Goal: Task Accomplishment & Management: Use online tool/utility

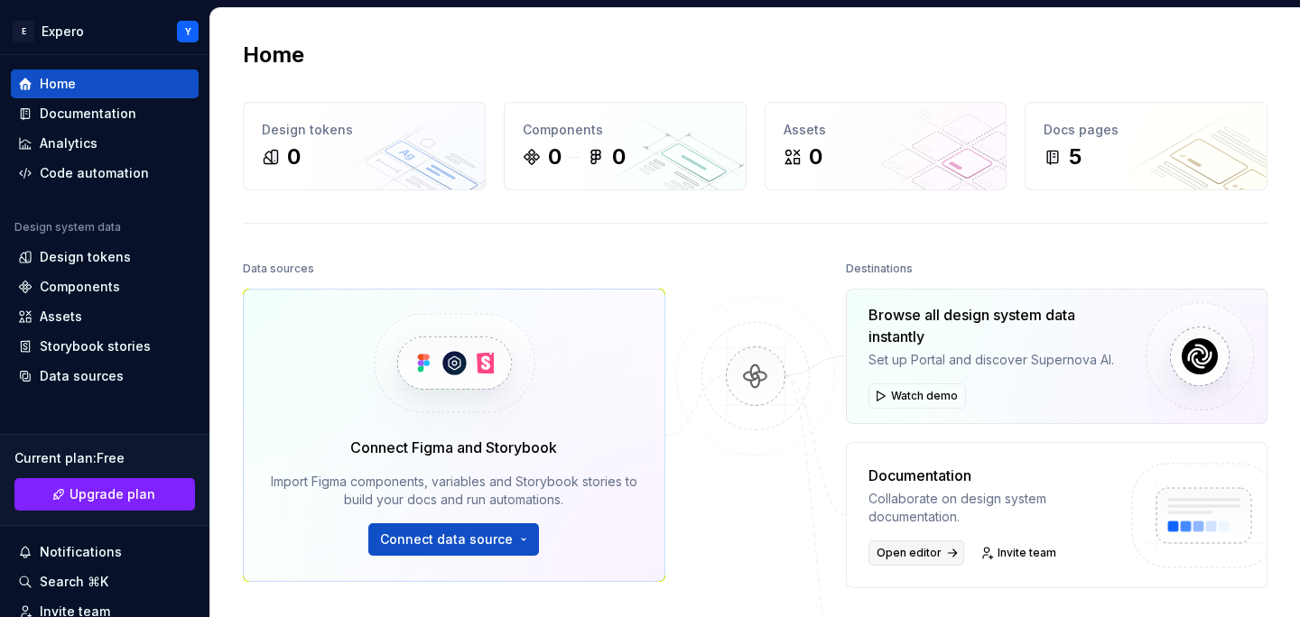
click at [903, 553] on span "Open editor" at bounding box center [909, 553] width 65 height 14
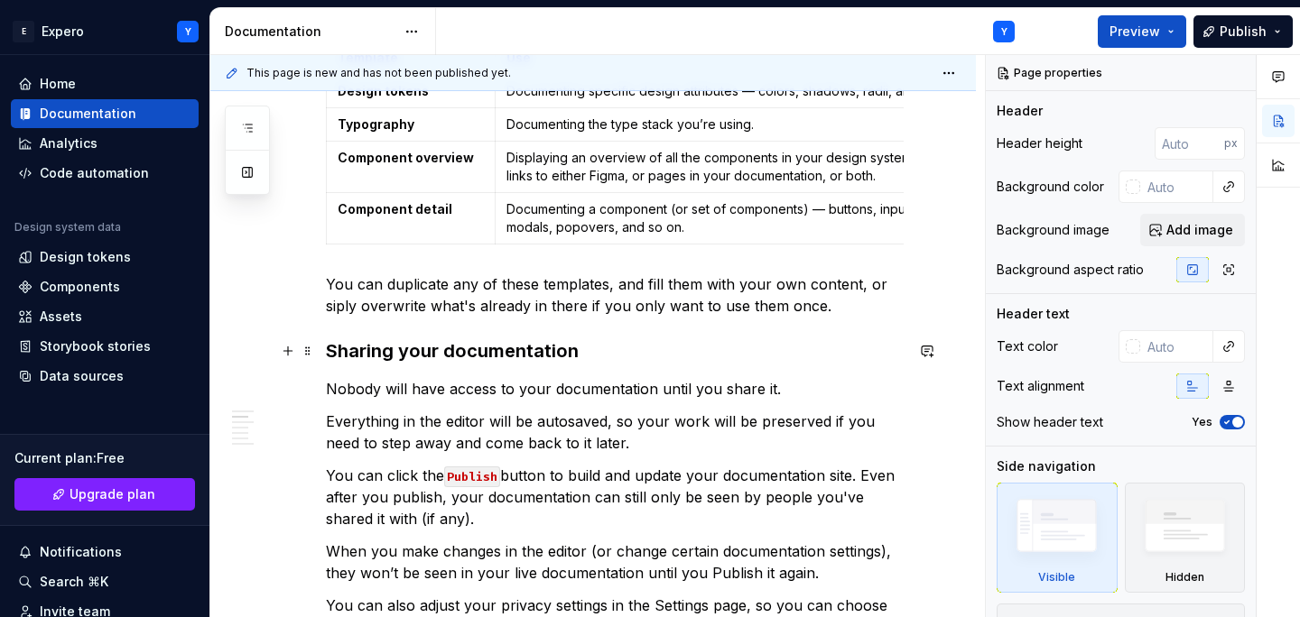
scroll to position [734, 0]
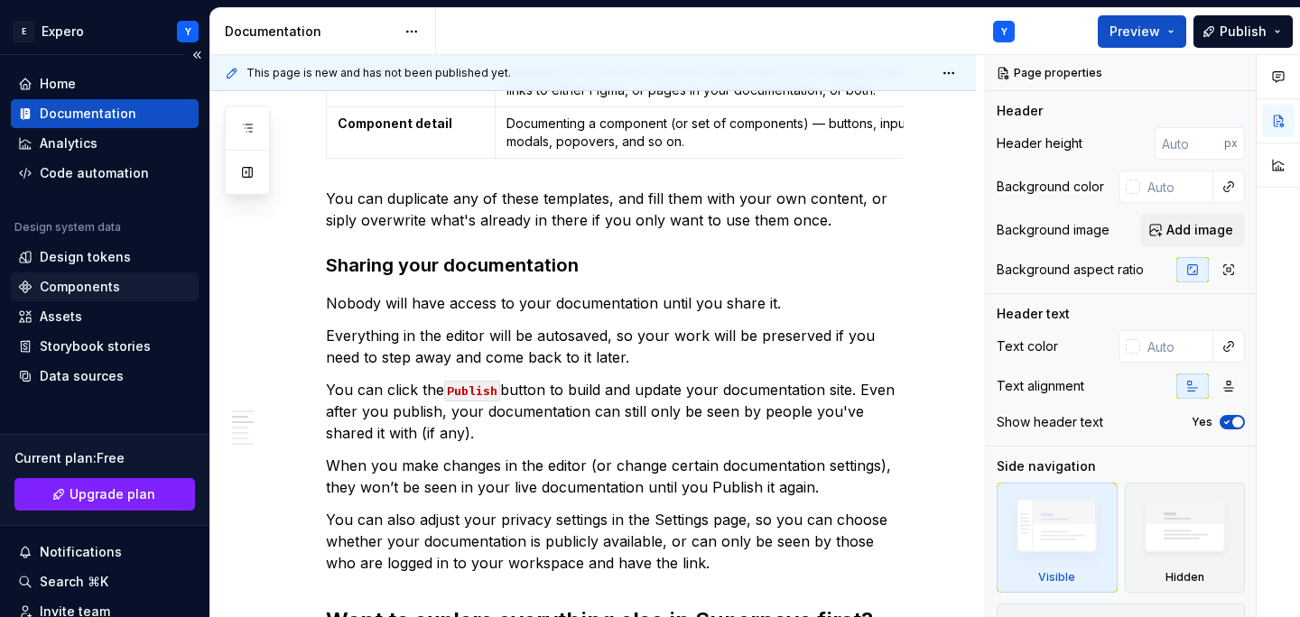
click at [110, 283] on div "Components" at bounding box center [80, 287] width 80 height 18
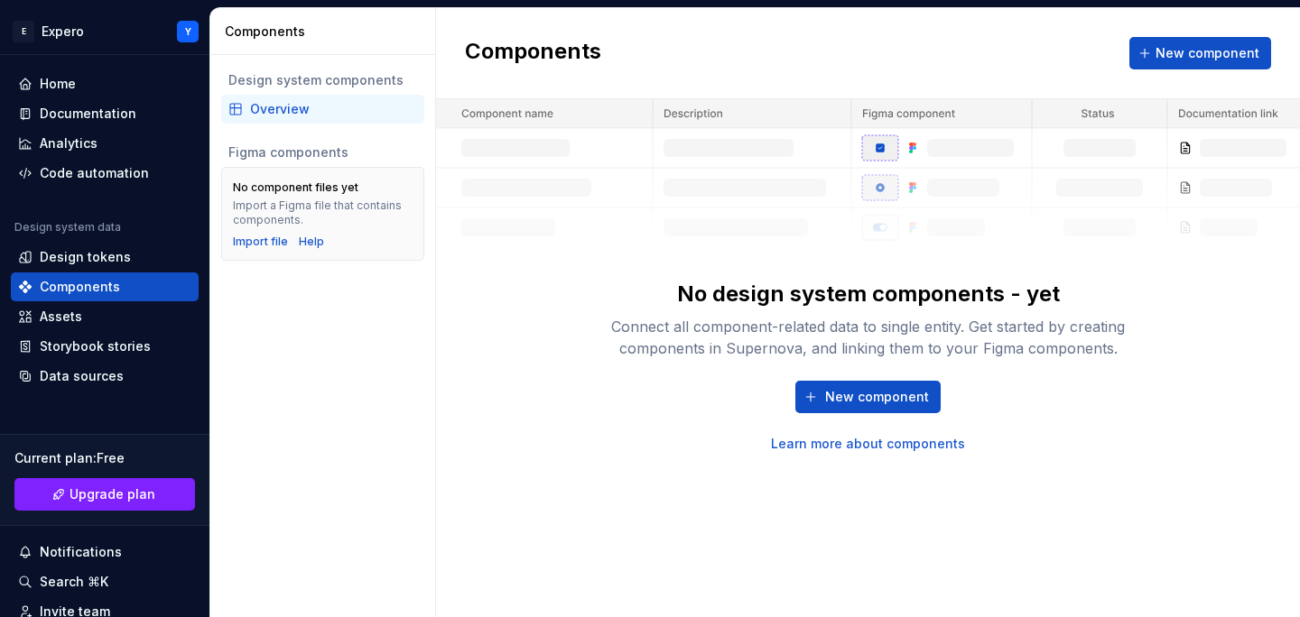
click at [894, 46] on div "Components New component" at bounding box center [868, 53] width 864 height 91
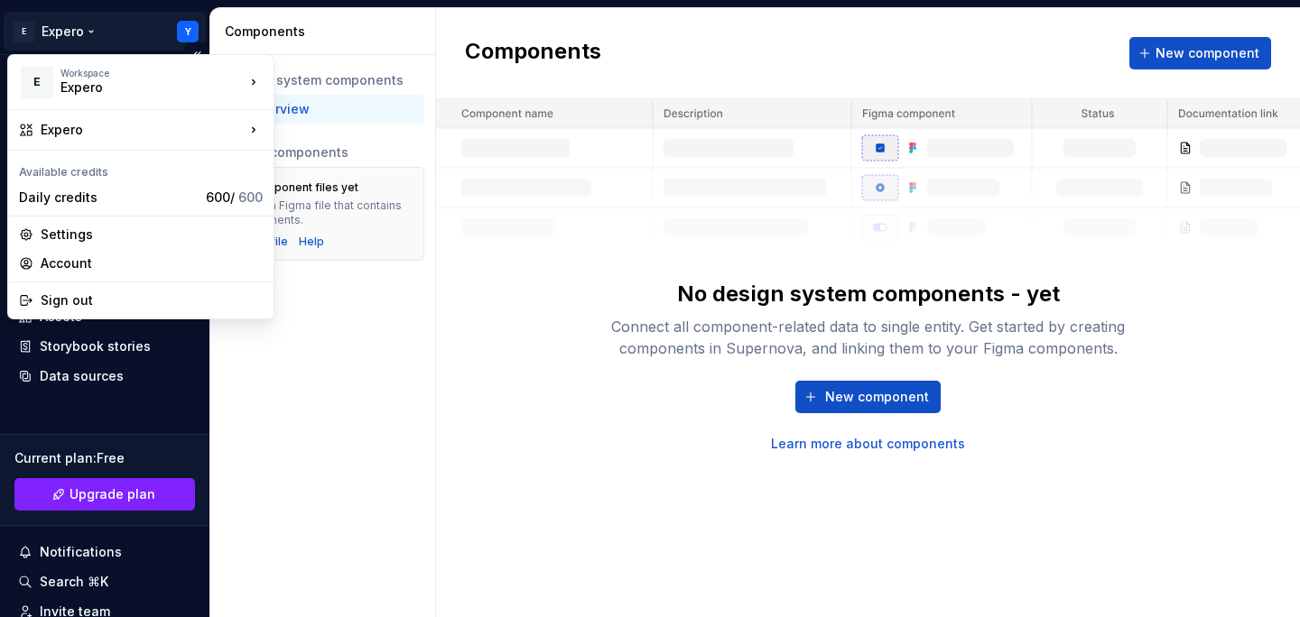
click at [94, 30] on html "TRANSLATE with x ** English Arabic Hebrew Polish Bulgarian Hindi Portuguese Cat…" at bounding box center [650, 308] width 1300 height 617
click at [265, 425] on html "TRANSLATE with x ** English Arabic Hebrew Polish Bulgarian Hindi Portuguese Cat…" at bounding box center [650, 308] width 1300 height 617
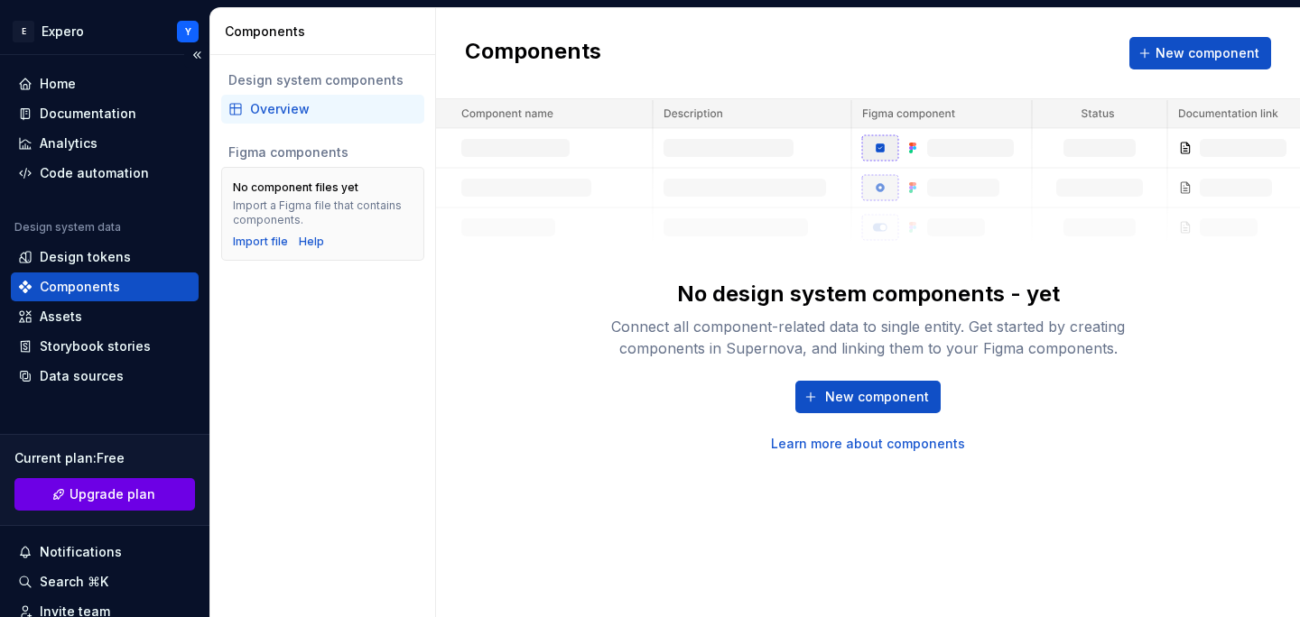
scroll to position [161, 0]
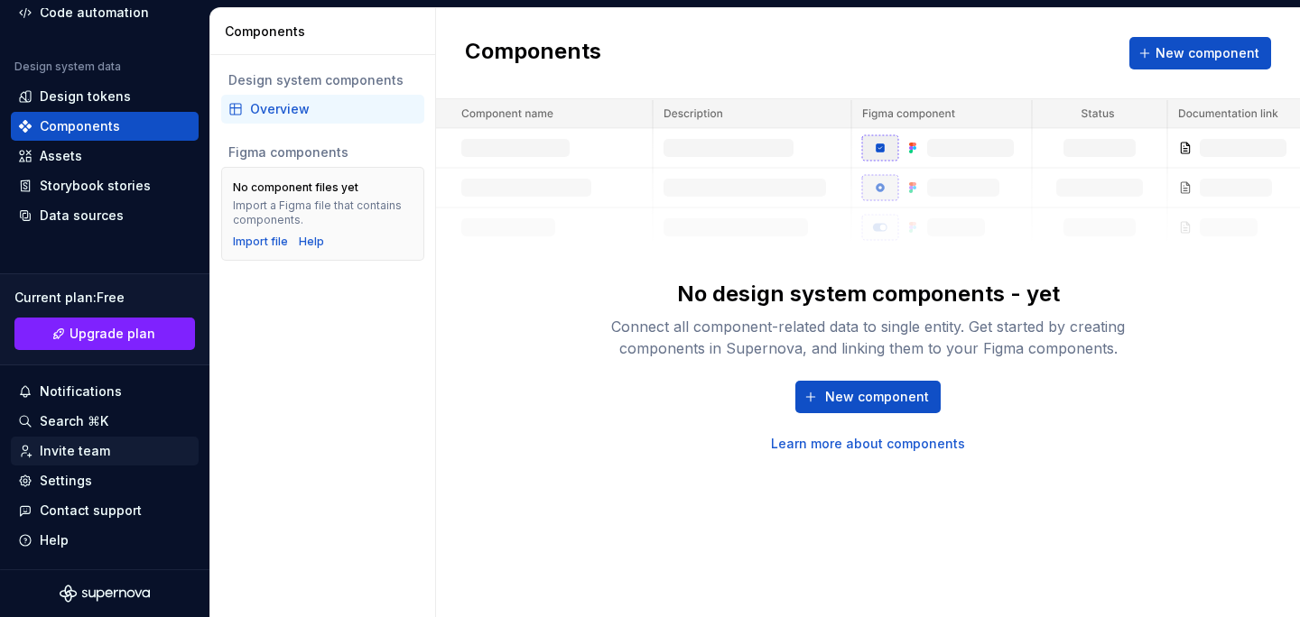
click at [106, 450] on div "Invite team" at bounding box center [104, 451] width 173 height 18
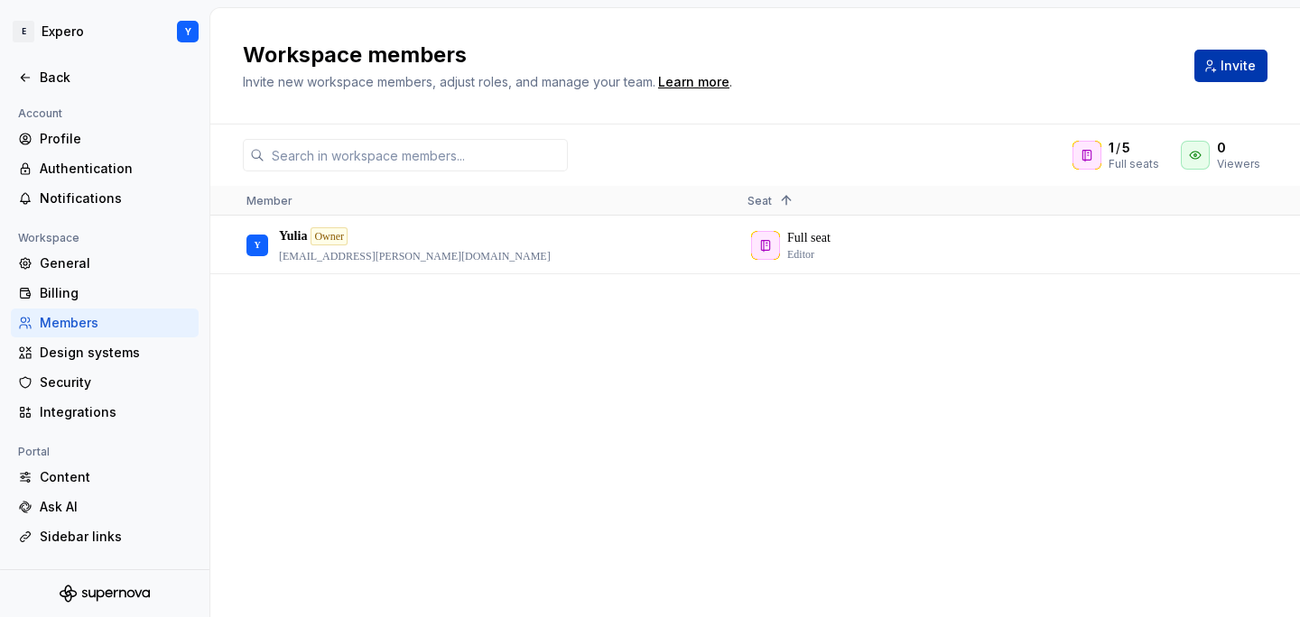
click at [1223, 66] on span "Invite" at bounding box center [1238, 66] width 35 height 18
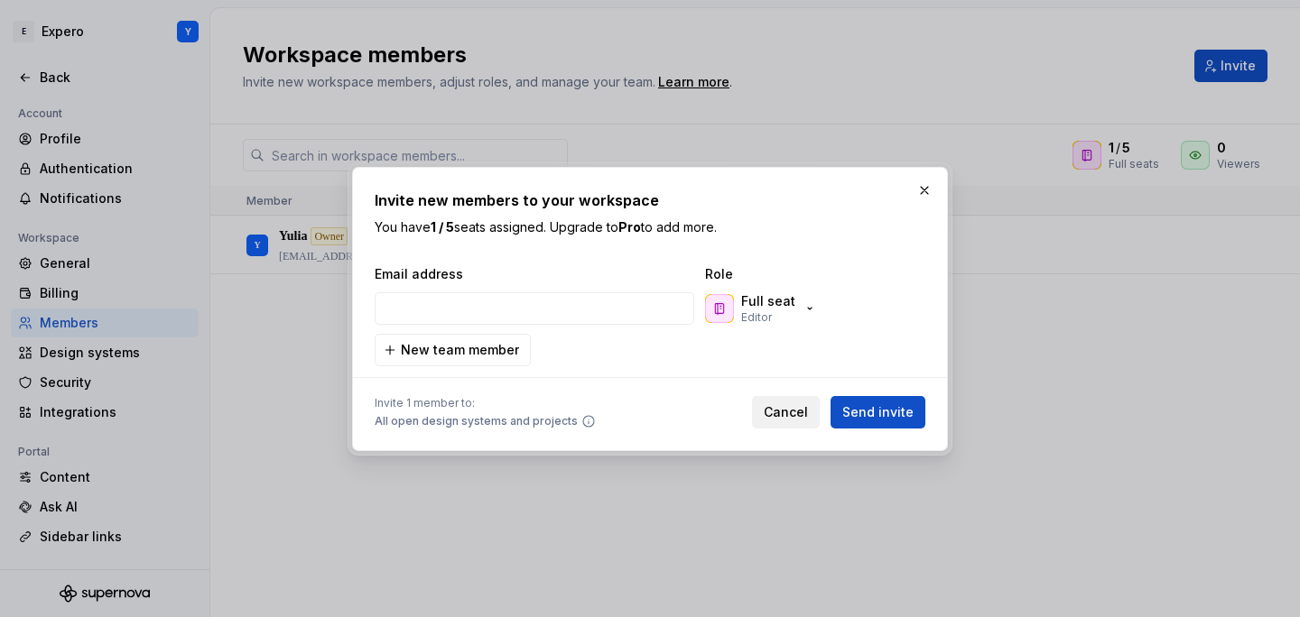
click at [787, 400] on button "Cancel" at bounding box center [786, 412] width 68 height 32
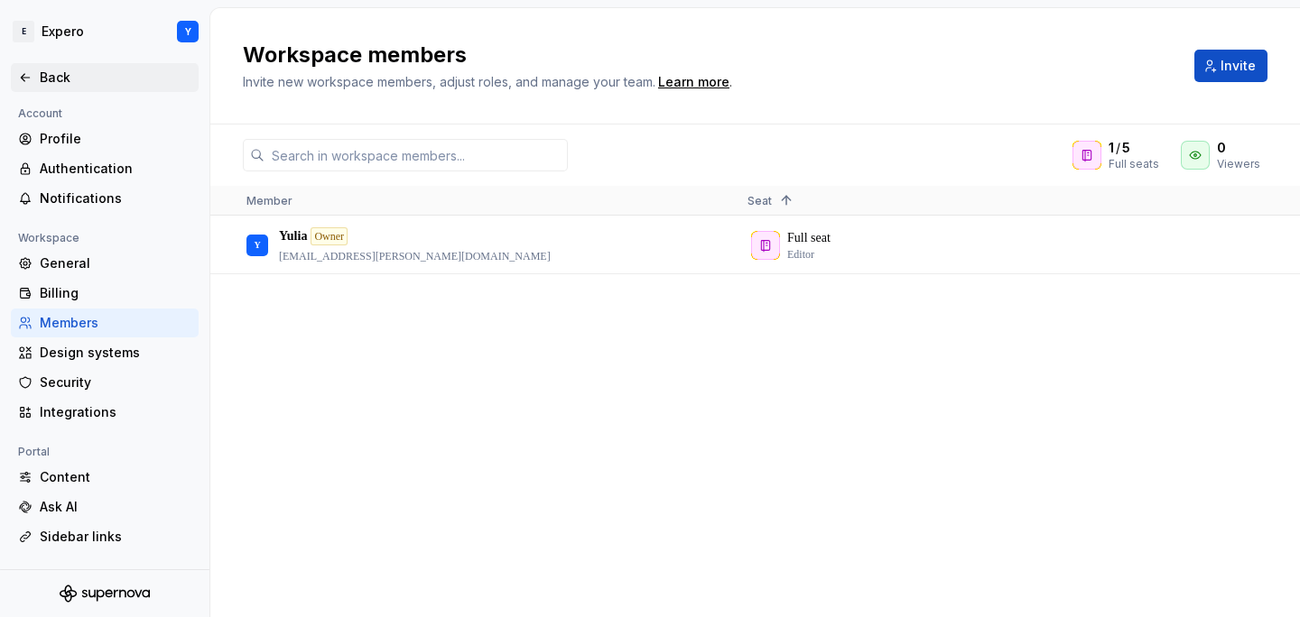
click at [27, 75] on icon at bounding box center [25, 77] width 14 height 14
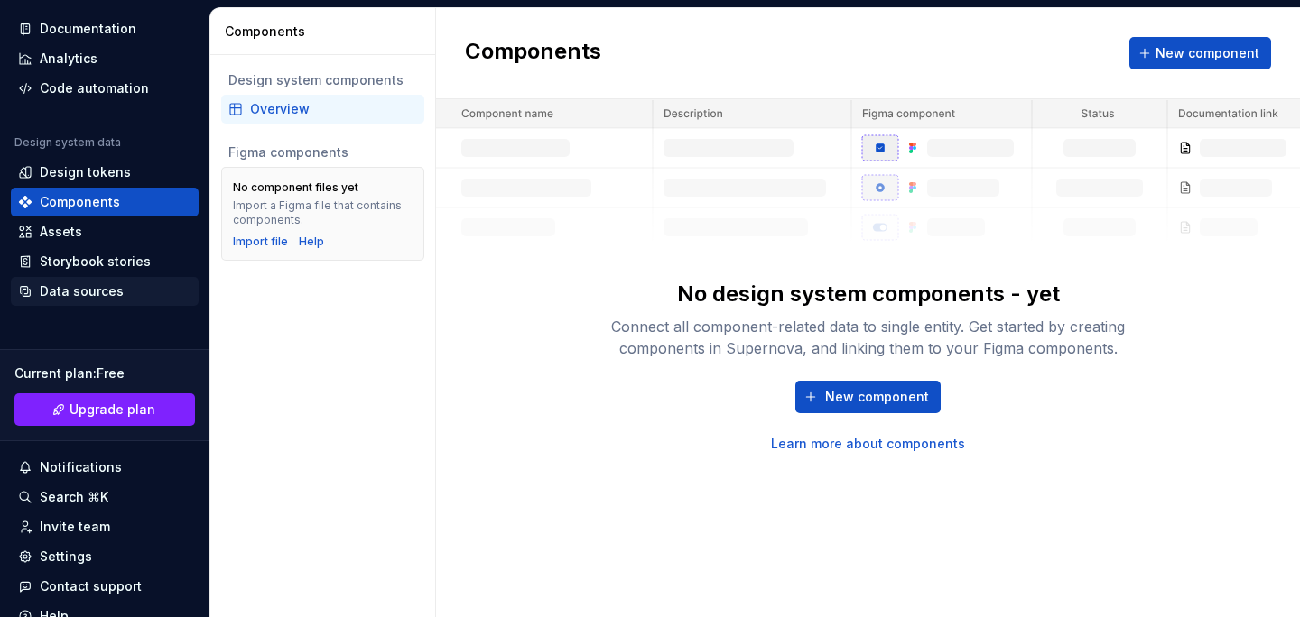
scroll to position [82, 0]
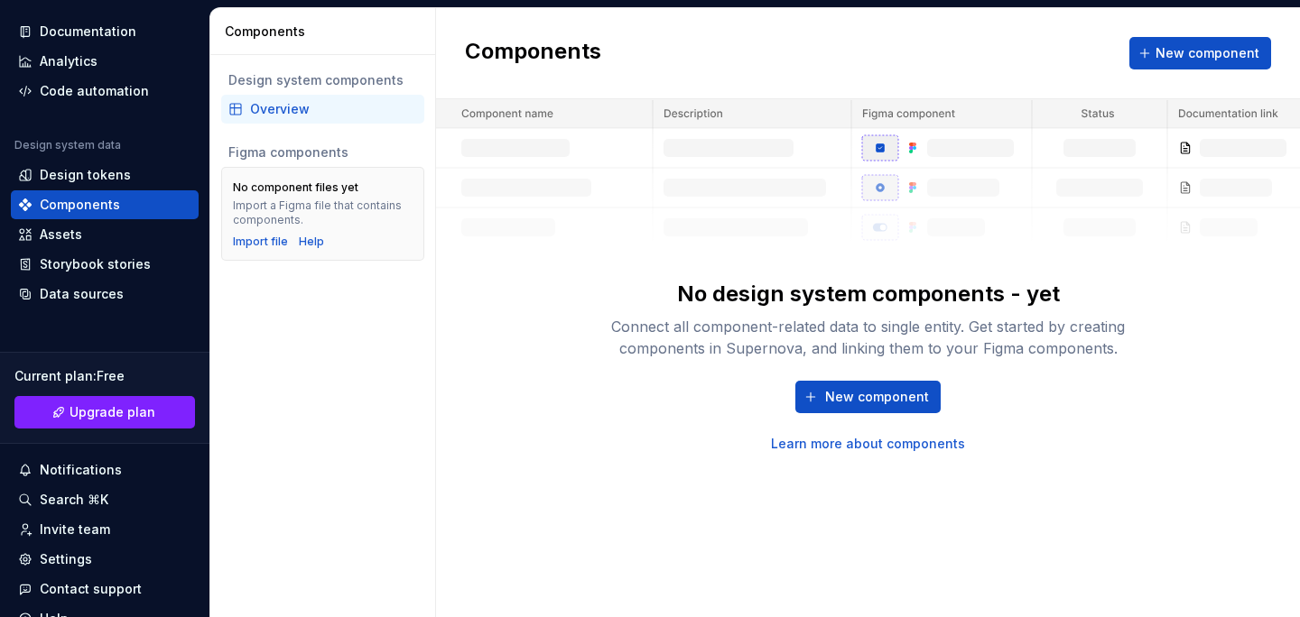
click at [1126, 64] on div "Components New component" at bounding box center [868, 53] width 864 height 91
click at [836, 387] on button "New component" at bounding box center [867, 397] width 145 height 32
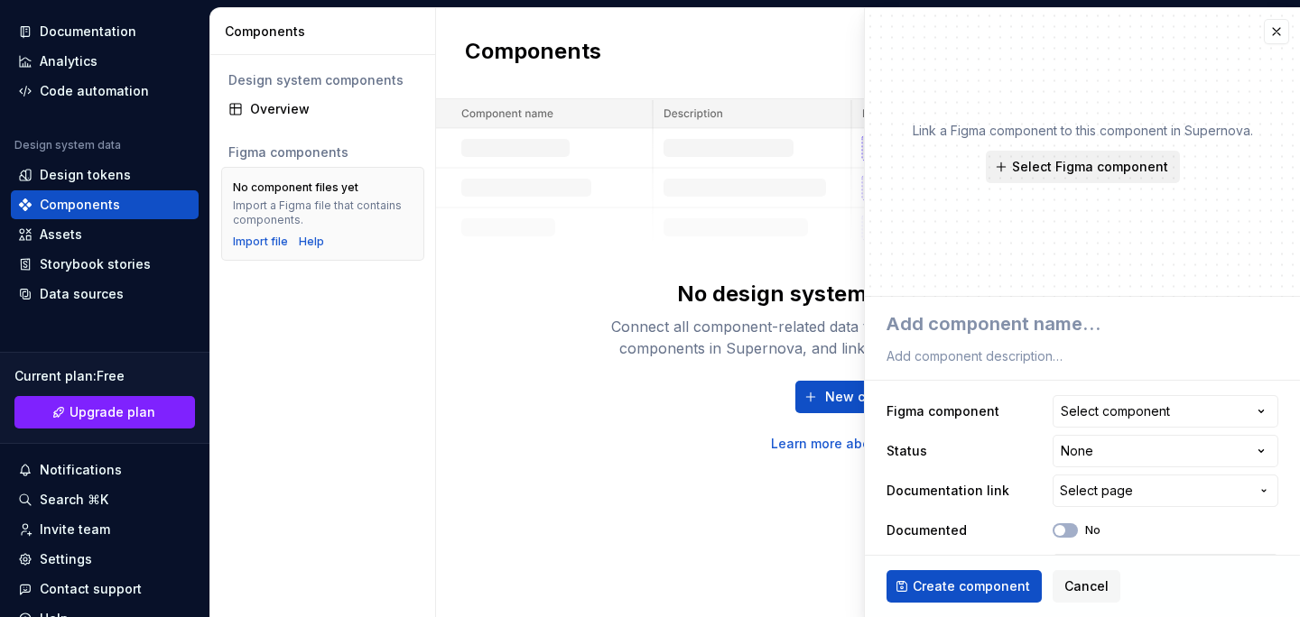
click at [1073, 160] on span "Select Figma component" at bounding box center [1090, 167] width 156 height 18
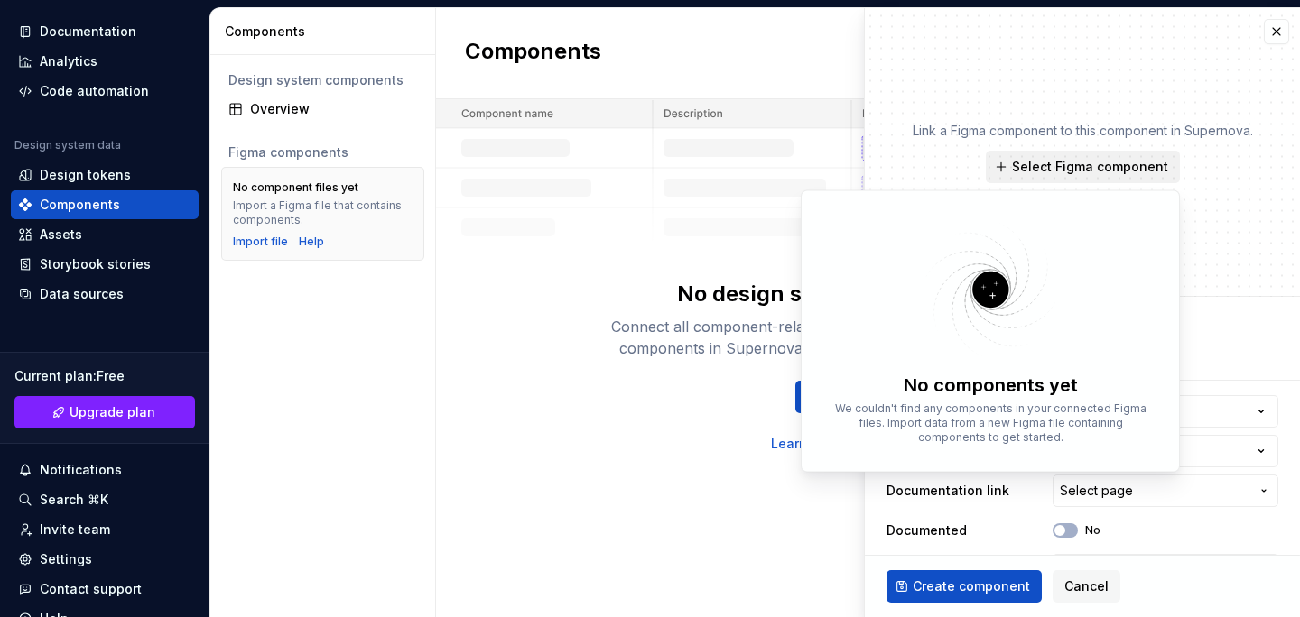
click at [1073, 160] on span "Select Figma component" at bounding box center [1090, 167] width 156 height 18
type textarea "*"
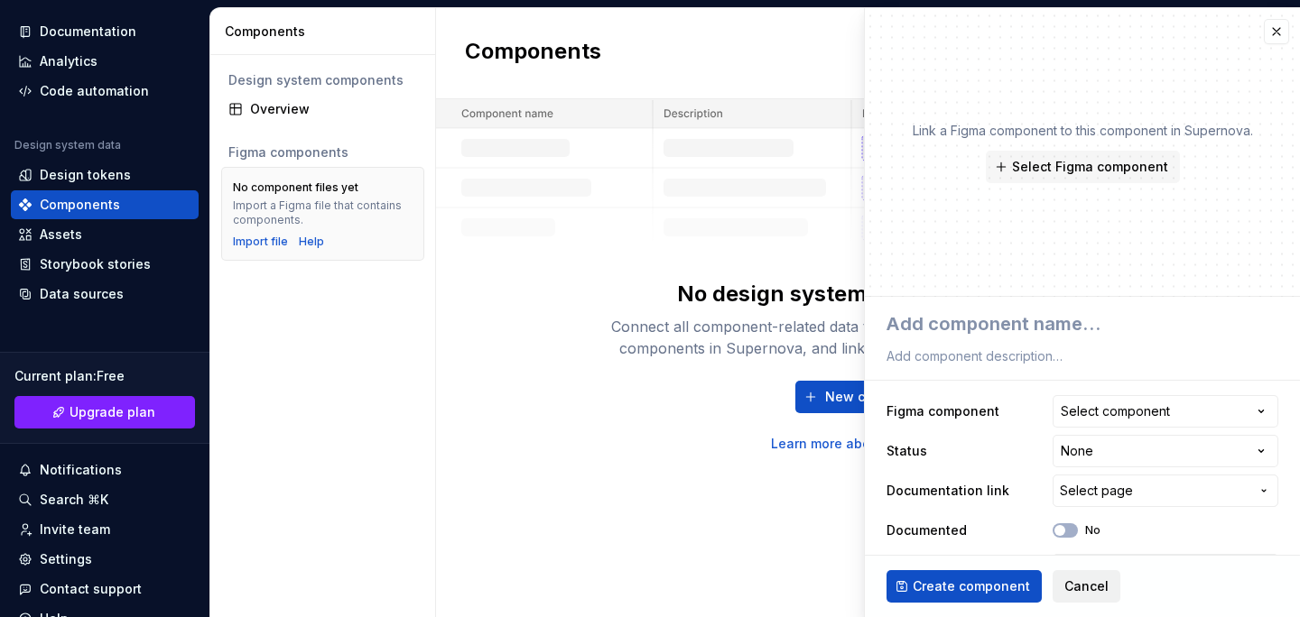
click at [1077, 578] on span "Cancel" at bounding box center [1086, 587] width 44 height 18
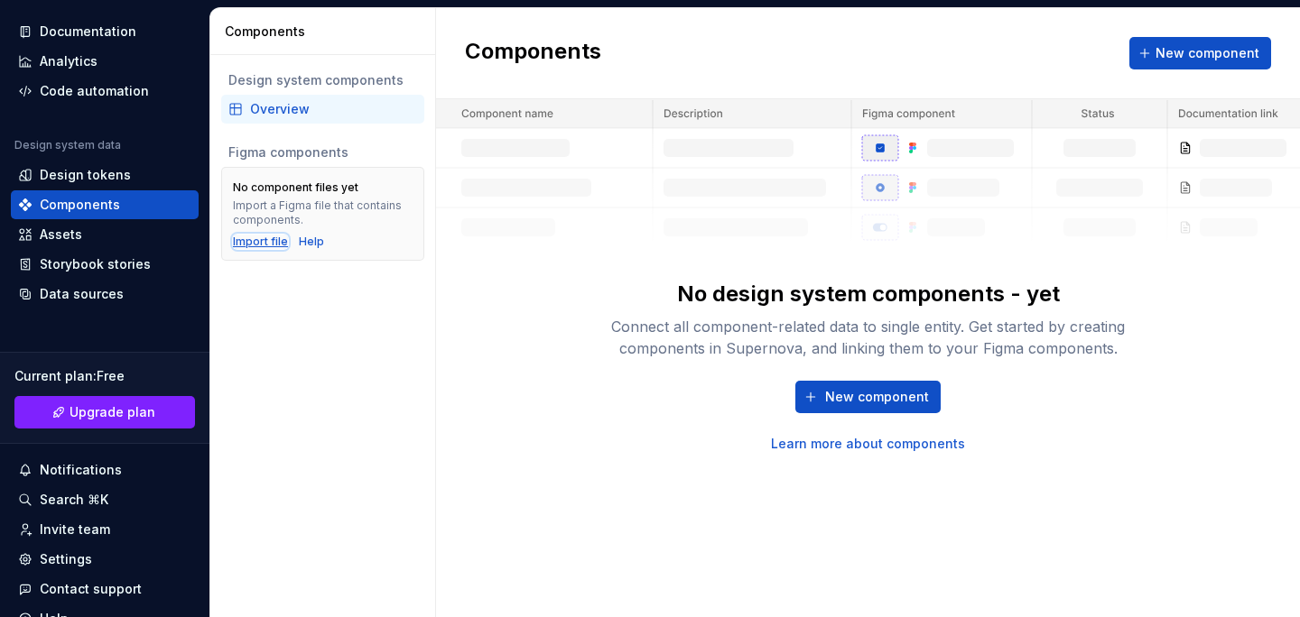
click at [252, 241] on div "Import file" at bounding box center [260, 242] width 55 height 14
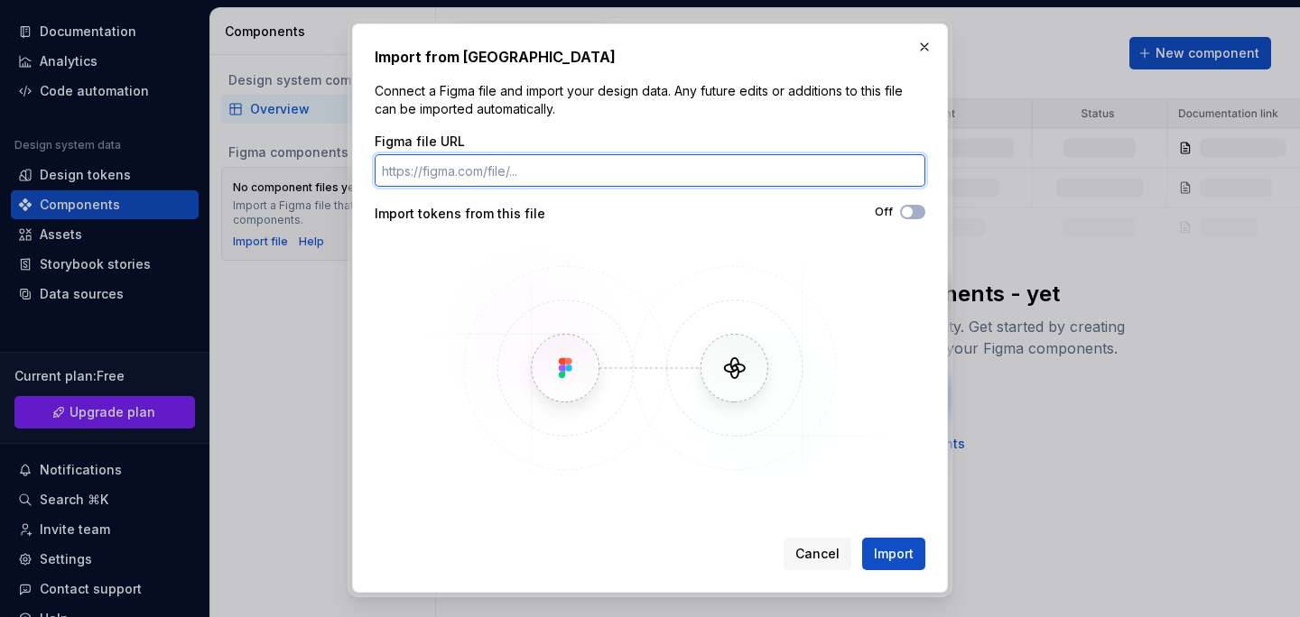
paste input "[URL][DOMAIN_NAME]"
type input "[URL][DOMAIN_NAME]"
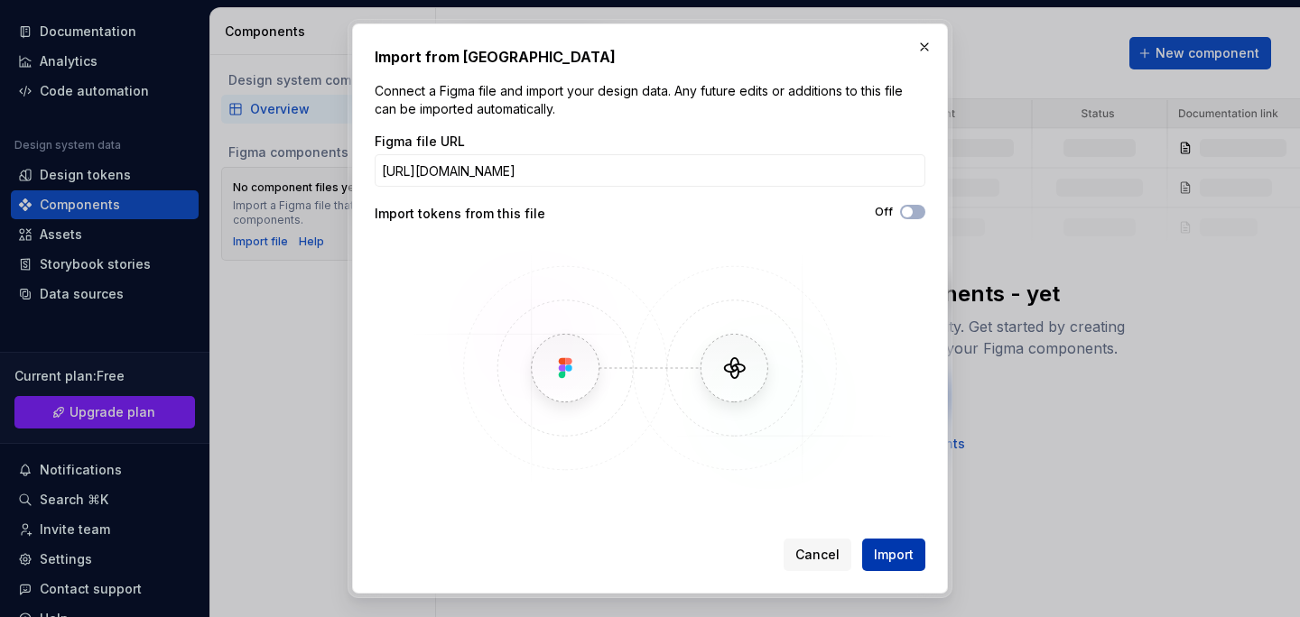
scroll to position [0, 0]
click at [884, 551] on span "Import" at bounding box center [894, 555] width 40 height 18
click at [920, 205] on button "Off" at bounding box center [912, 212] width 25 height 14
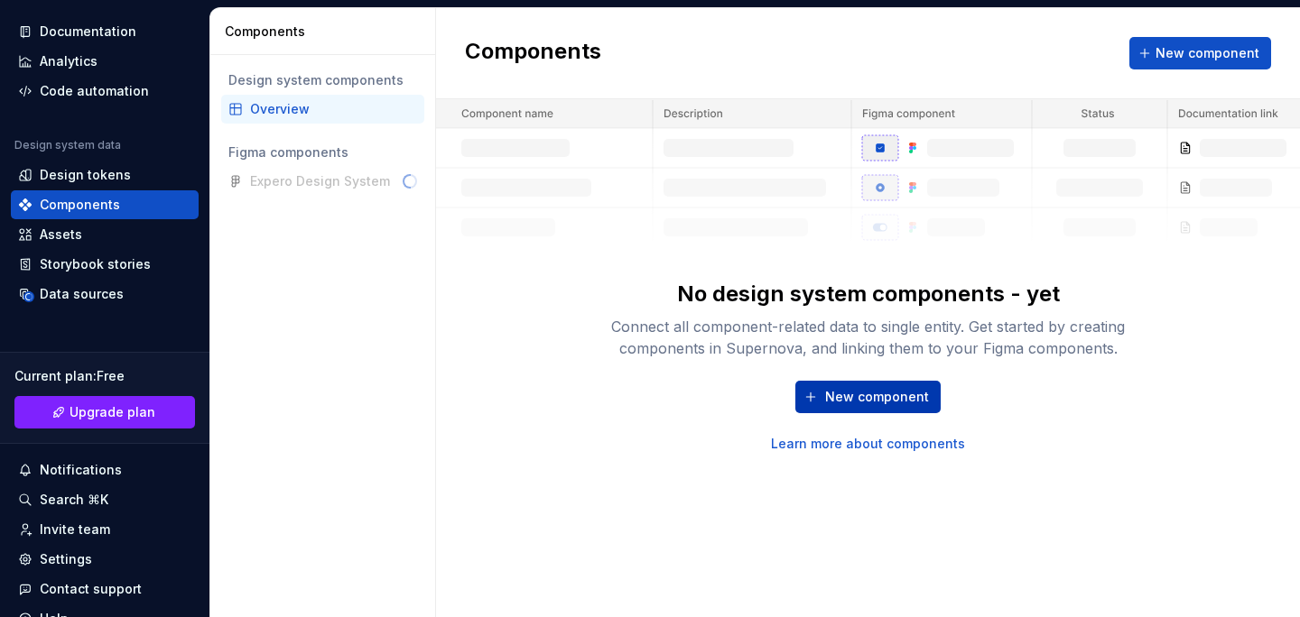
click at [857, 398] on span "New component" at bounding box center [877, 397] width 104 height 18
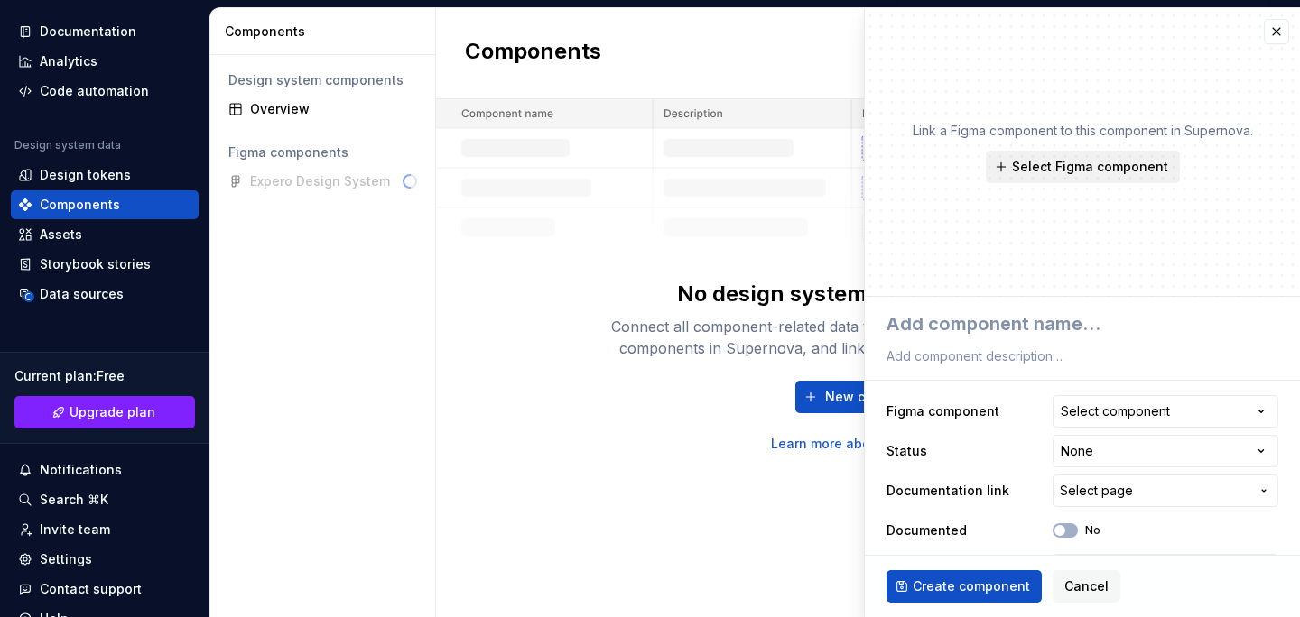
click at [1044, 176] on button "Select Figma component" at bounding box center [1083, 167] width 194 height 32
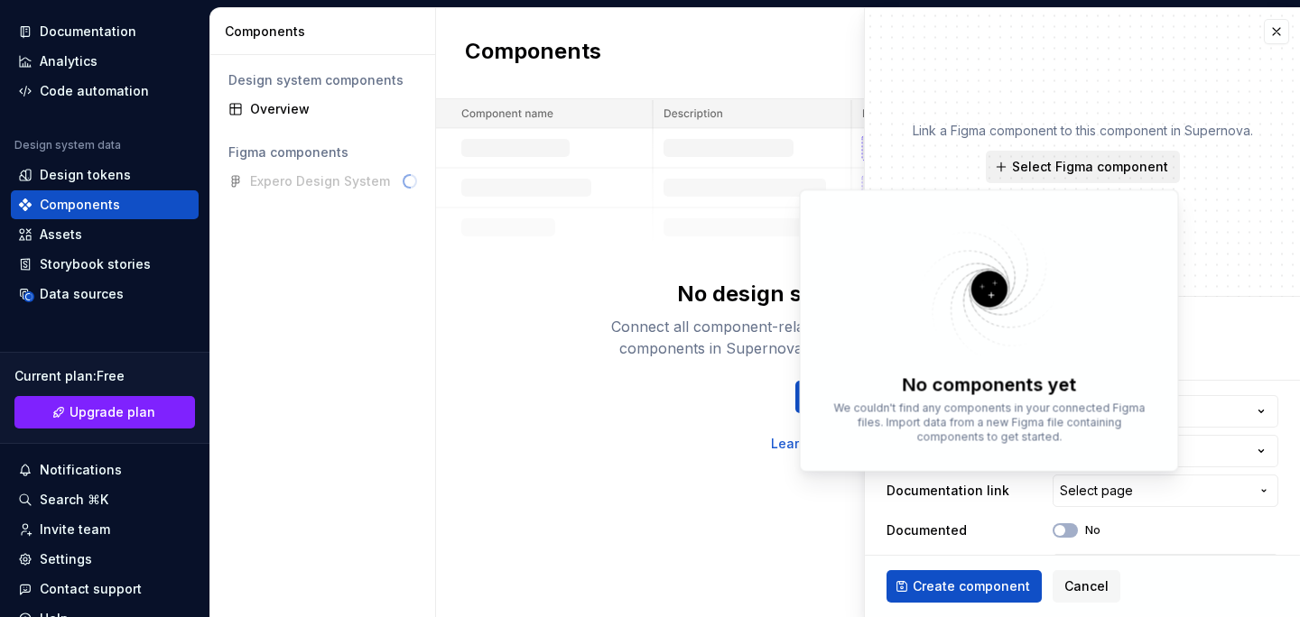
click at [1043, 176] on button "Select Figma component" at bounding box center [1083, 167] width 194 height 32
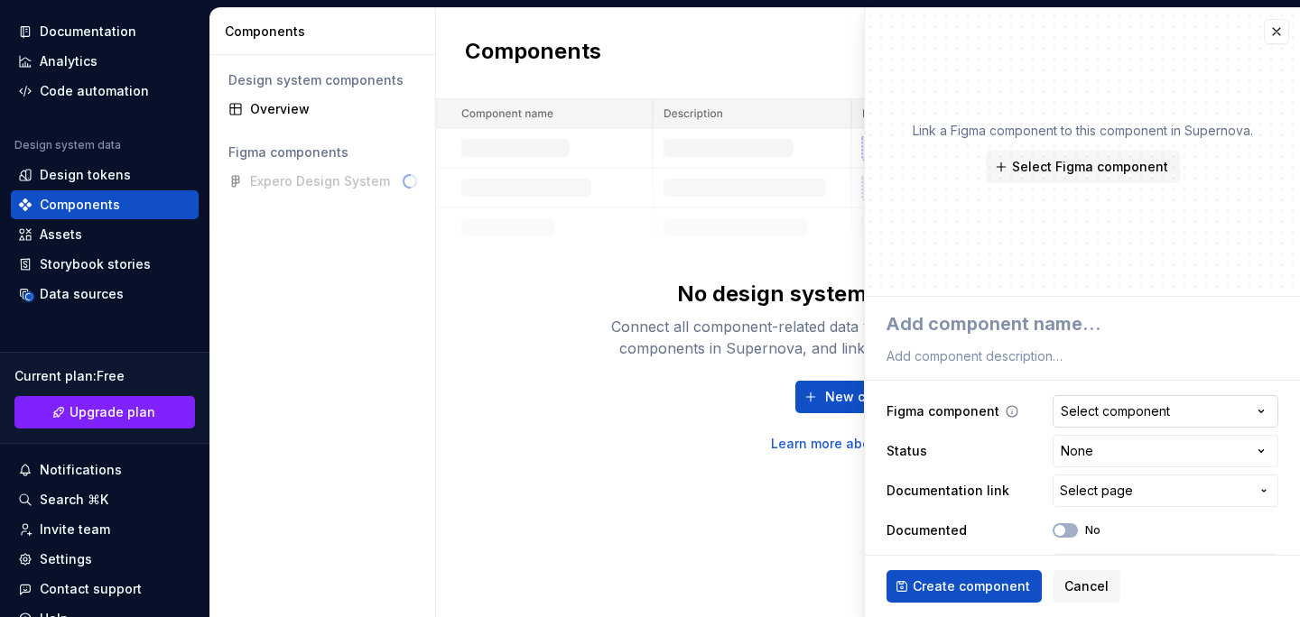
click at [1062, 407] on div "Select component" at bounding box center [1115, 412] width 109 height 18
click at [1062, 407] on html "TRANSLATE with x ** English Arabic Hebrew Polish Bulgarian Hindi Portuguese Cat…" at bounding box center [650, 308] width 1300 height 617
click at [1275, 30] on button "button" at bounding box center [1276, 31] width 25 height 25
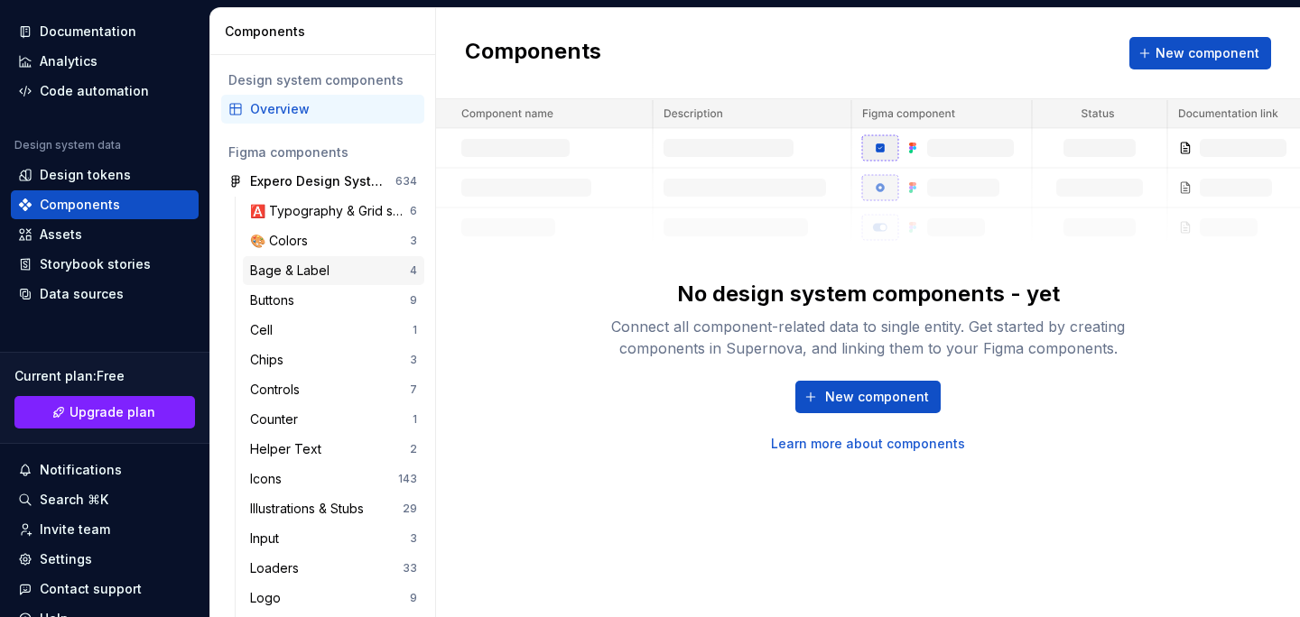
click at [346, 265] on div "Bage & Label" at bounding box center [330, 271] width 160 height 18
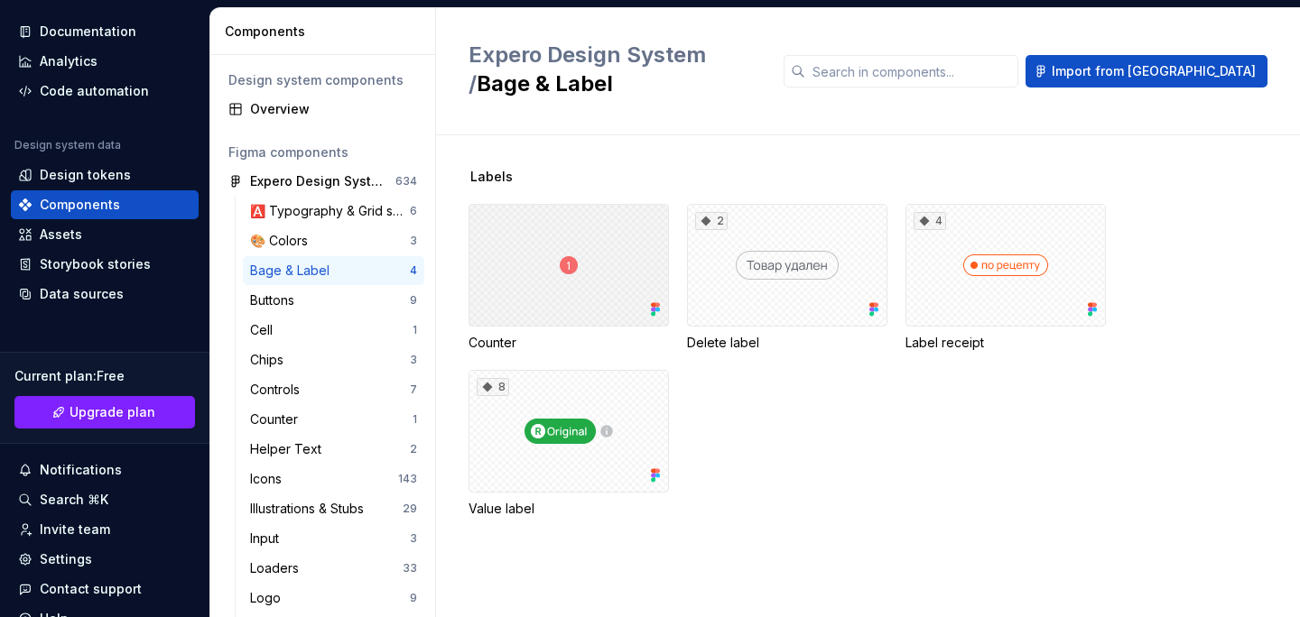
click at [534, 280] on div at bounding box center [569, 265] width 200 height 123
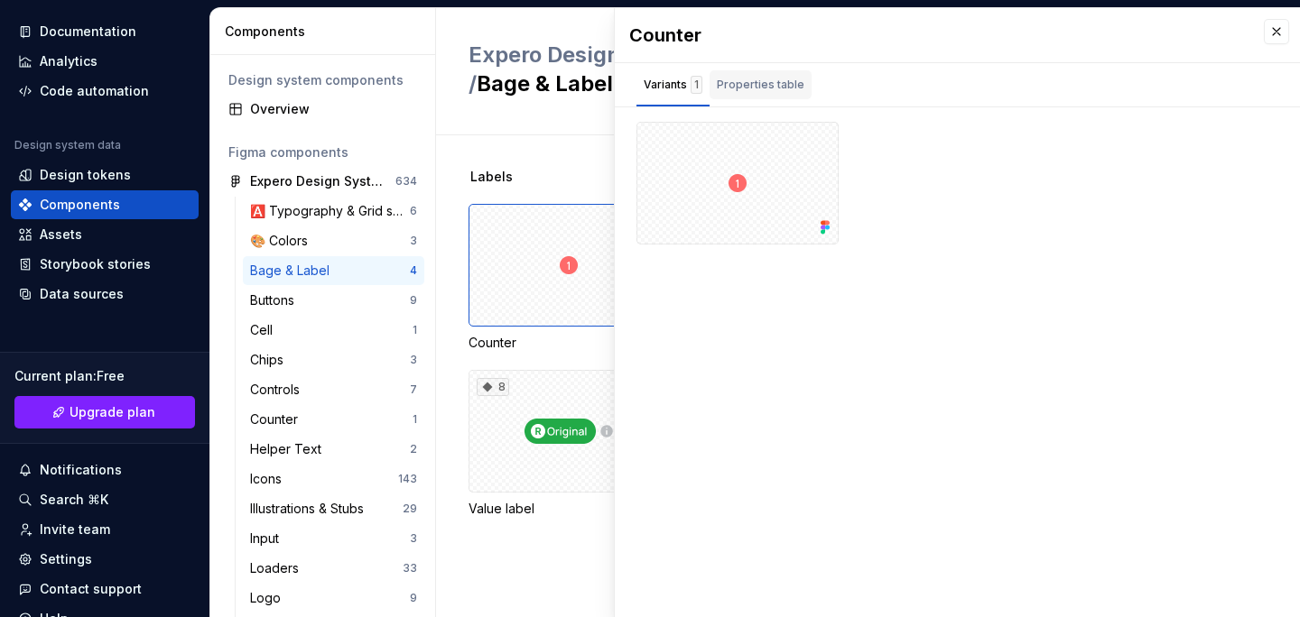
click at [769, 70] on div "Properties table" at bounding box center [761, 84] width 102 height 29
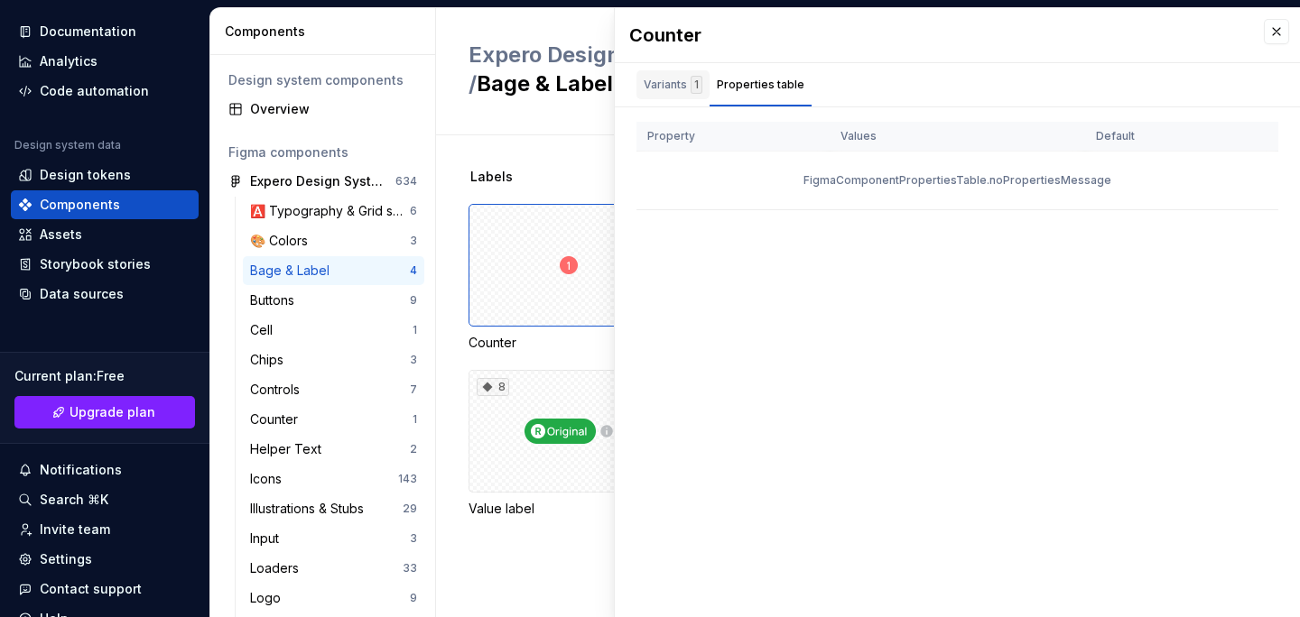
click at [679, 83] on div "Variants 1" at bounding box center [673, 85] width 59 height 18
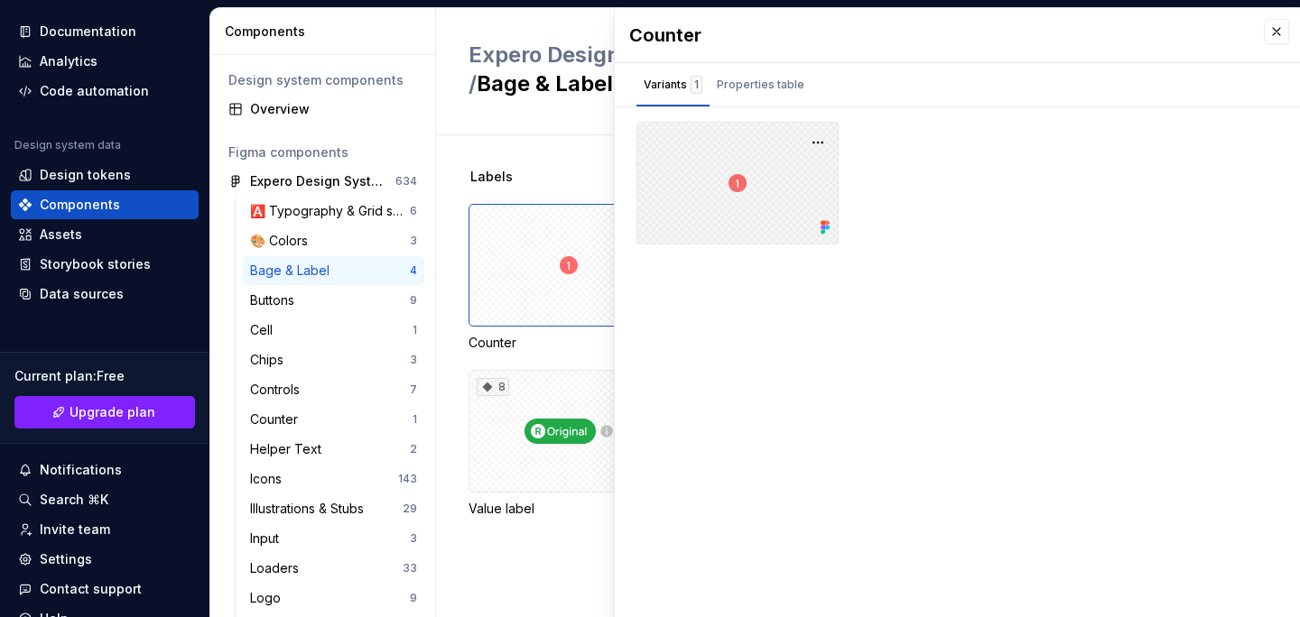
click at [683, 153] on div at bounding box center [737, 183] width 202 height 123
click at [737, 182] on div at bounding box center [737, 183] width 202 height 123
click at [813, 137] on button "button" at bounding box center [817, 142] width 25 height 25
click at [762, 328] on div "Counter Variants 1 Properties table Property Values Default FigmaComponentPrope…" at bounding box center [957, 312] width 685 height 609
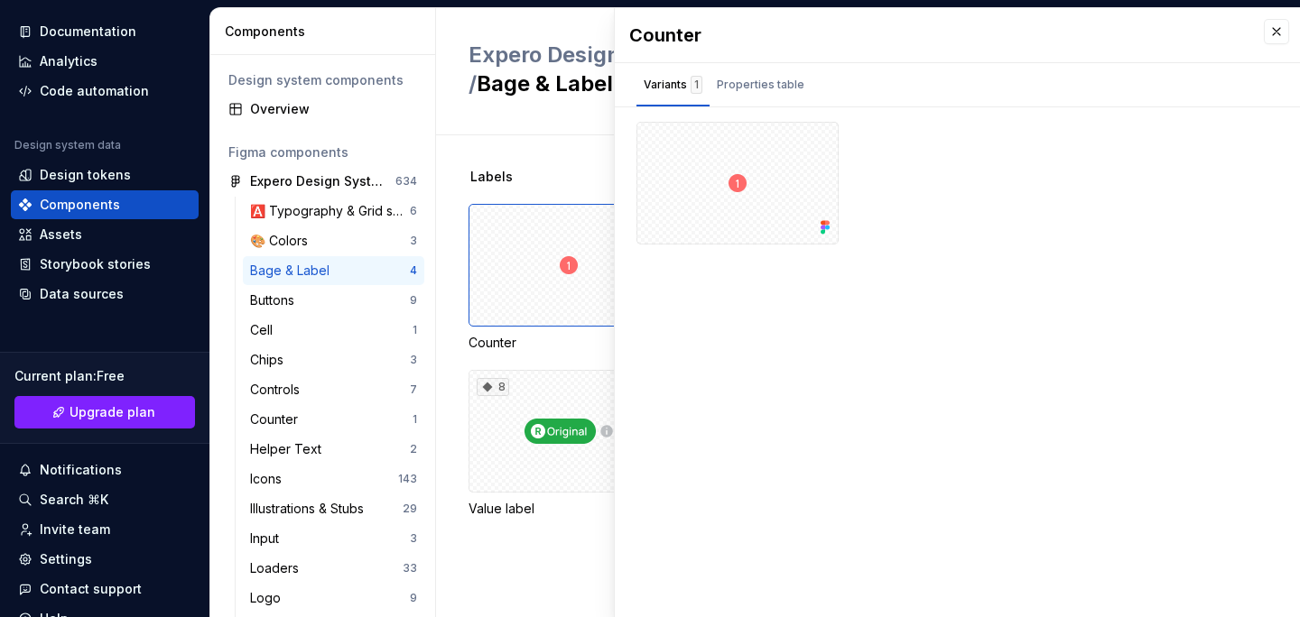
click at [524, 178] on div "Labels" at bounding box center [884, 177] width 831 height 18
click at [307, 186] on div "Expero Design System" at bounding box center [317, 181] width 135 height 18
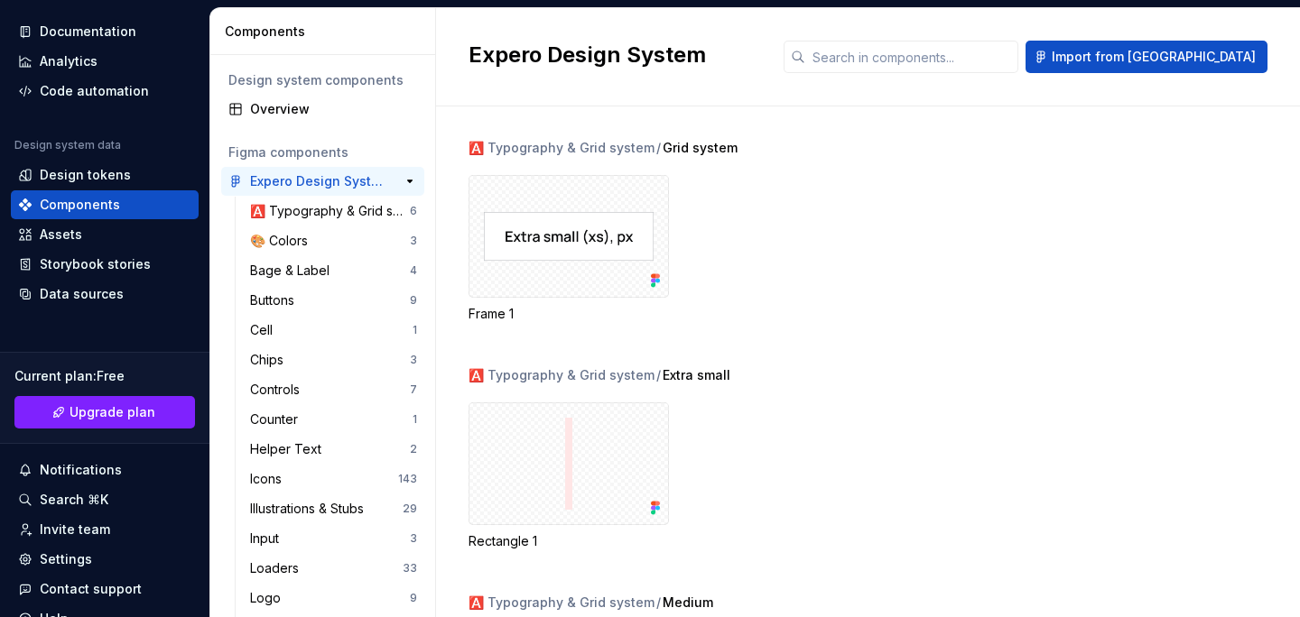
click at [315, 180] on div "Expero Design System" at bounding box center [317, 181] width 135 height 18
click at [121, 202] on div "Components" at bounding box center [104, 205] width 173 height 18
click at [318, 246] on div "🎨 Colors" at bounding box center [330, 241] width 160 height 18
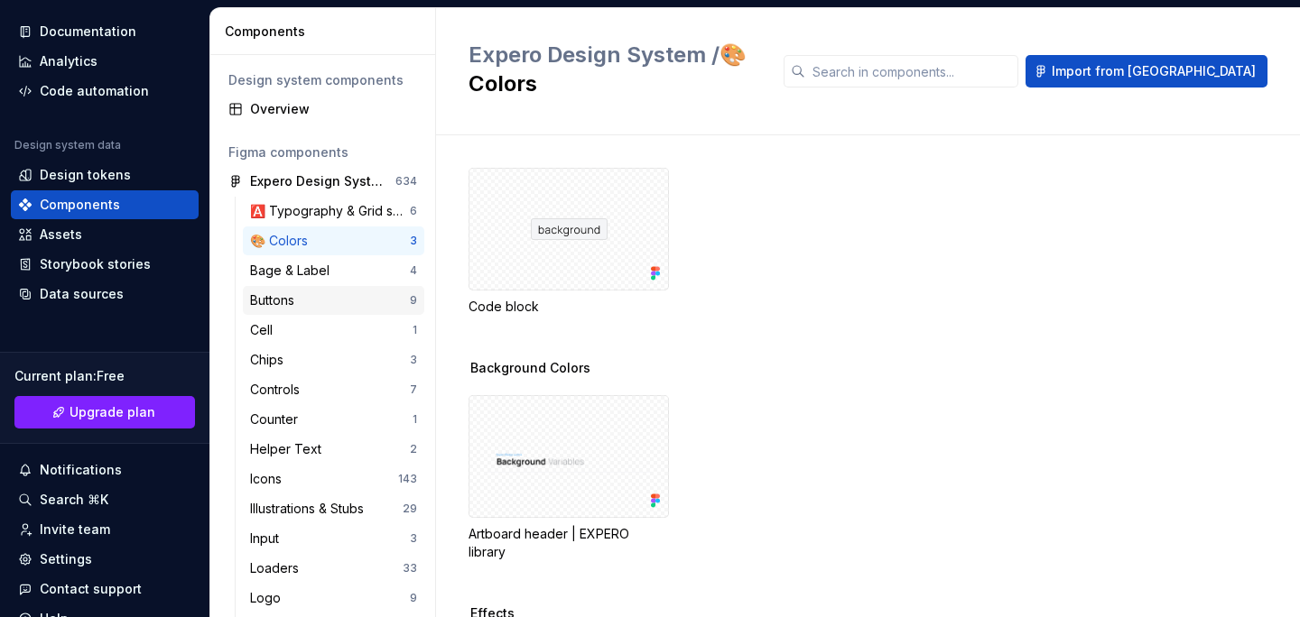
click at [315, 310] on div "Buttons 9" at bounding box center [333, 300] width 181 height 29
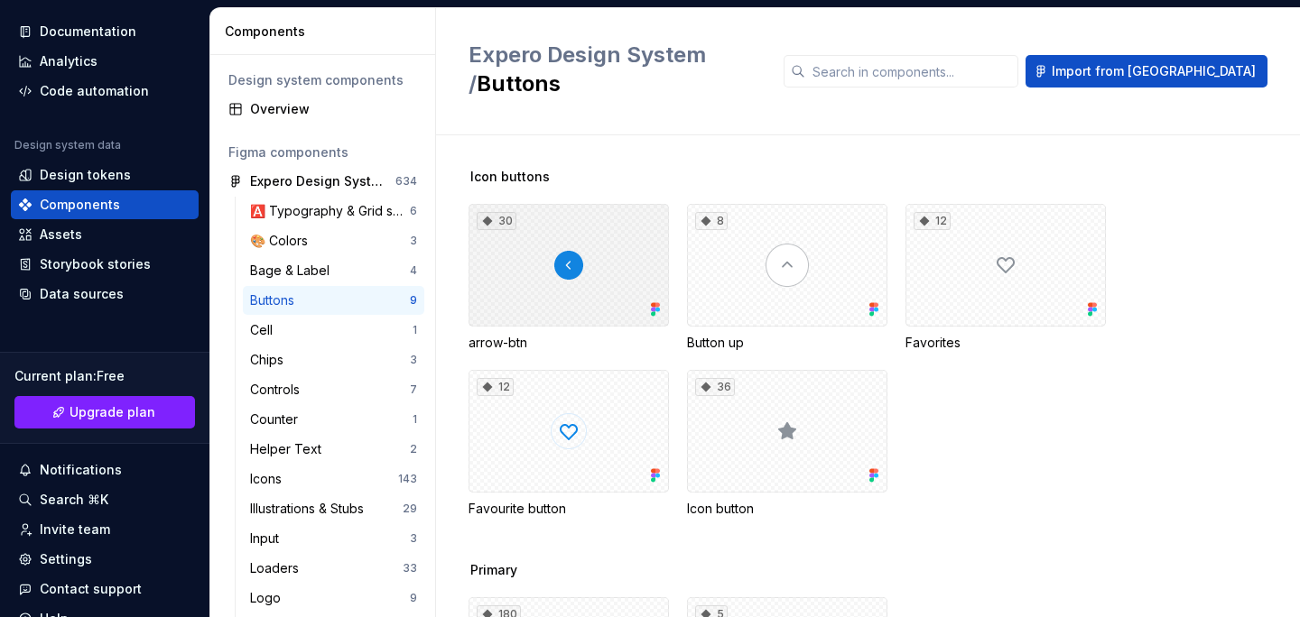
click at [591, 253] on div "30" at bounding box center [569, 265] width 200 height 123
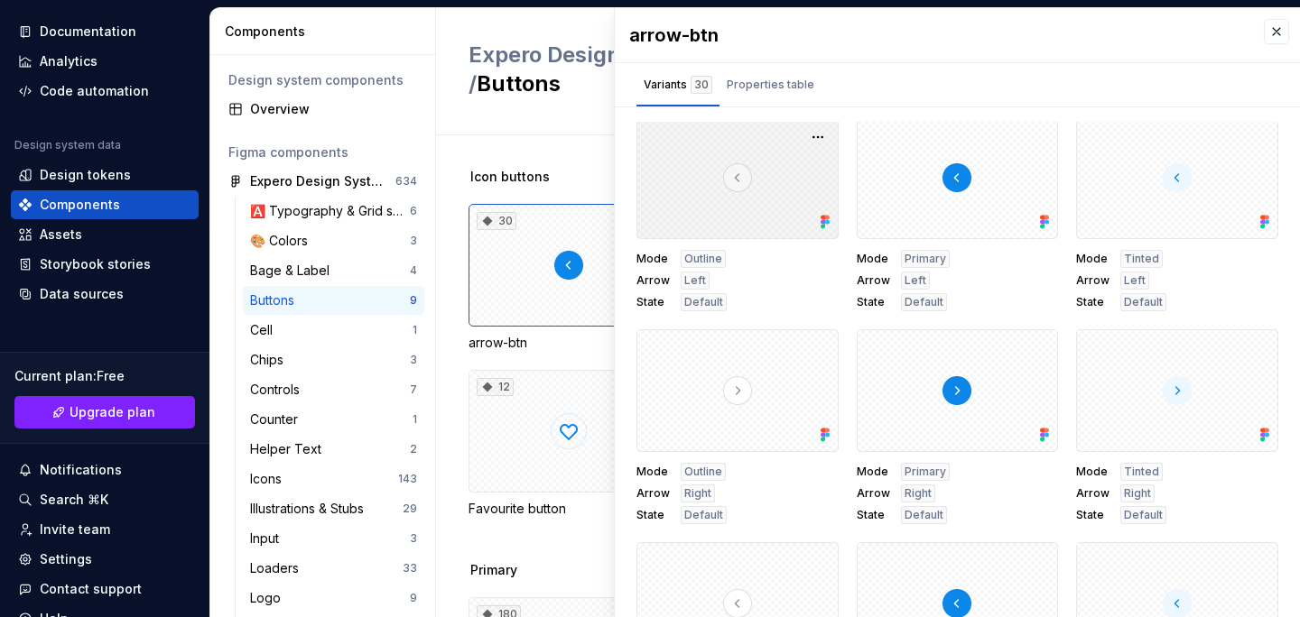
scroll to position [6, 0]
click at [750, 201] on div at bounding box center [737, 177] width 202 height 123
click at [576, 135] on div "Icon buttons 30 arrow-btn 8 Button up 12 Favorites 12 Favourite button 36 Icon …" at bounding box center [884, 376] width 831 height 482
click at [1275, 28] on button "button" at bounding box center [1276, 31] width 25 height 25
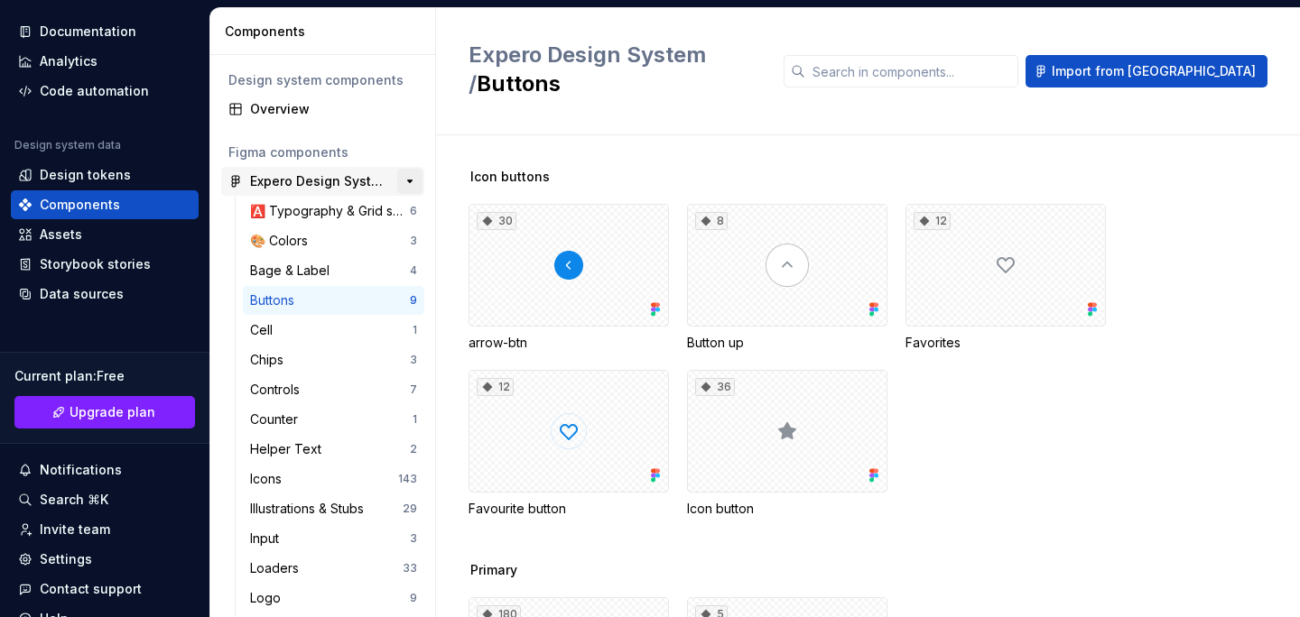
click at [411, 186] on button "button" at bounding box center [409, 181] width 25 height 25
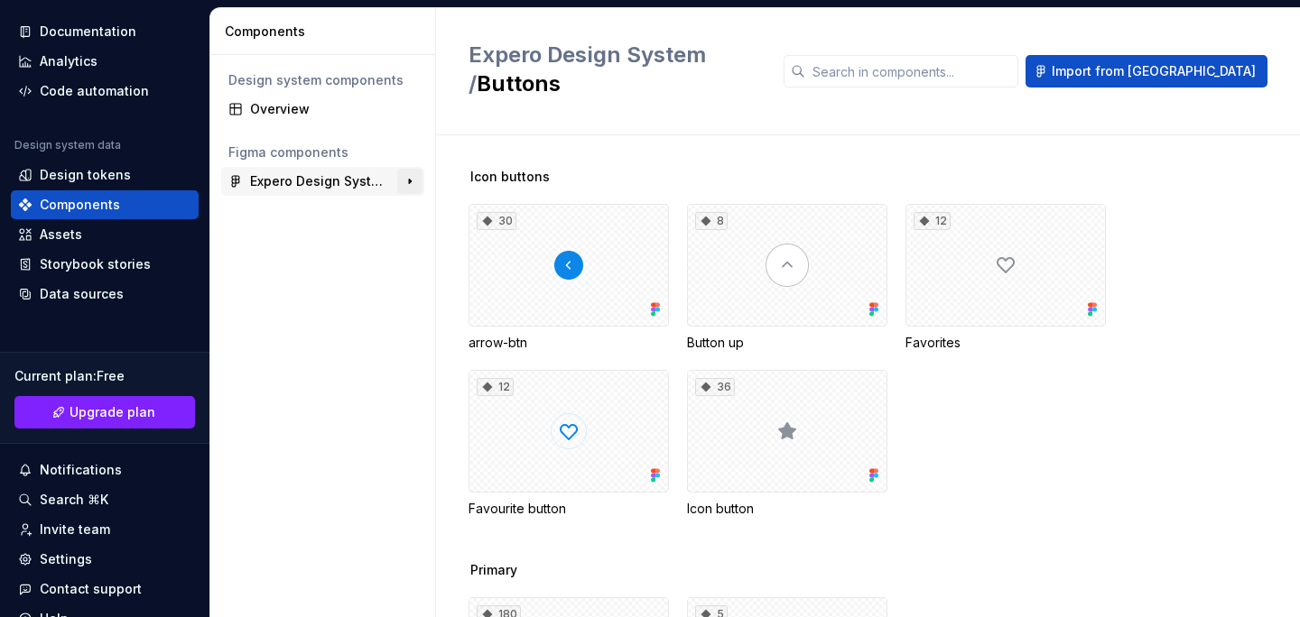
click at [411, 186] on button "button" at bounding box center [409, 181] width 25 height 25
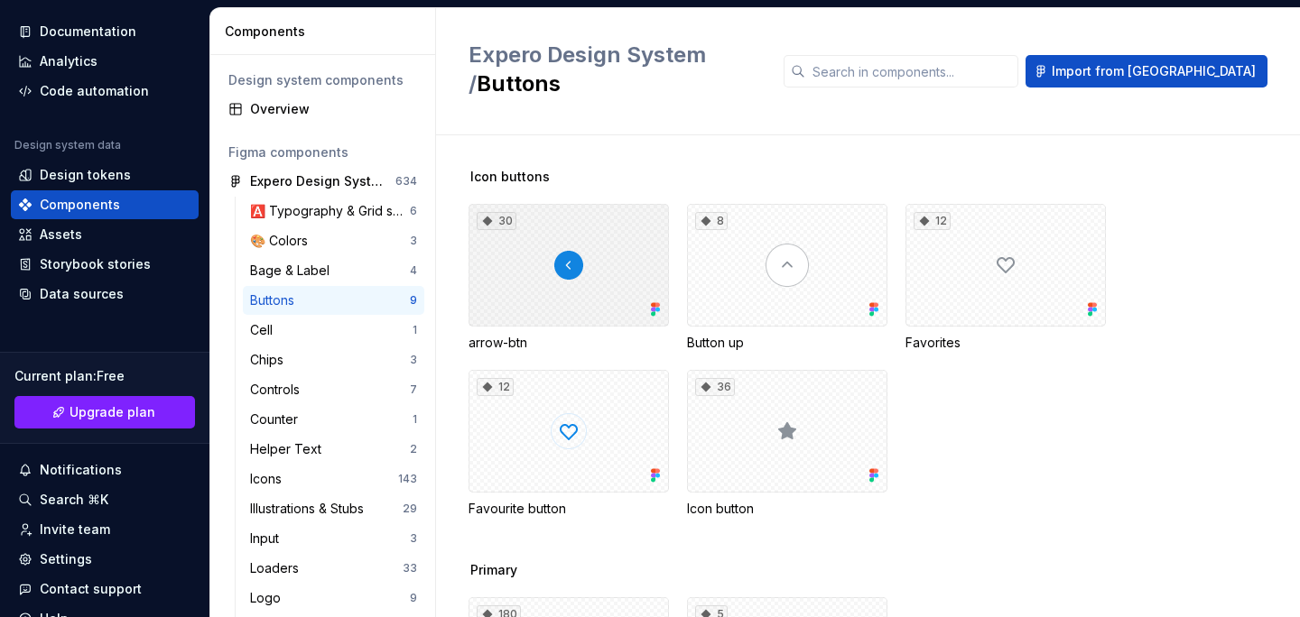
click at [499, 212] on div "30" at bounding box center [497, 221] width 40 height 18
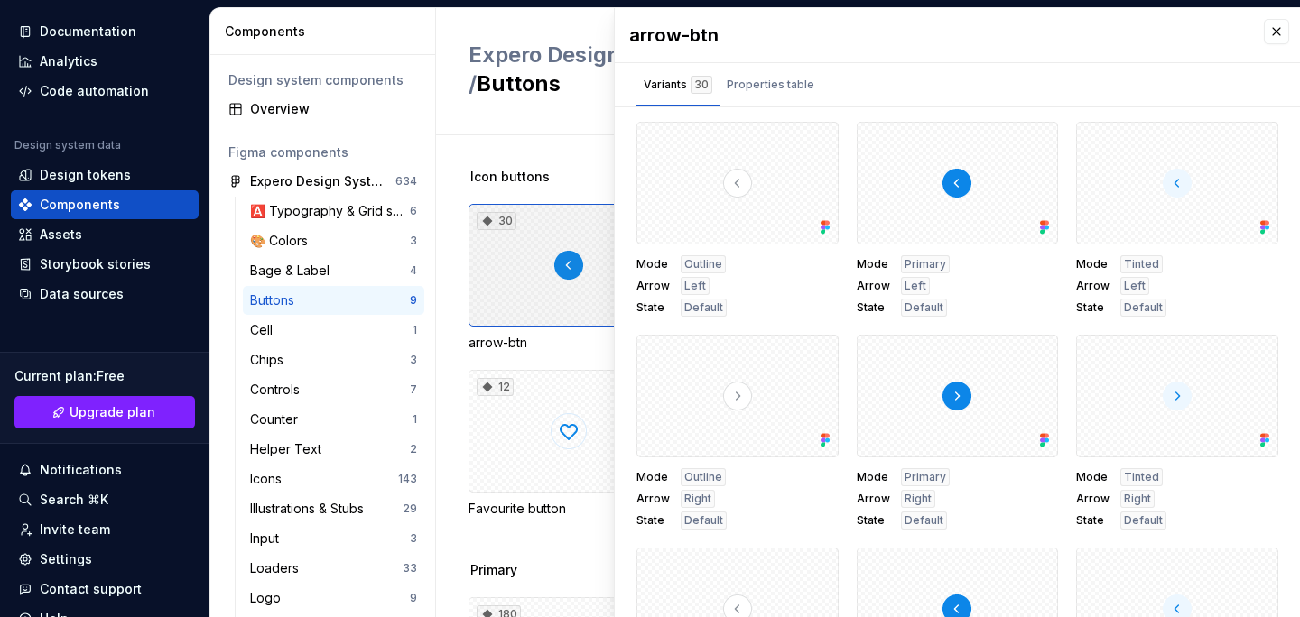
click at [494, 214] on icon at bounding box center [487, 221] width 14 height 14
click at [760, 103] on div "Properties table" at bounding box center [771, 88] width 102 height 36
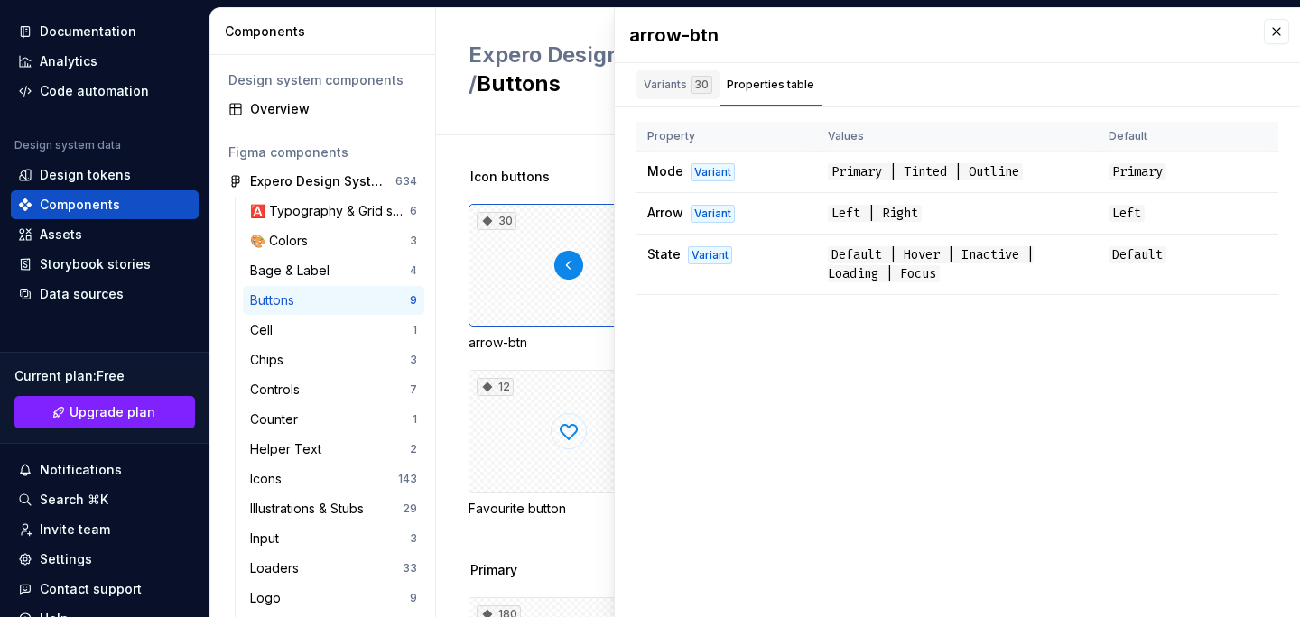
click at [663, 88] on div "Variants 30" at bounding box center [678, 85] width 69 height 18
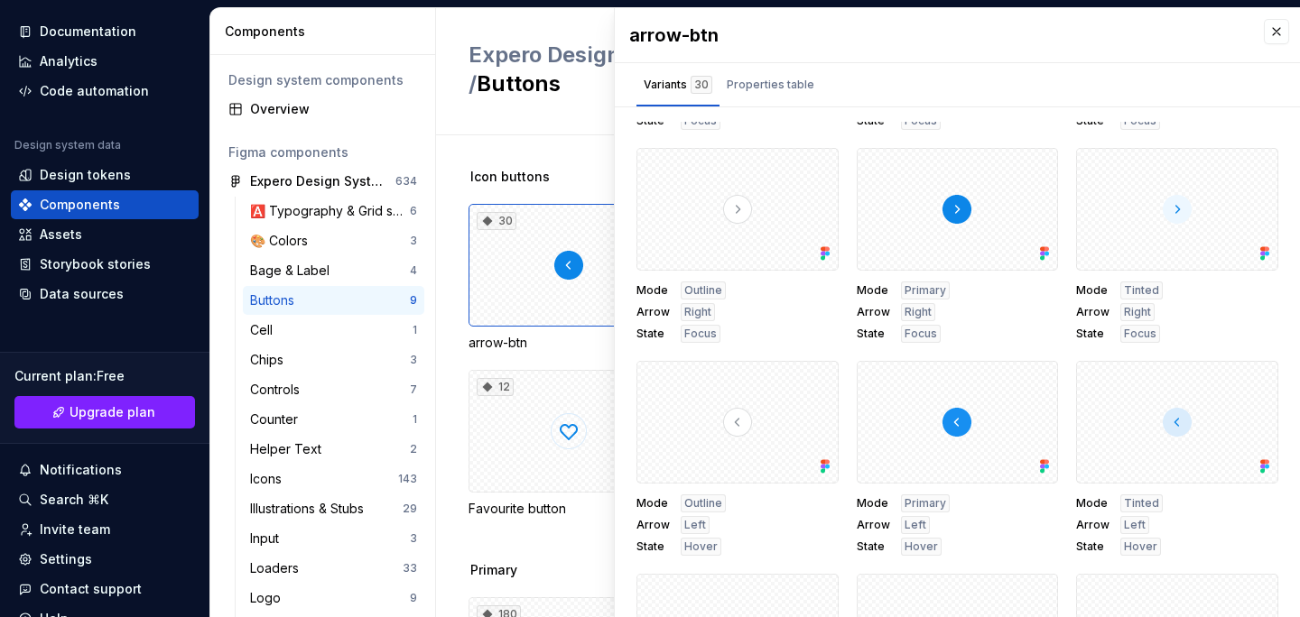
scroll to position [180, 0]
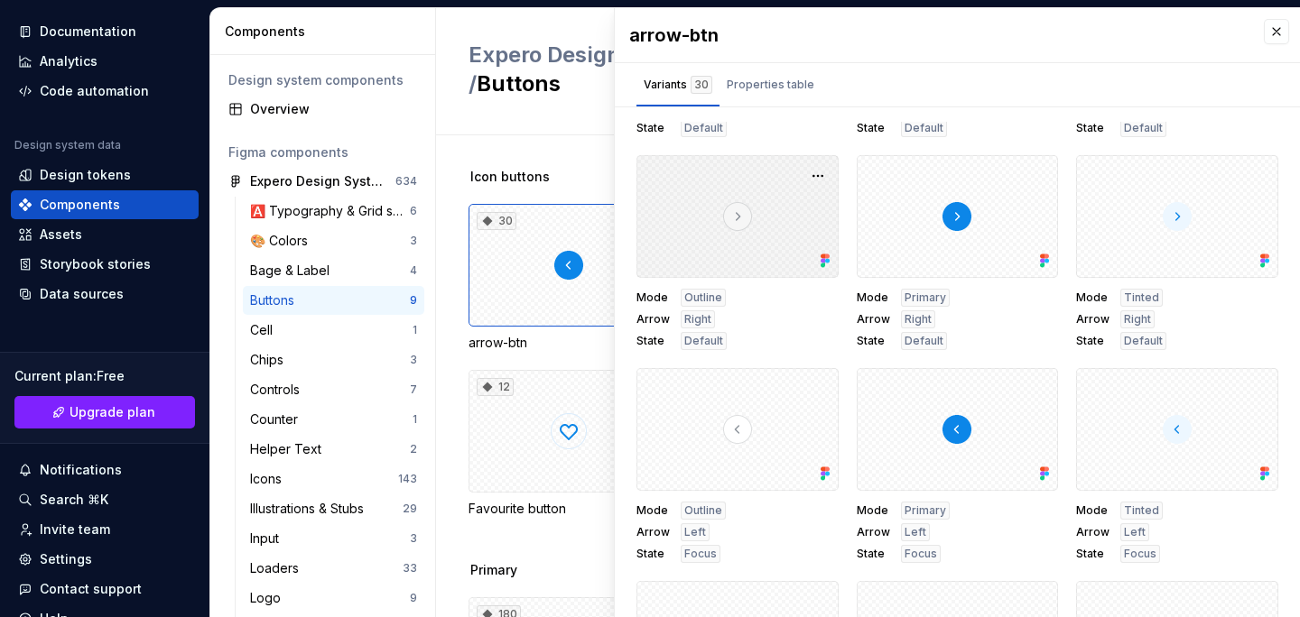
click at [703, 234] on div at bounding box center [737, 216] width 202 height 123
click at [728, 215] on div at bounding box center [737, 216] width 202 height 123
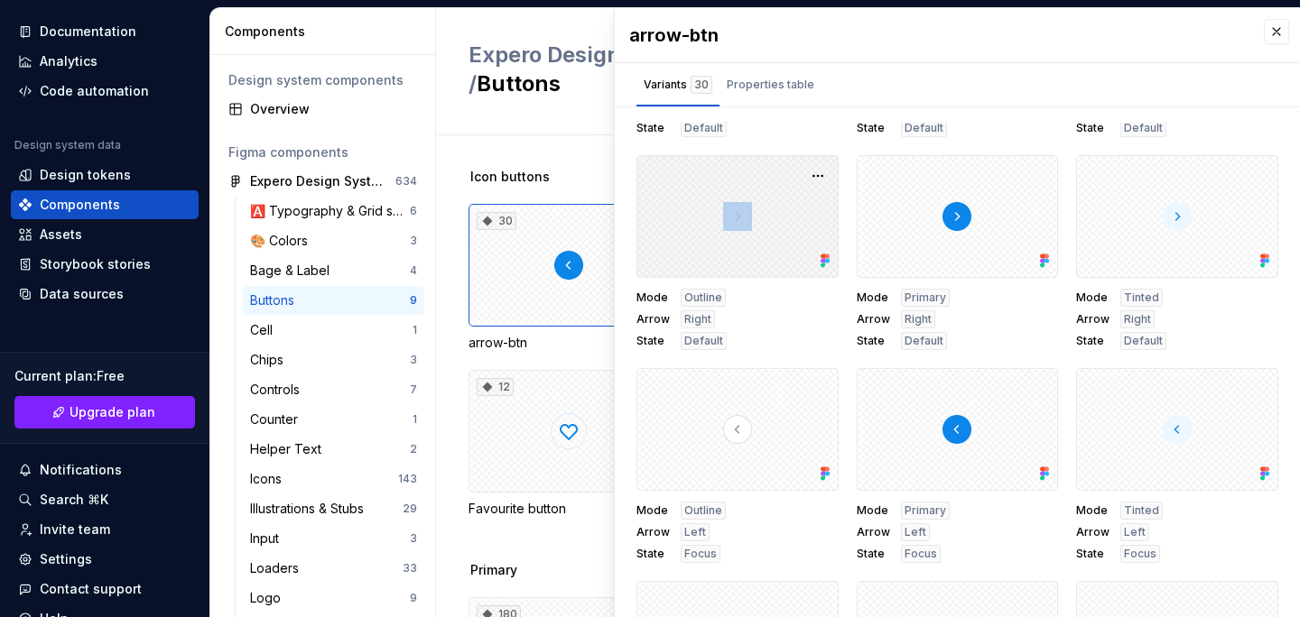
click at [728, 215] on div at bounding box center [737, 216] width 202 height 123
click at [691, 294] on span "Outline" at bounding box center [703, 298] width 38 height 14
click at [688, 316] on span "Right" at bounding box center [697, 319] width 27 height 14
click at [688, 345] on span "Default" at bounding box center [703, 341] width 39 height 14
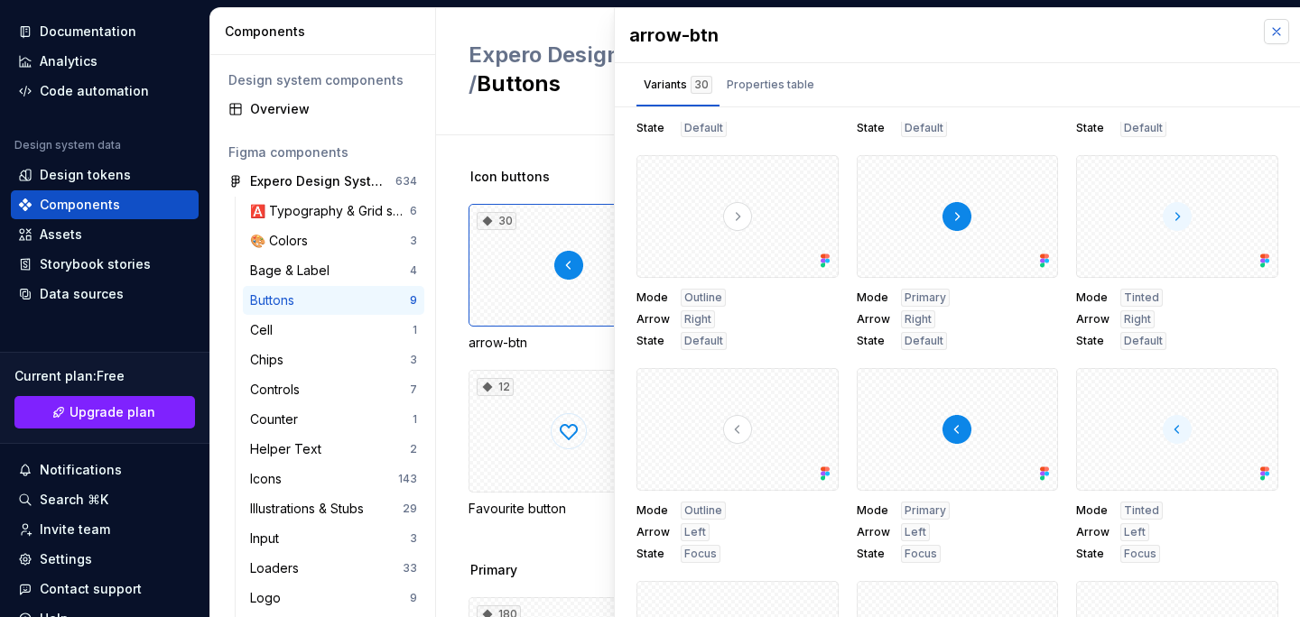
click at [1275, 32] on button "button" at bounding box center [1276, 31] width 25 height 25
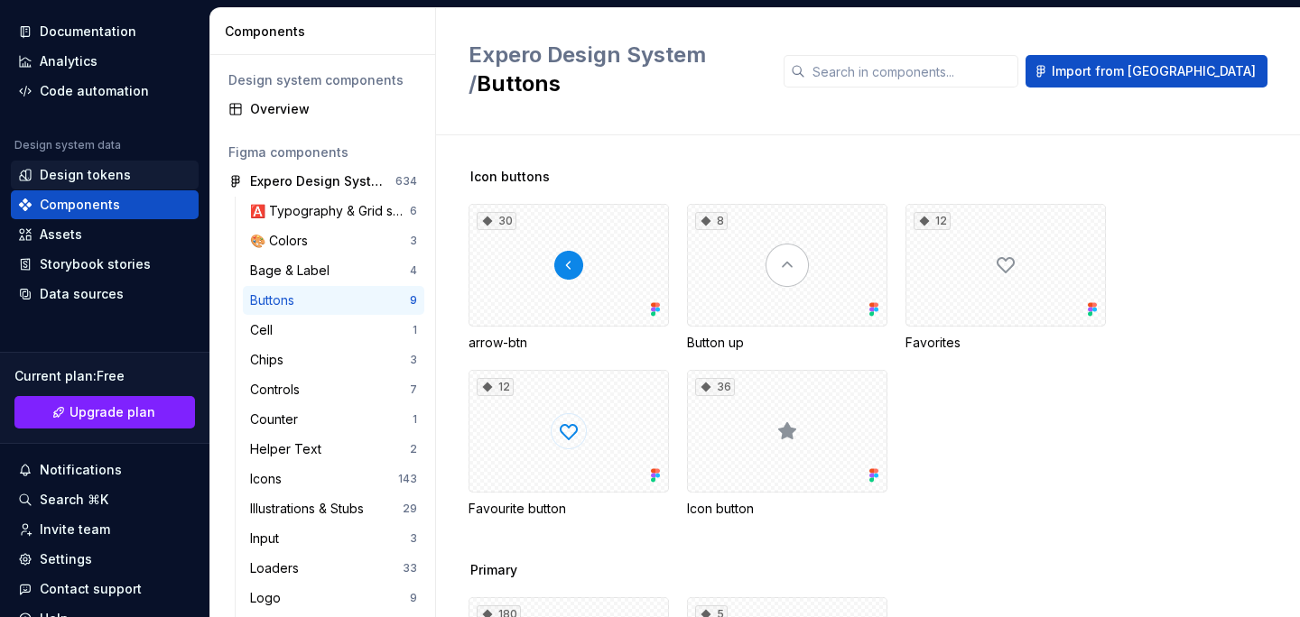
click at [64, 174] on div "Design tokens" at bounding box center [85, 175] width 91 height 18
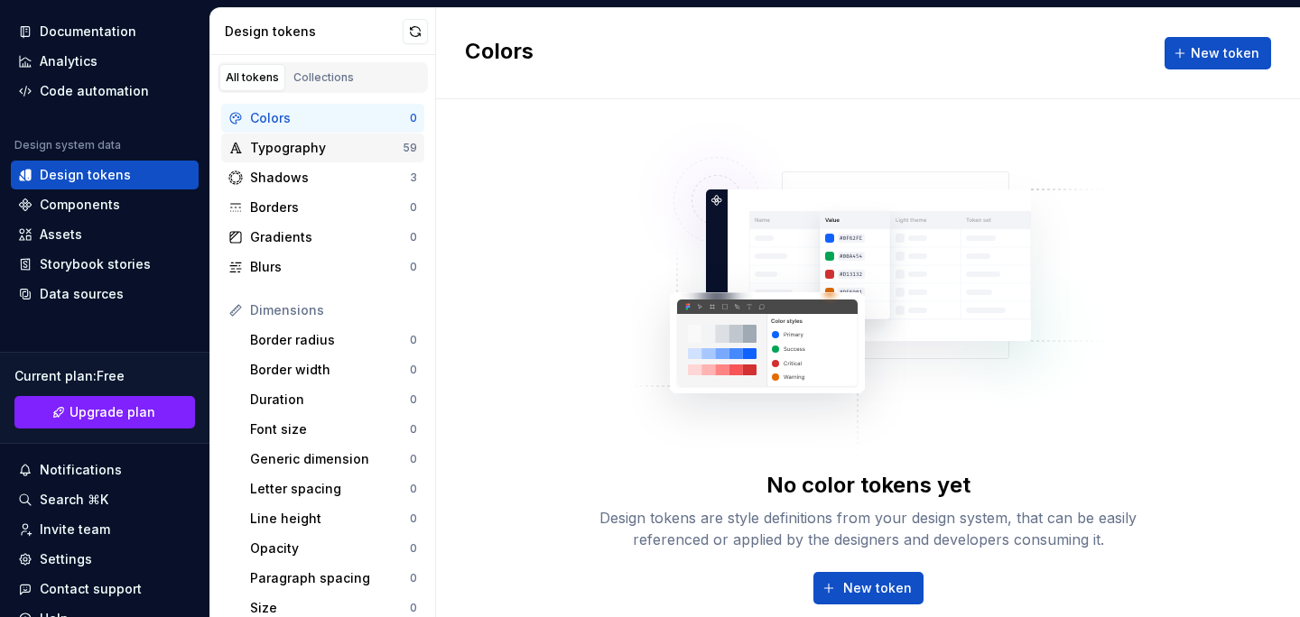
click at [297, 145] on div "Typography" at bounding box center [326, 148] width 153 height 18
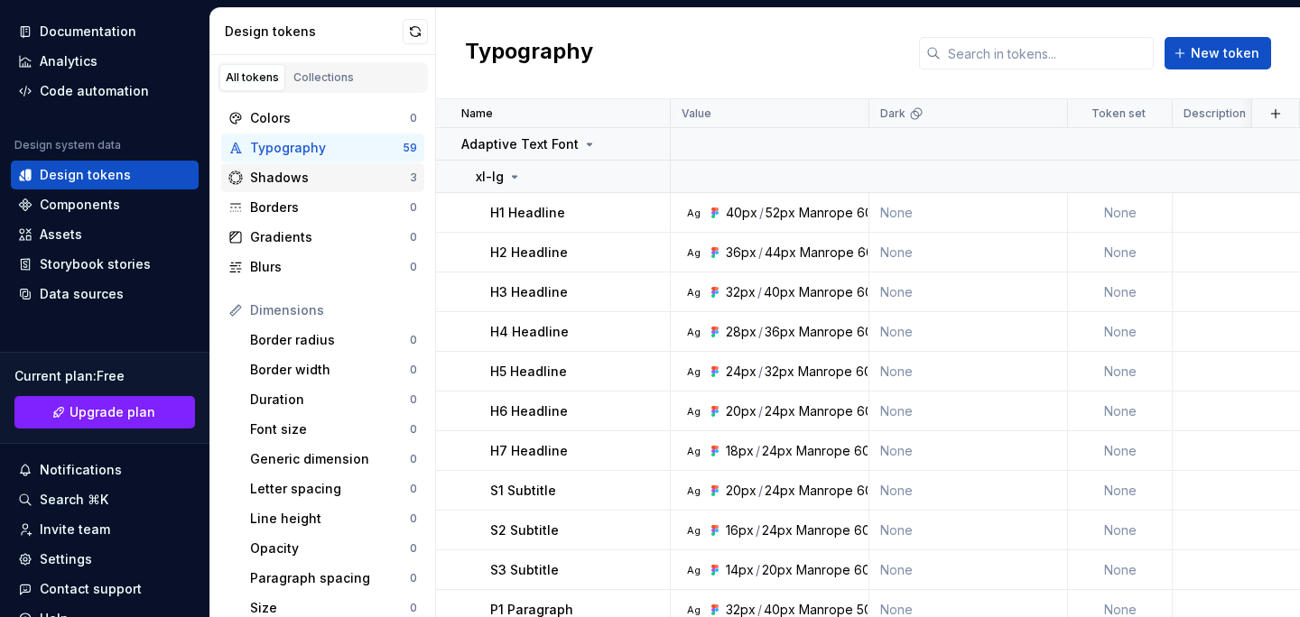
click at [289, 172] on div "Shadows" at bounding box center [330, 178] width 160 height 18
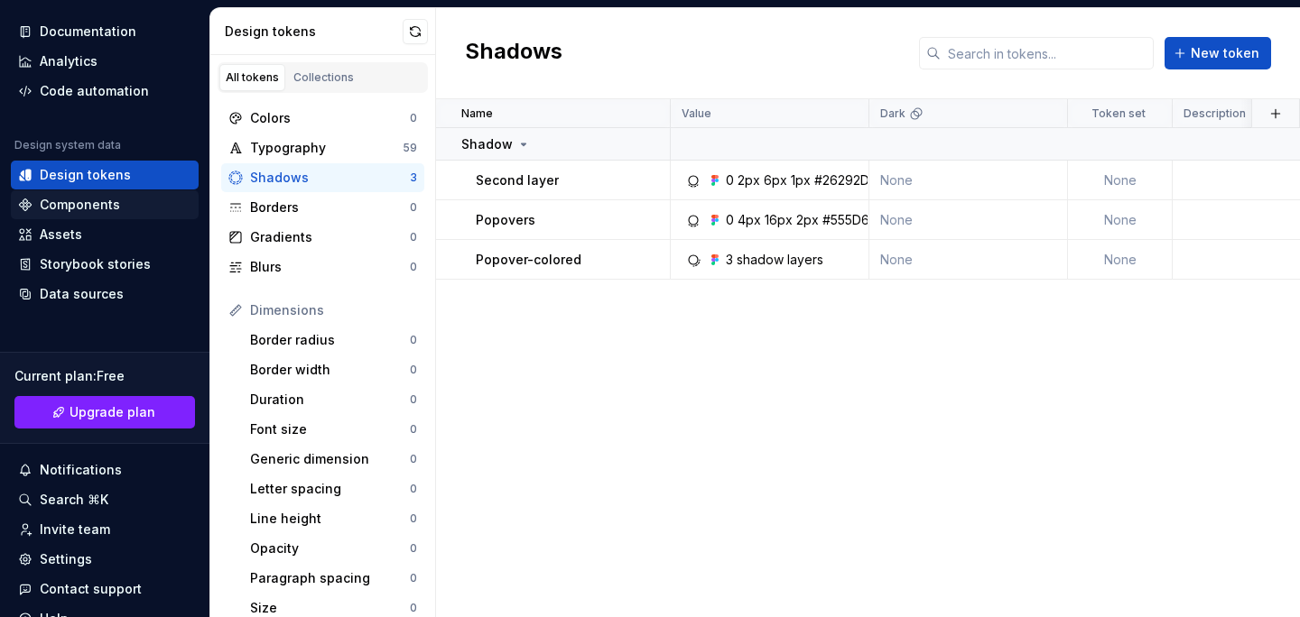
click at [122, 213] on div "Components" at bounding box center [104, 205] width 173 height 18
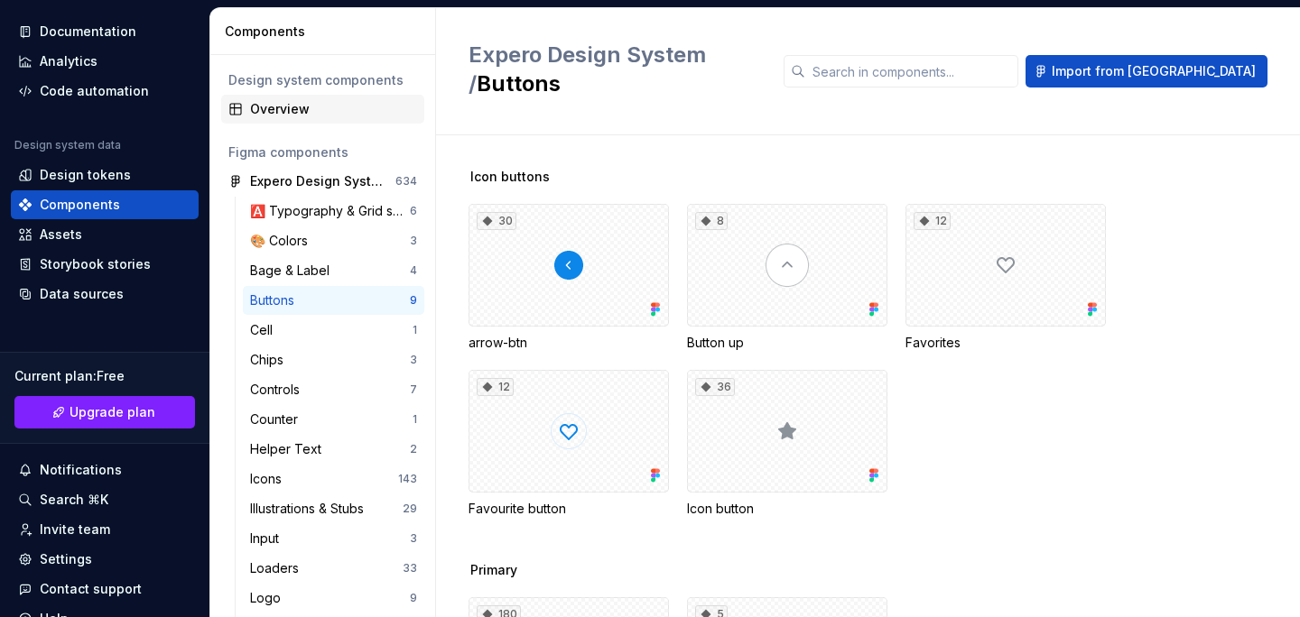
click at [347, 106] on div "Overview" at bounding box center [333, 109] width 167 height 18
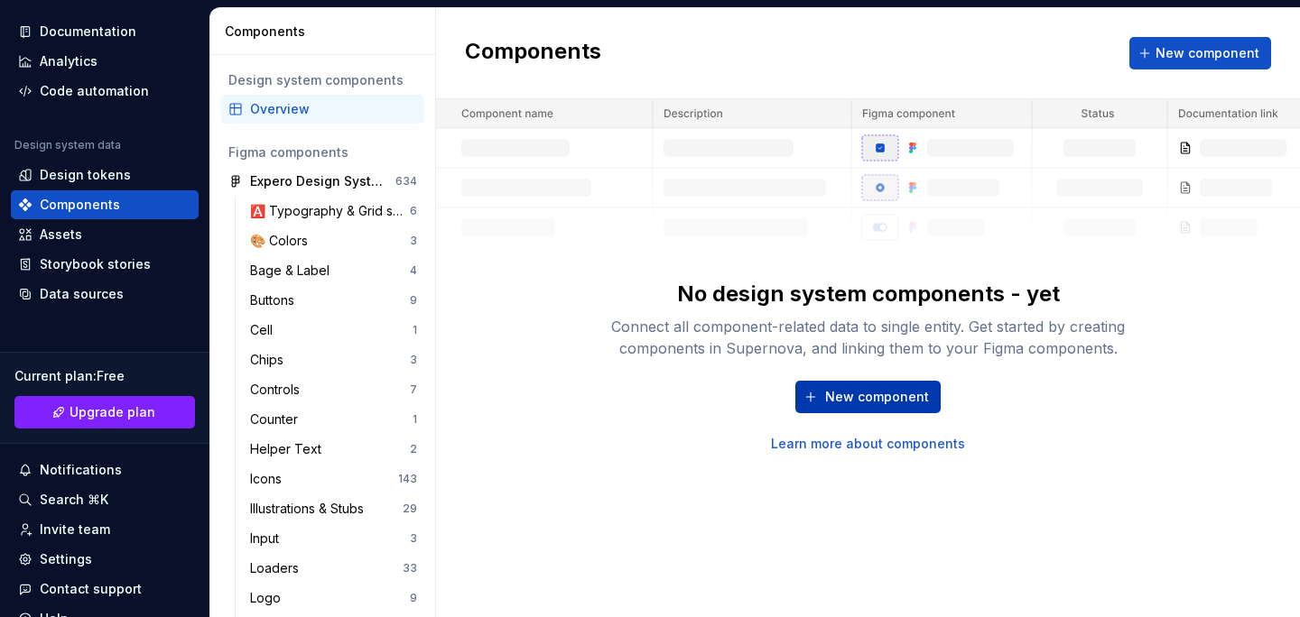
click at [822, 403] on button "New component" at bounding box center [867, 397] width 145 height 32
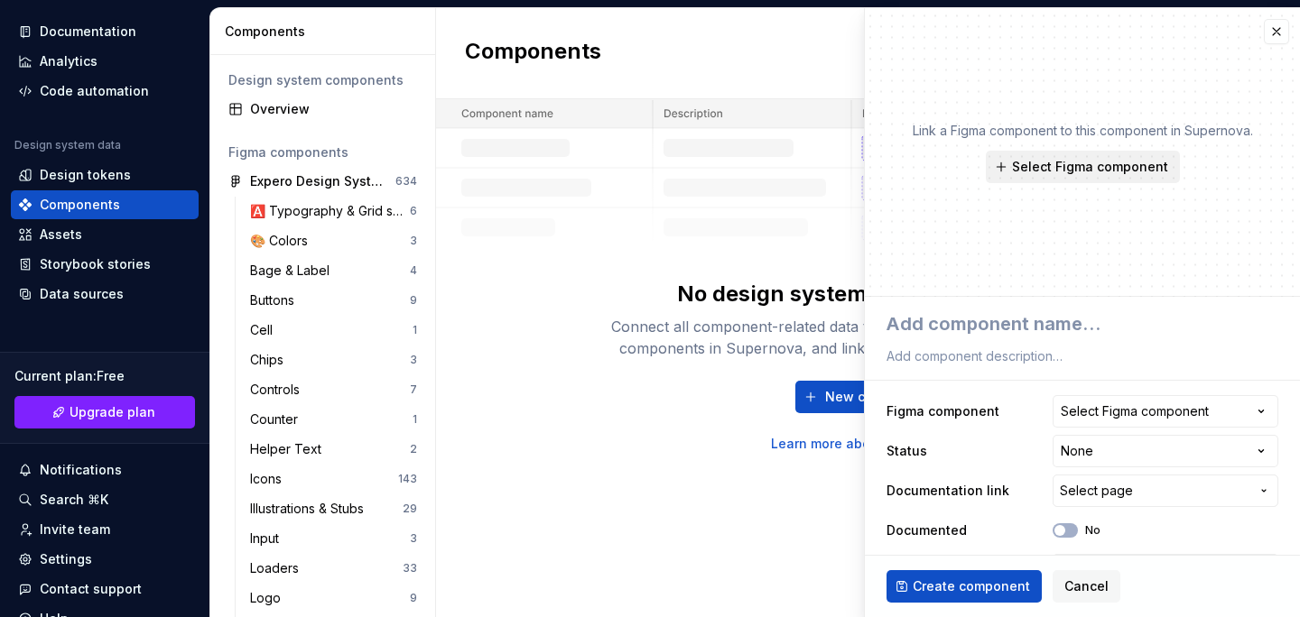
click at [1035, 161] on span "Select Figma component" at bounding box center [1090, 167] width 156 height 18
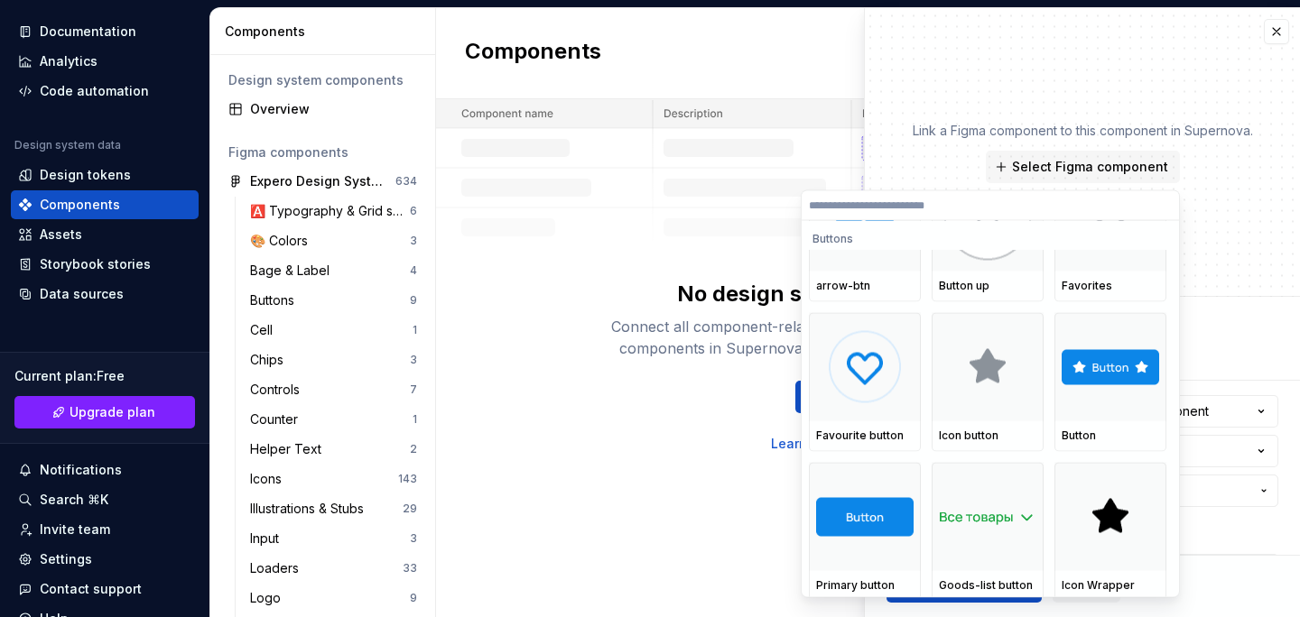
scroll to position [884, 0]
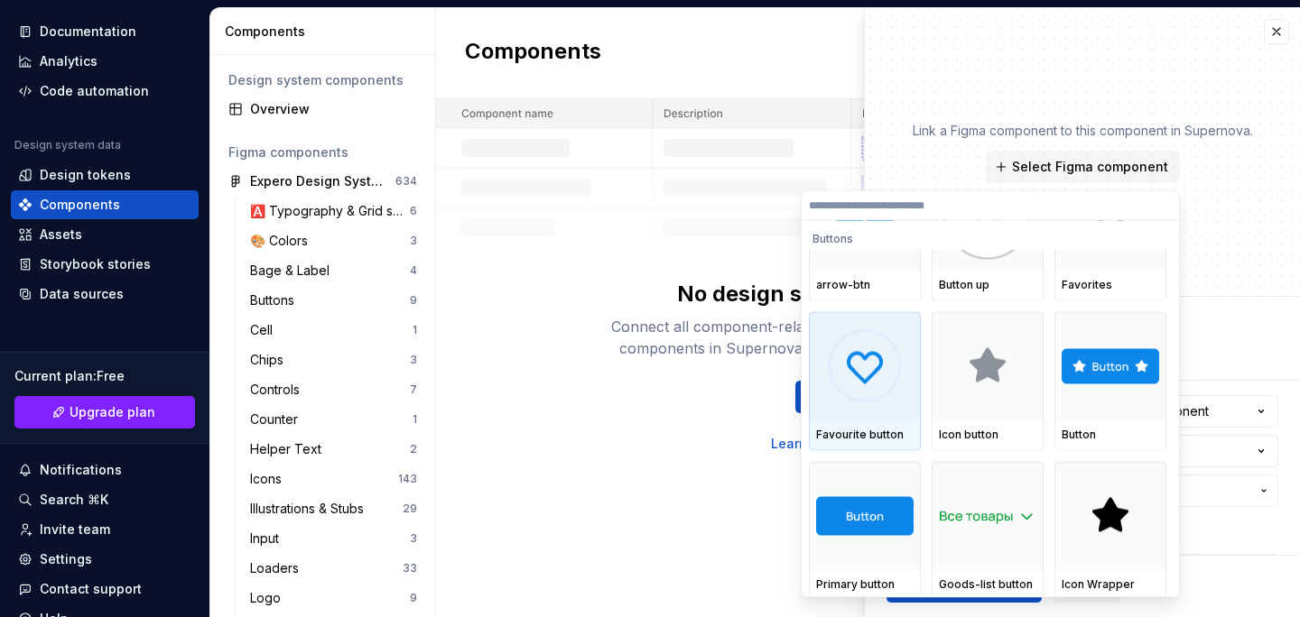
click at [869, 371] on img at bounding box center [865, 366] width 72 height 72
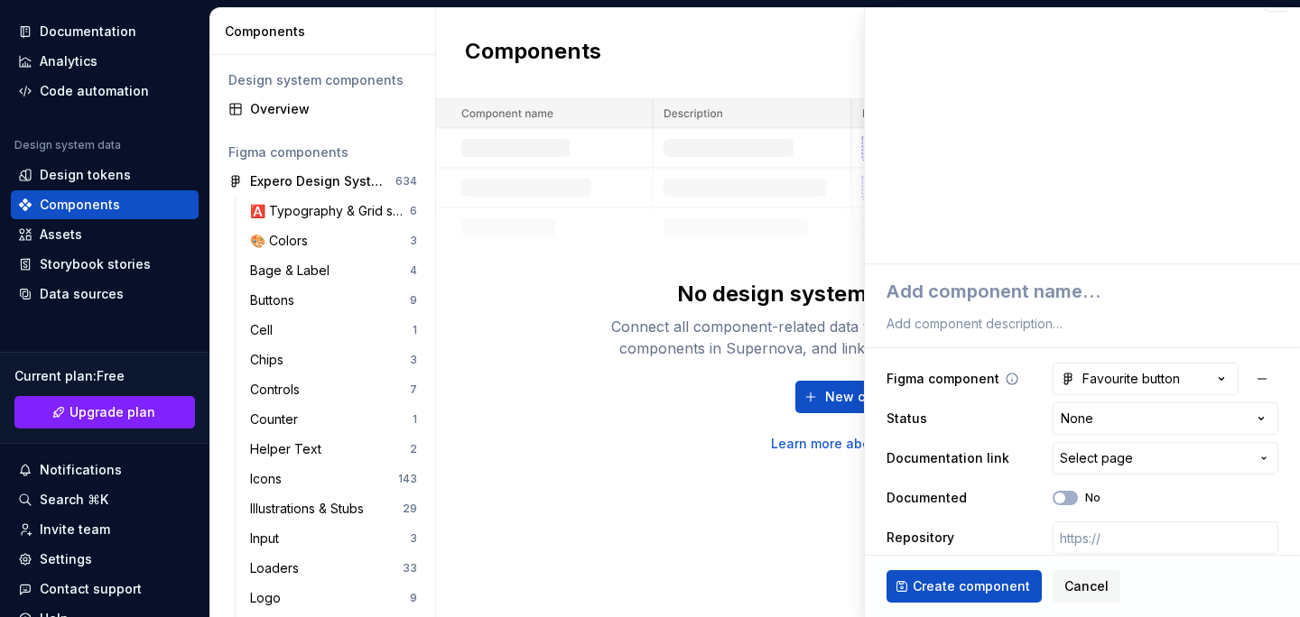
scroll to position [46, 0]
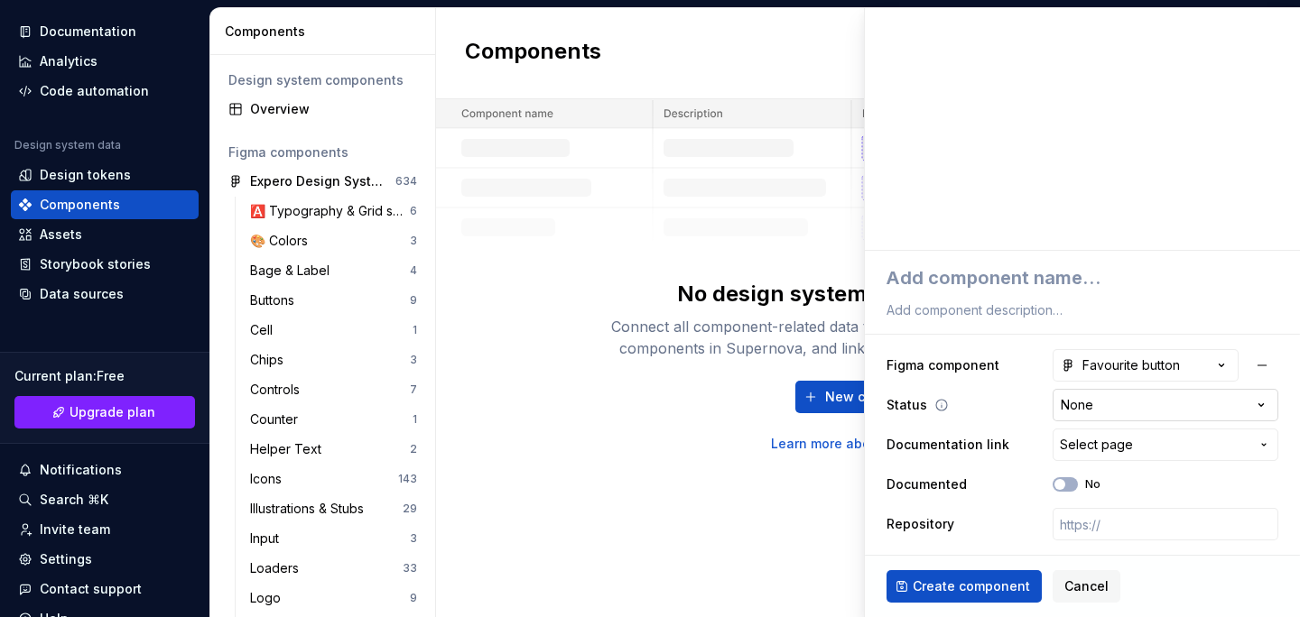
click at [1074, 400] on html "TRANSLATE with x ** English Arabic Hebrew Polish Bulgarian Hindi Portuguese Cat…" at bounding box center [650, 308] width 1300 height 617
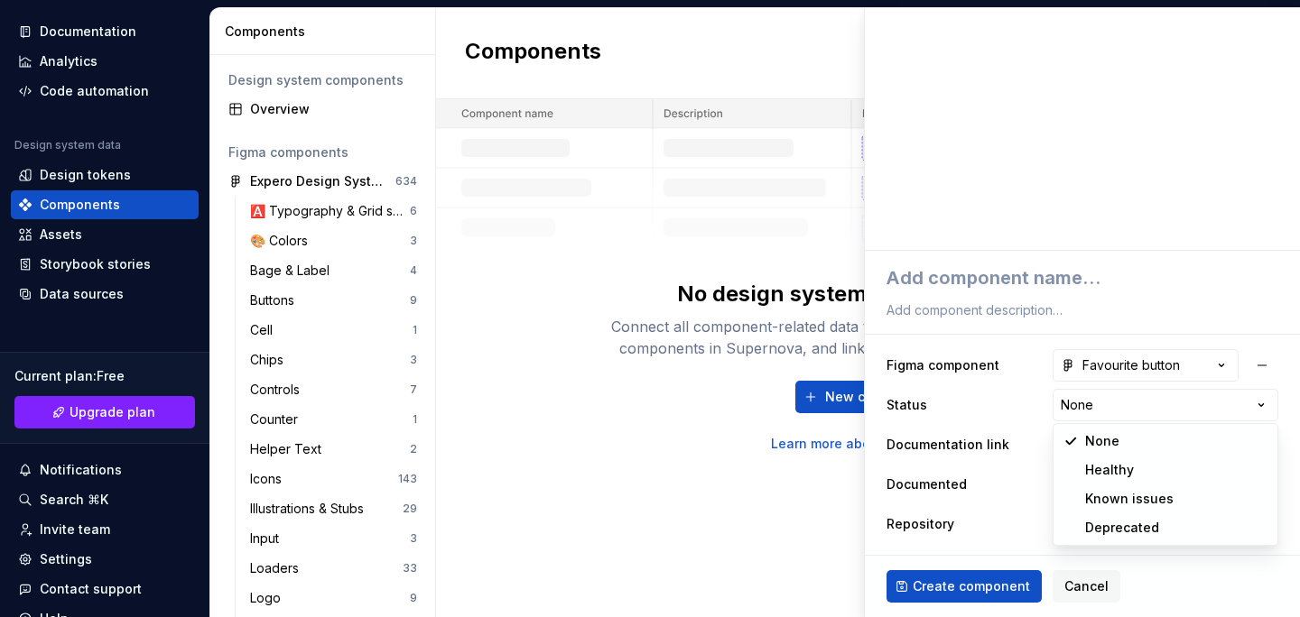
click at [1029, 410] on html "TRANSLATE with x ** English Arabic Hebrew Polish Bulgarian Hindi Portuguese Cat…" at bounding box center [650, 308] width 1300 height 617
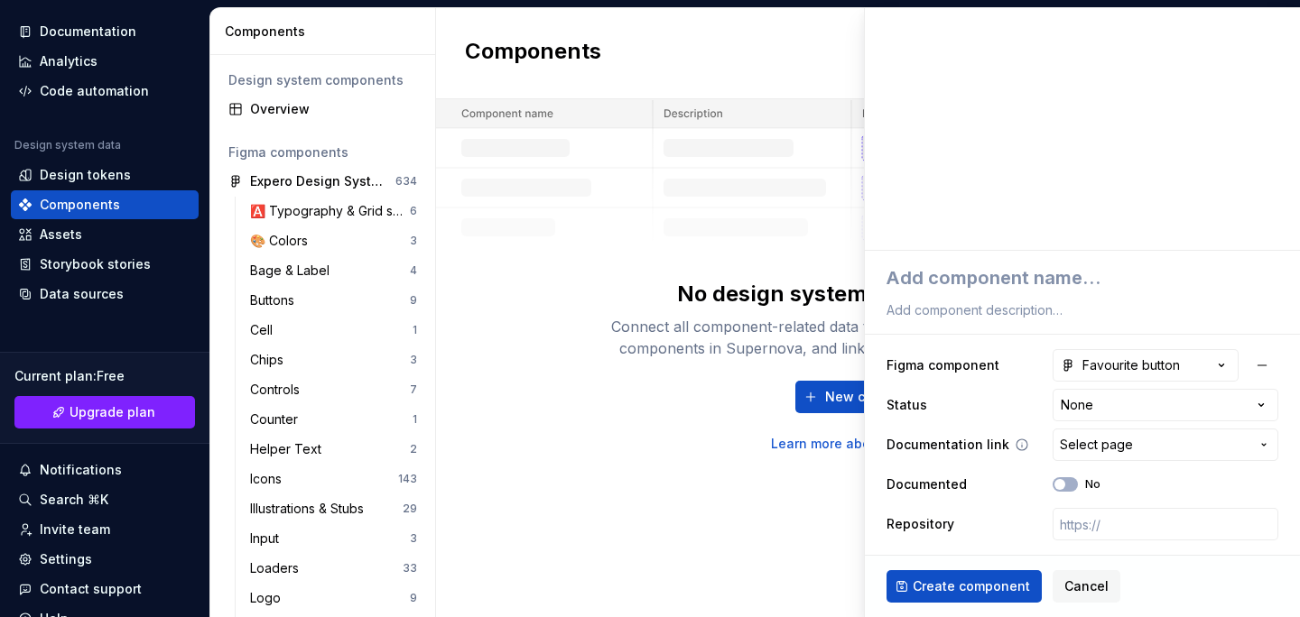
click at [1089, 441] on span "Select page" at bounding box center [1096, 445] width 73 height 18
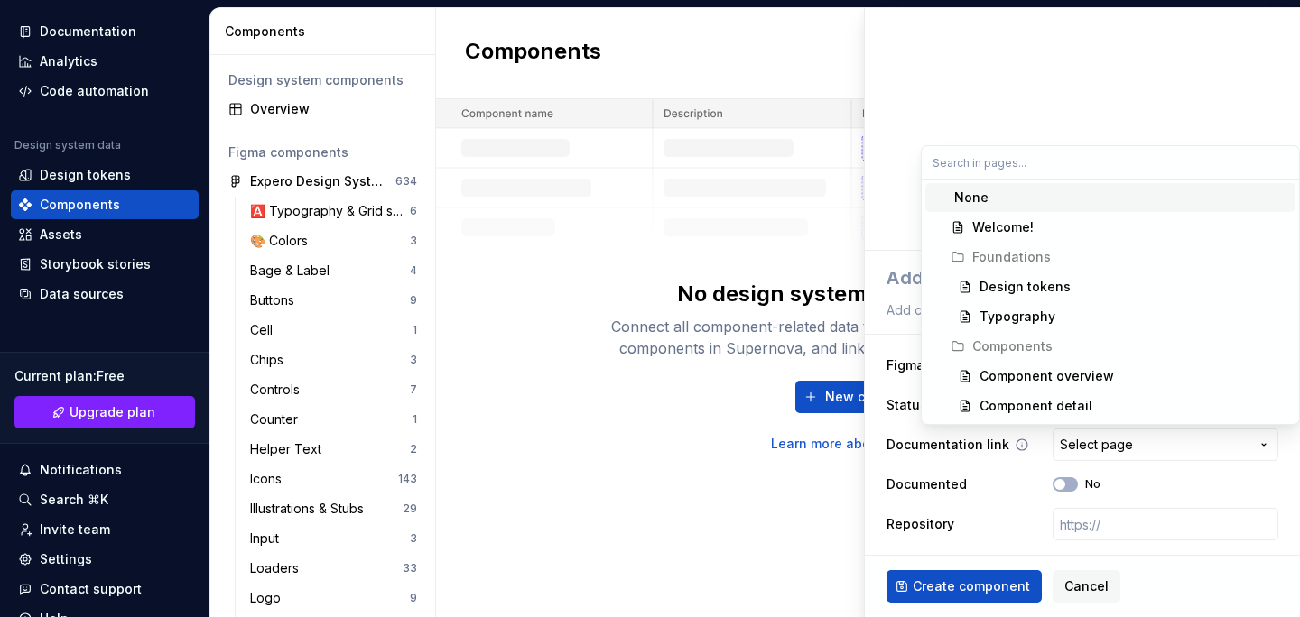
click at [1089, 441] on html "TRANSLATE with x ** English Arabic Hebrew Polish Bulgarian Hindi Portuguese Cat…" at bounding box center [650, 308] width 1300 height 617
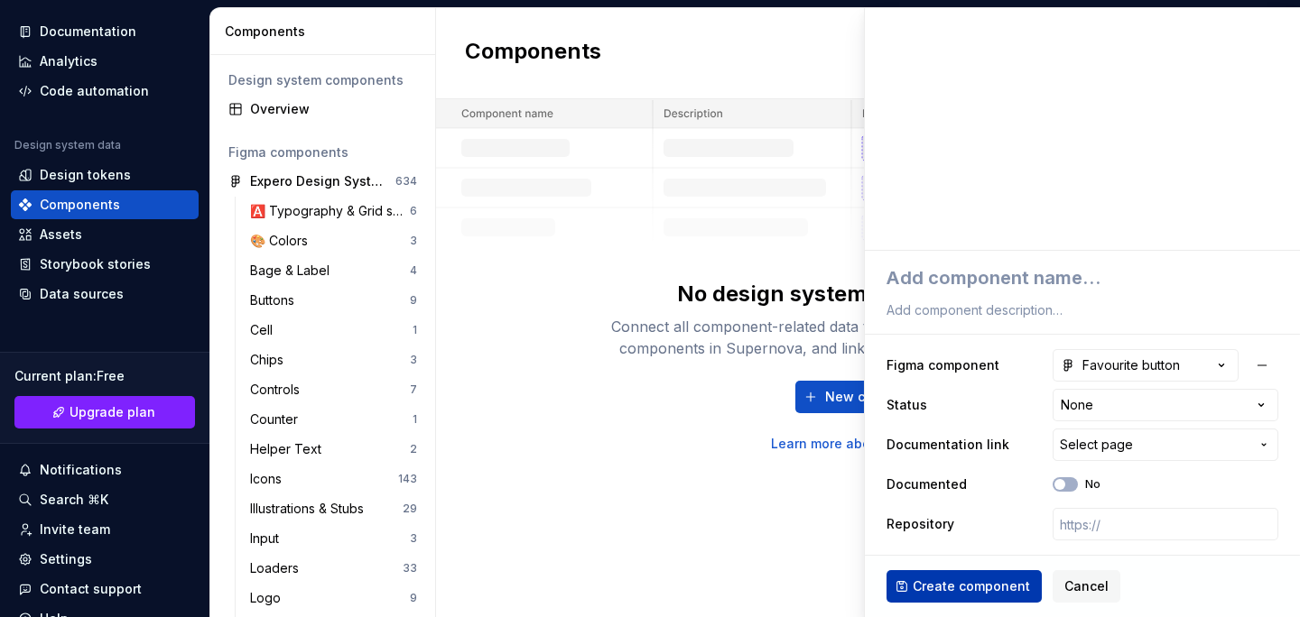
click at [986, 586] on span "Create component" at bounding box center [971, 587] width 117 height 18
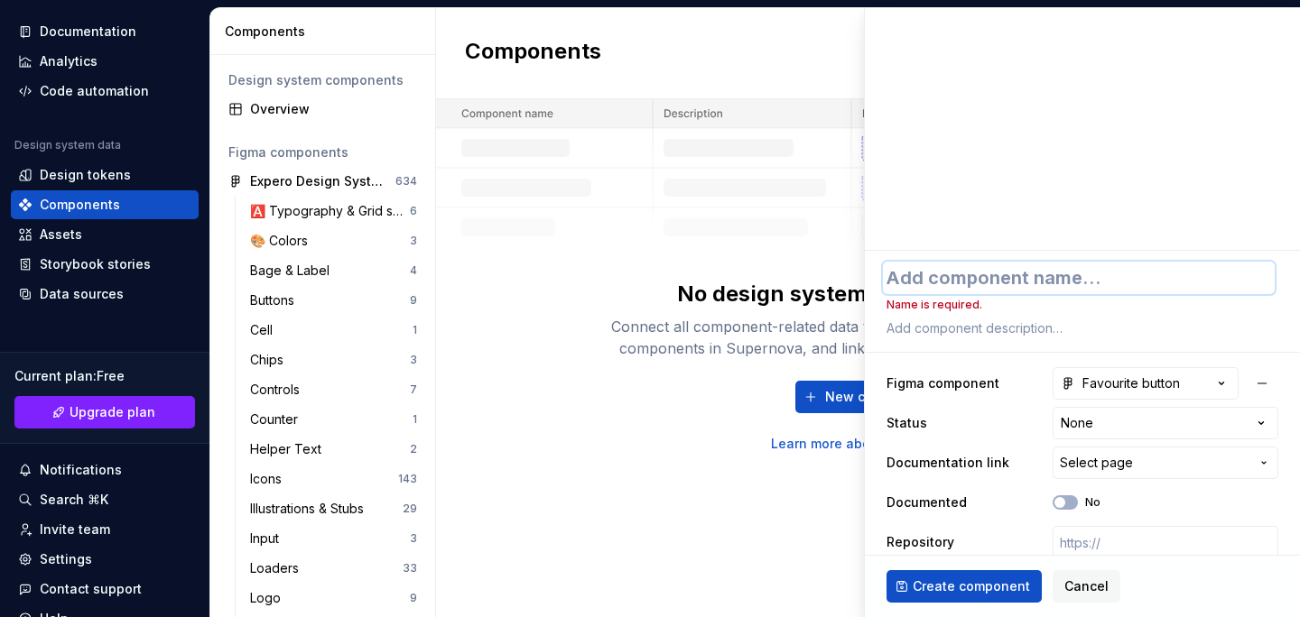
type textarea "*"
type textarea "[PERSON_NAME]"
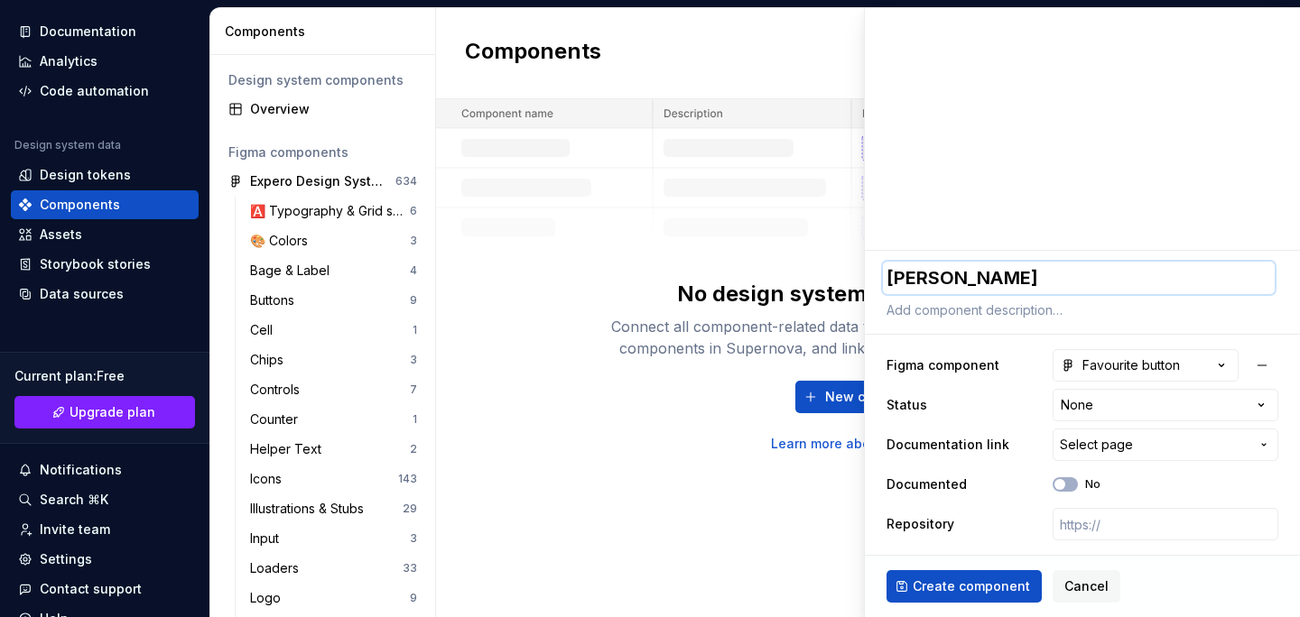
type textarea "*"
type textarea "Аф"
type textarea "*"
type textarea "[PERSON_NAME]"
type textarea "*"
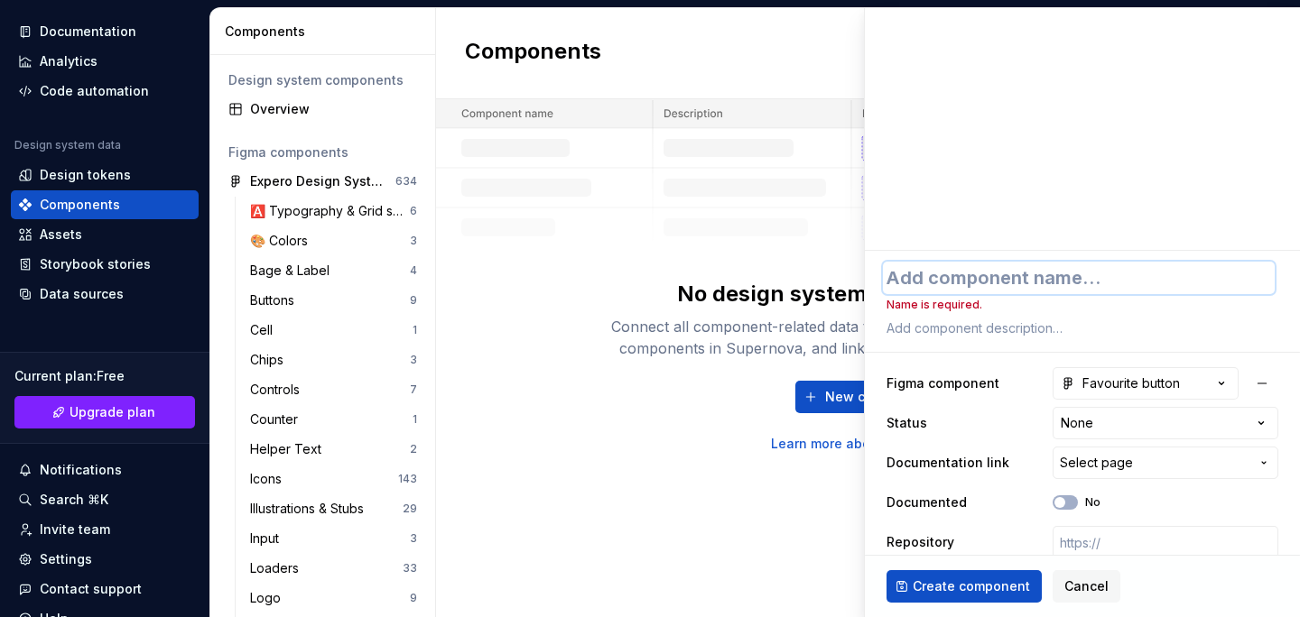
type textarea "*"
type textarea "R"
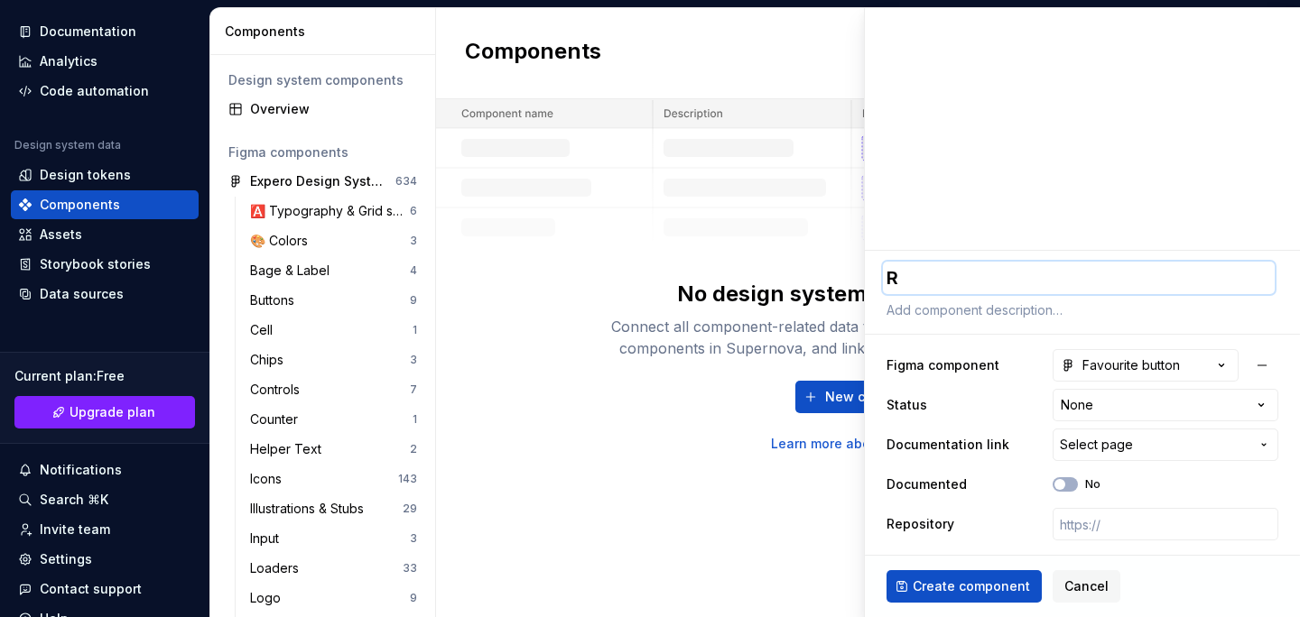
type textarea "*"
type textarea "Ry"
type textarea "*"
type textarea "Ryj"
type textarea "*"
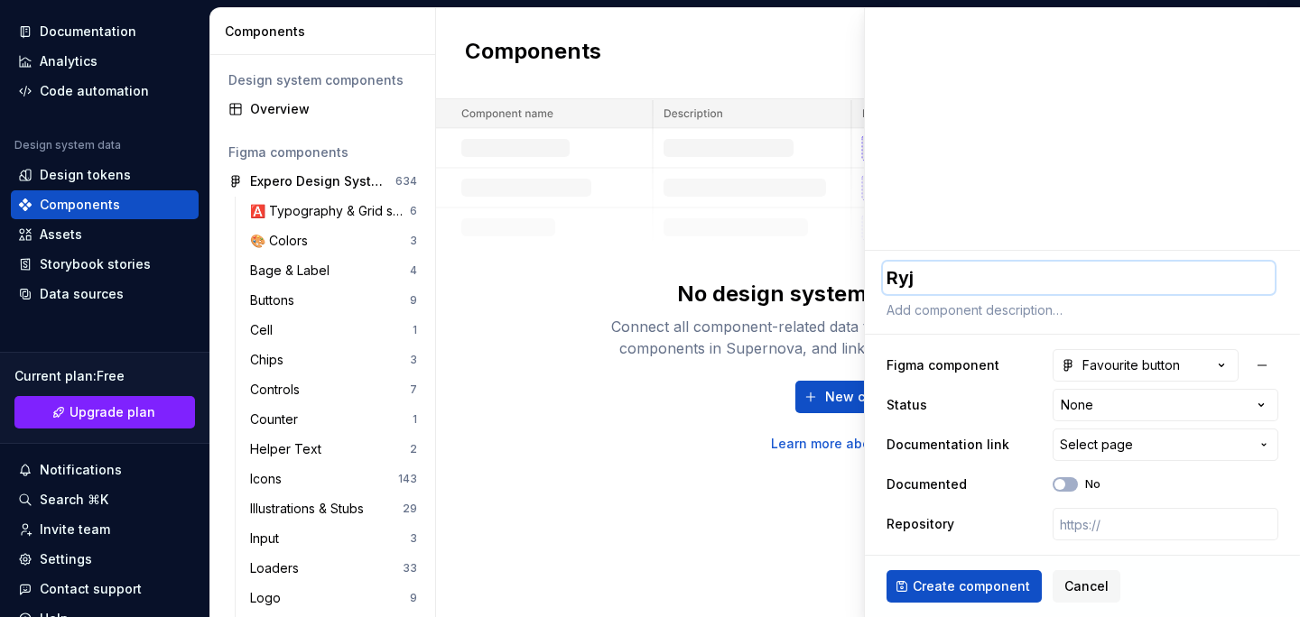
type textarea "Ryjg"
type textarea "*"
type textarea "Ryjgr"
type textarea "*"
type textarea "Ryjgrf"
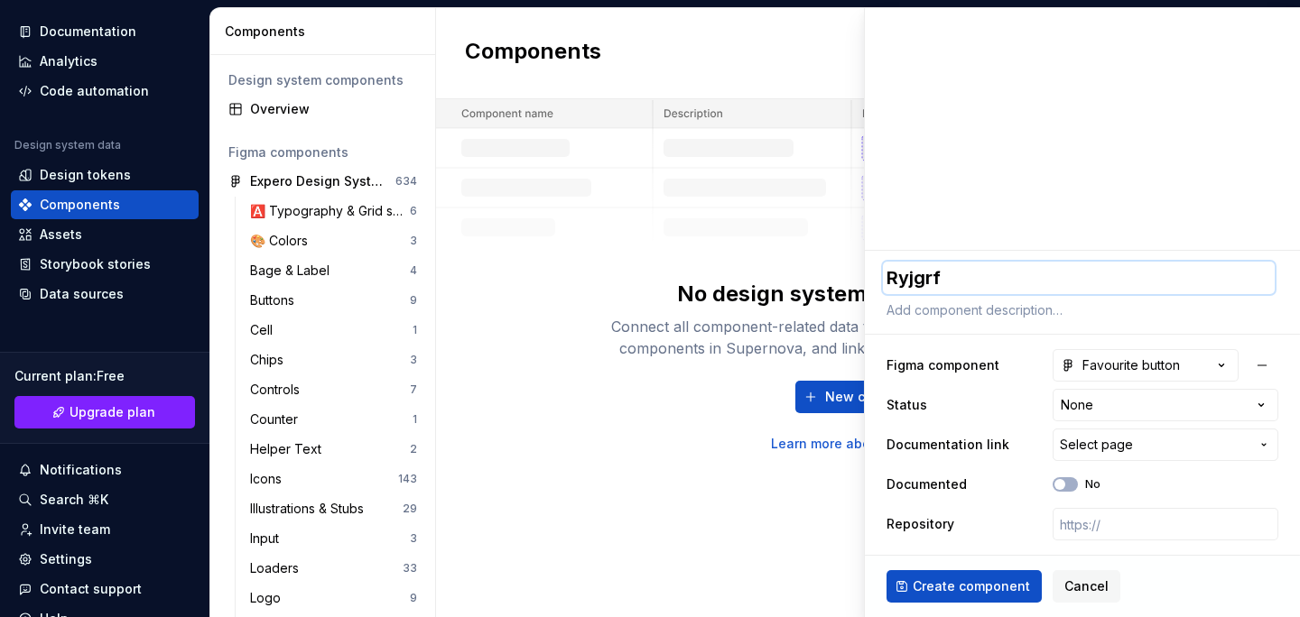
type textarea "*"
type textarea "Ryjgrf"
type textarea "*"
type textarea "Ryjgrf b"
type textarea "*"
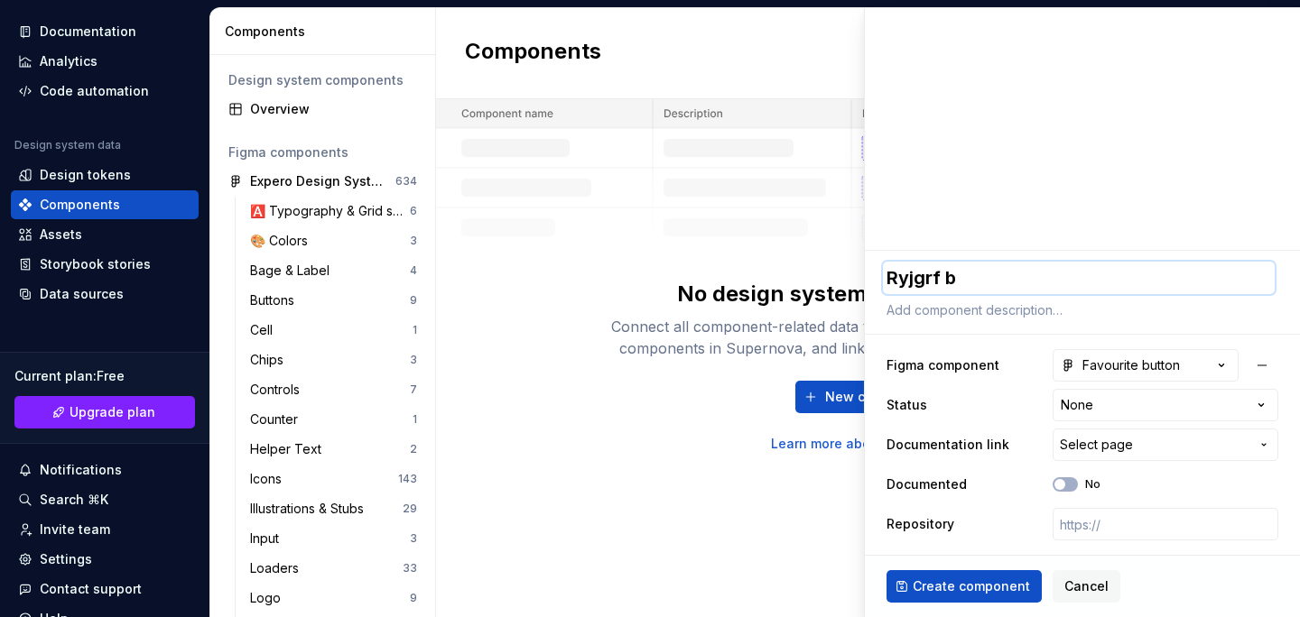
type textarea "Ryjgrf bp"
type textarea "*"
type textarea "Ryjgrf bp,"
type textarea "*"
type textarea "Ryjgrf bp,h"
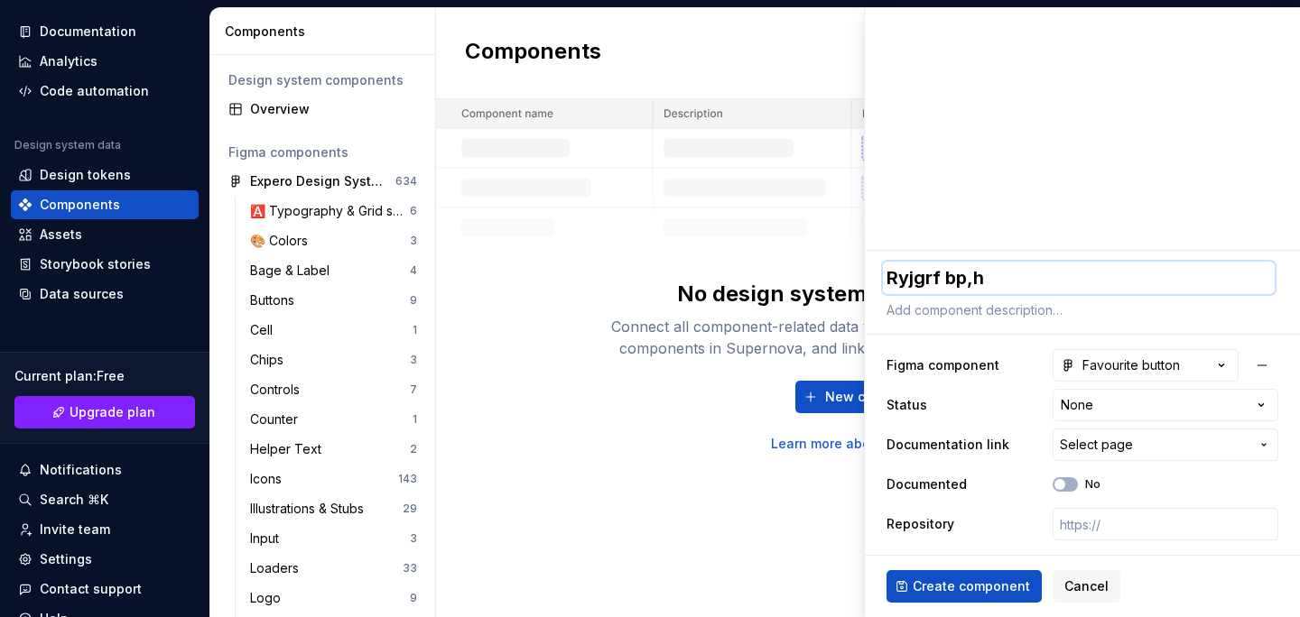
type textarea "*"
type textarea "Ryjgrf bp,hf"
type textarea "*"
type textarea "Ryjgrf bp,hfy"
type textarea "*"
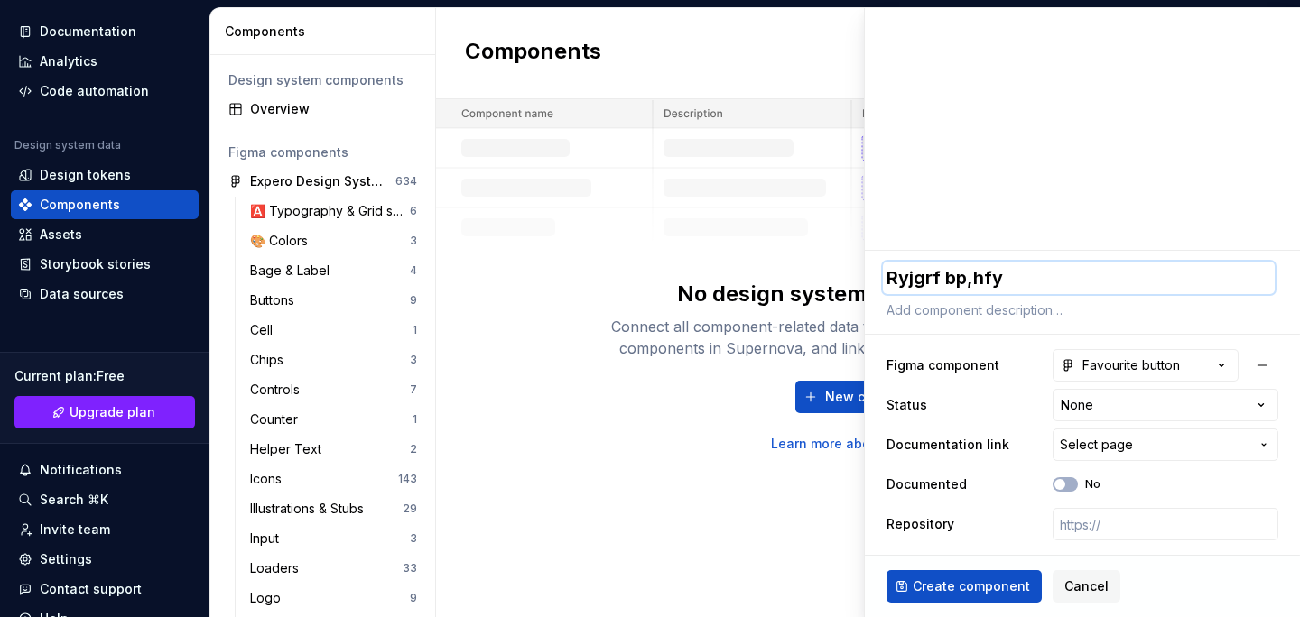
type textarea "Ryjgrf bp,hfyy"
type textarea "*"
type textarea "Ryjgrf bp,hfyyj"
type textarea "*"
type textarea "Ryjgrf bp,hfyyju"
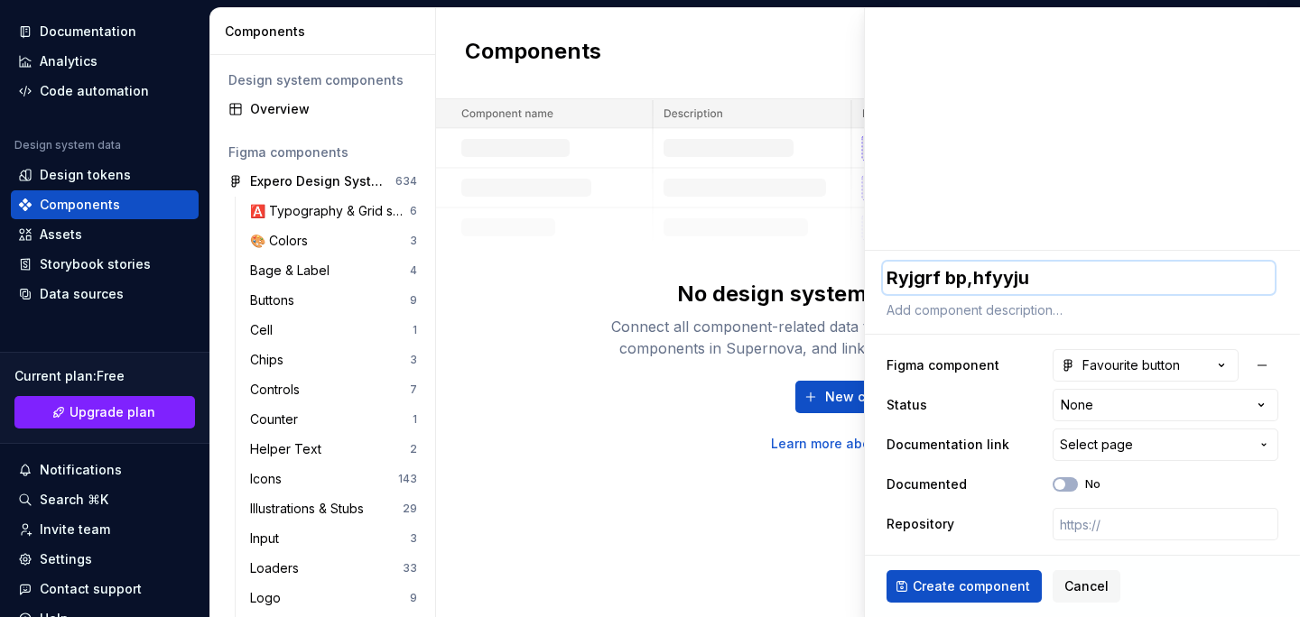
type textarea "*"
type textarea "Ryjgrf bp,hfyyjuj"
type textarea "*"
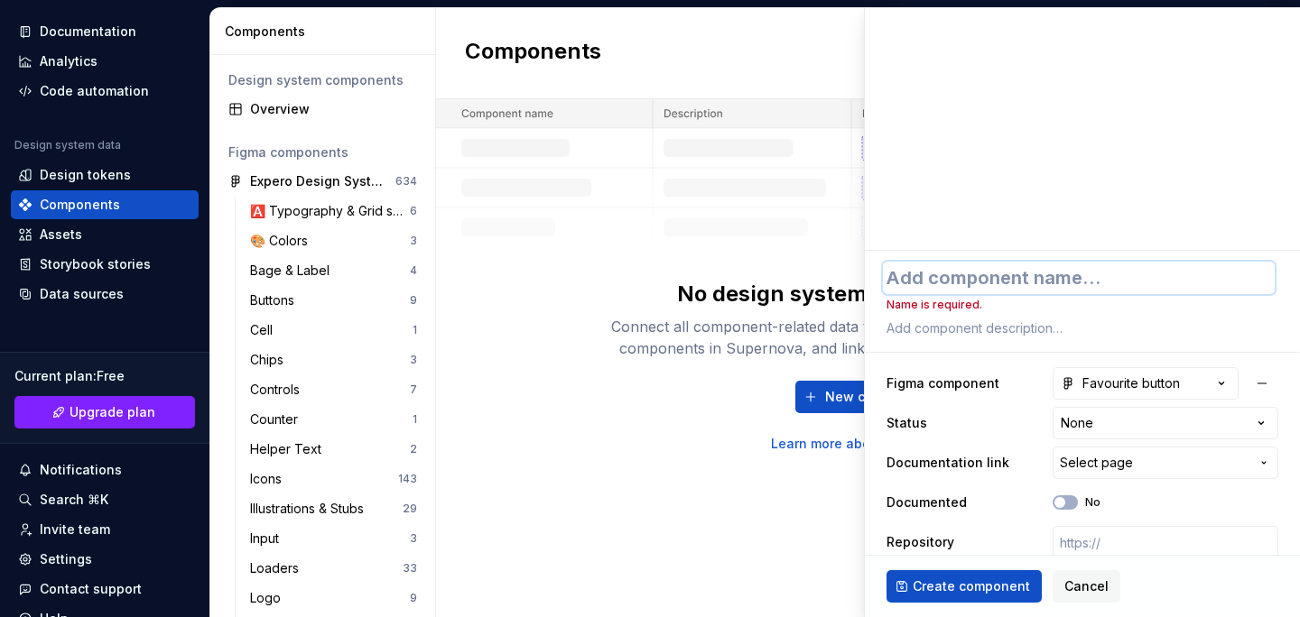
type textarea "*"
type textarea "F"
type textarea "*"
type textarea "Fa"
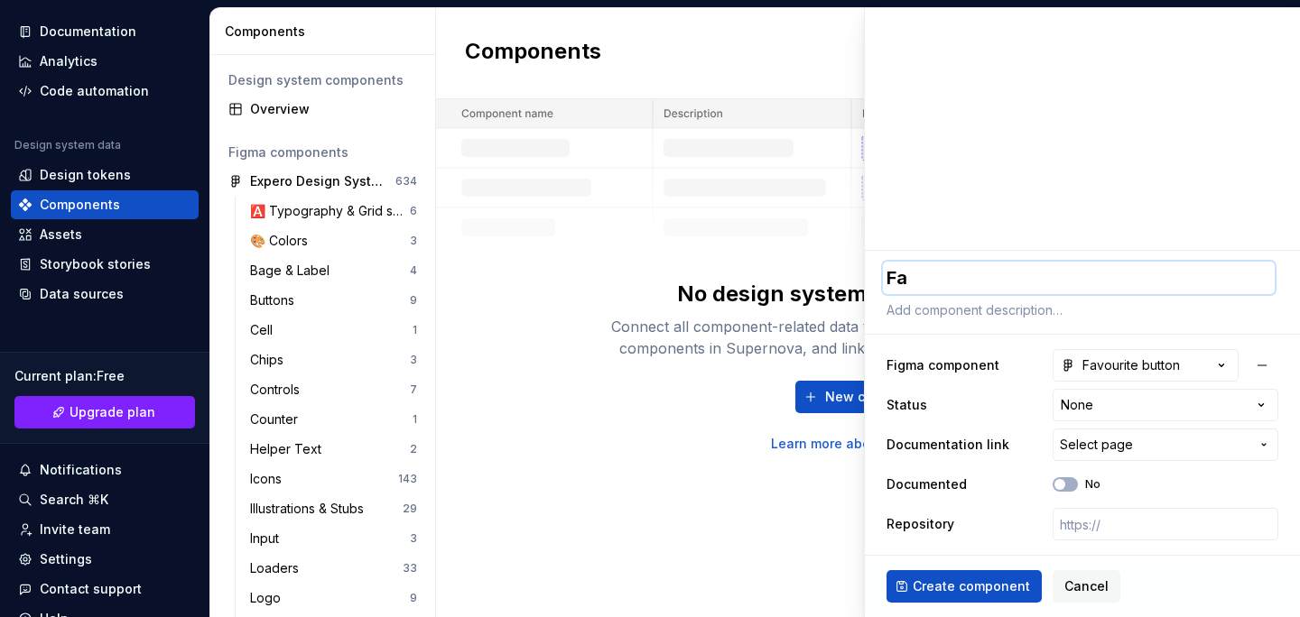
type textarea "*"
type textarea "Fav"
type textarea "*"
type textarea "Favo"
type textarea "*"
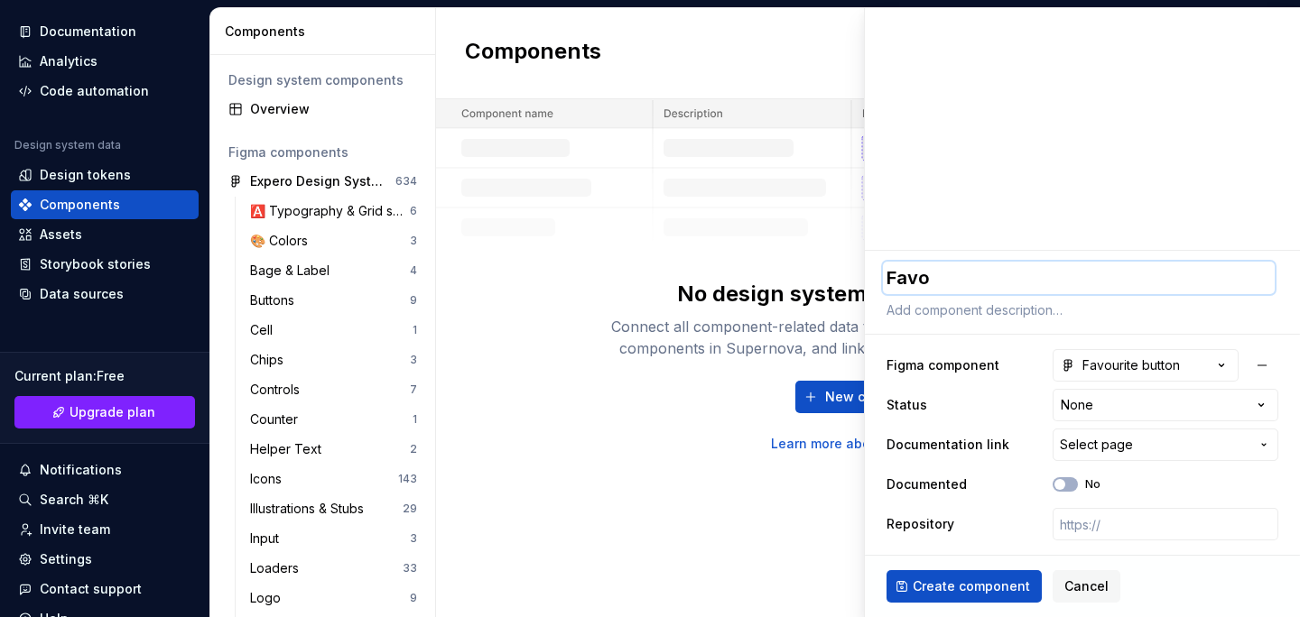
type textarea "Favou"
type textarea "*"
type textarea "Favour"
type textarea "*"
type textarea "Favouri"
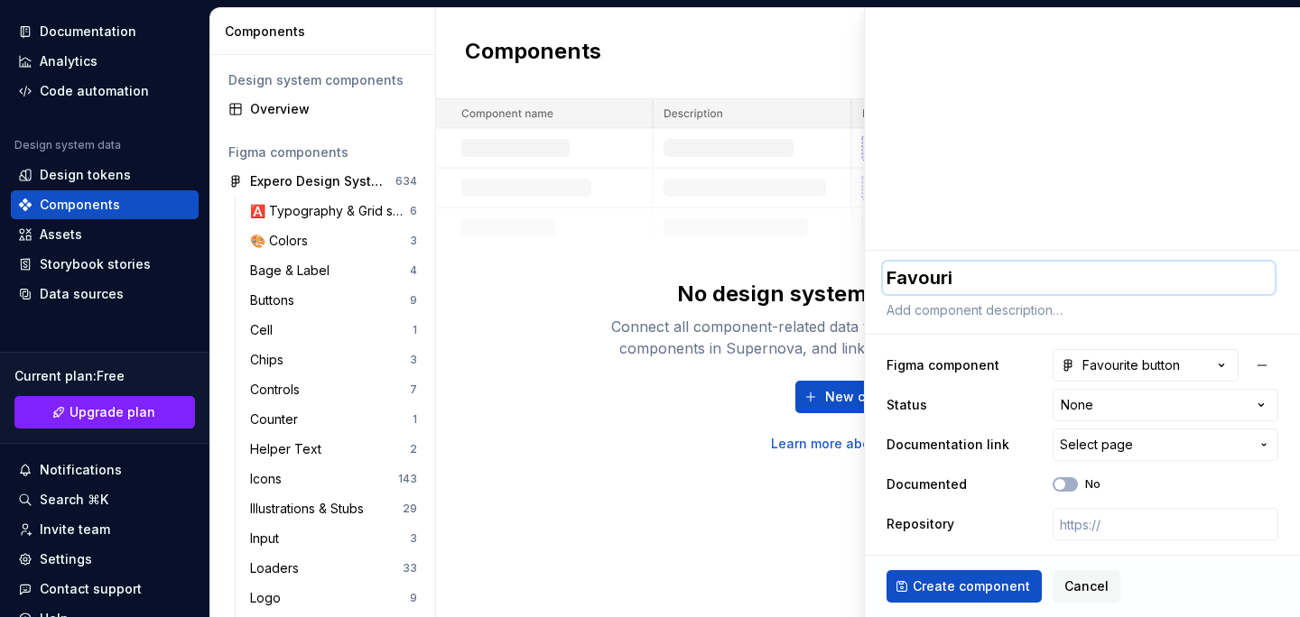
type textarea "*"
type textarea "Favourit"
type textarea "*"
type textarea "Favourite"
type textarea "*"
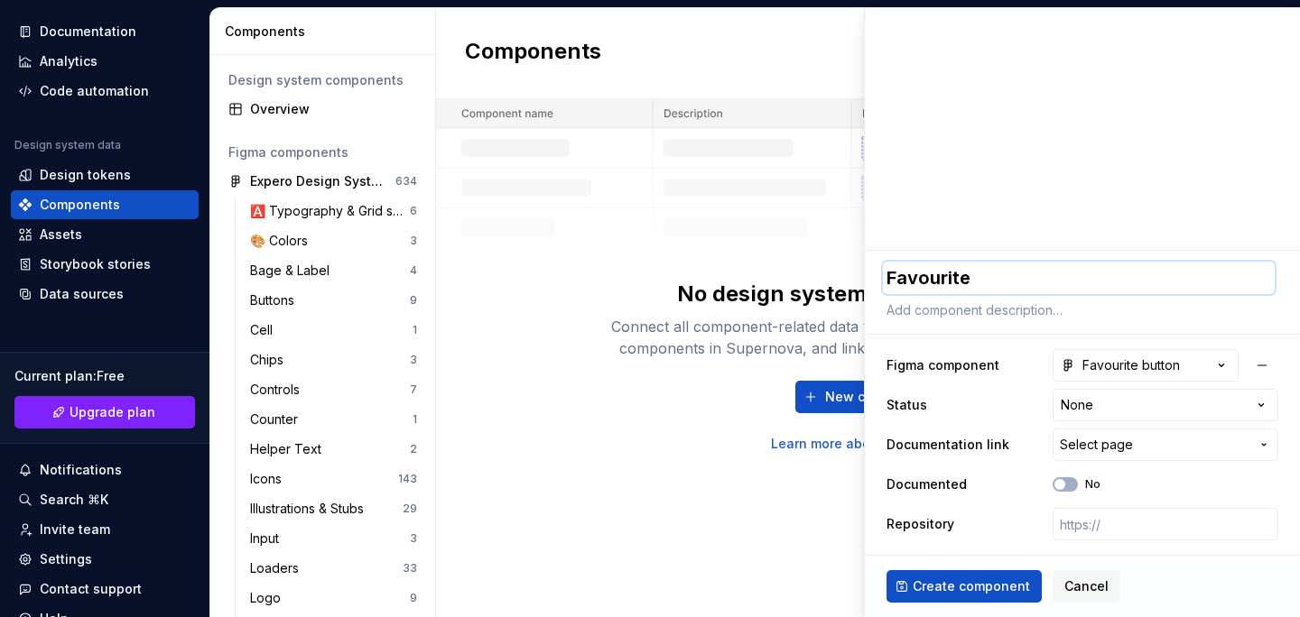
type textarea "Favourite"
type textarea "*"
type textarea "Favourite b"
type textarea "*"
type textarea "Favourite bu"
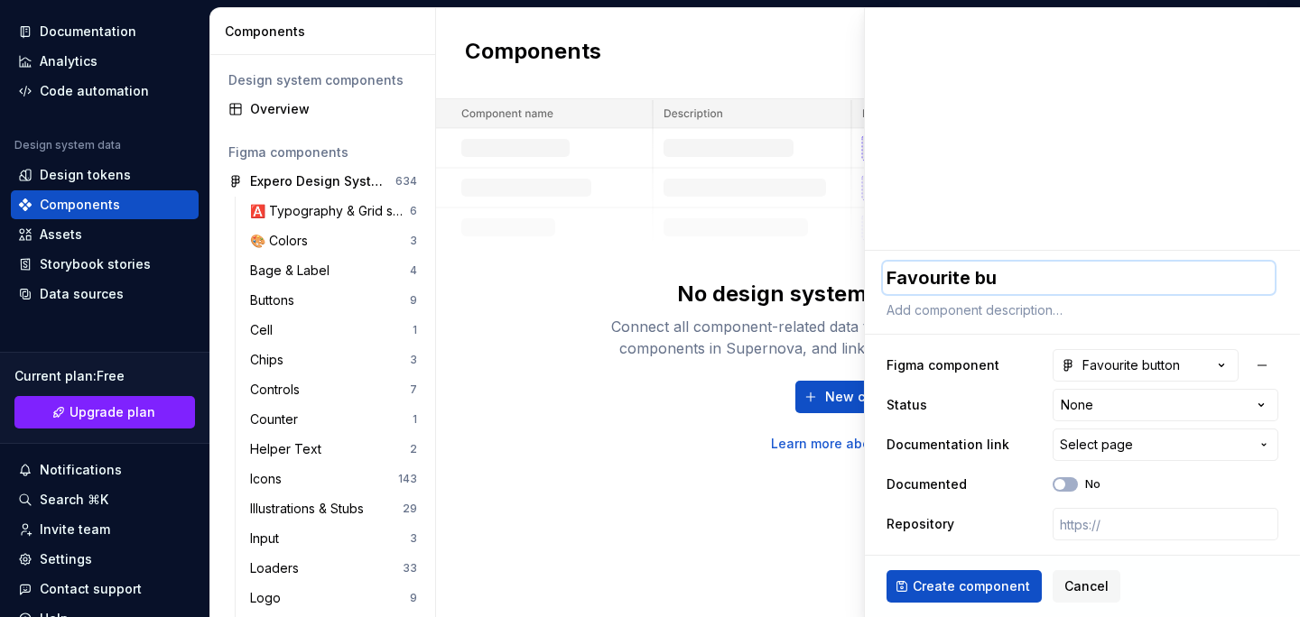
type textarea "*"
type textarea "Favourite but"
type textarea "*"
type textarea "Favourite butt"
type textarea "*"
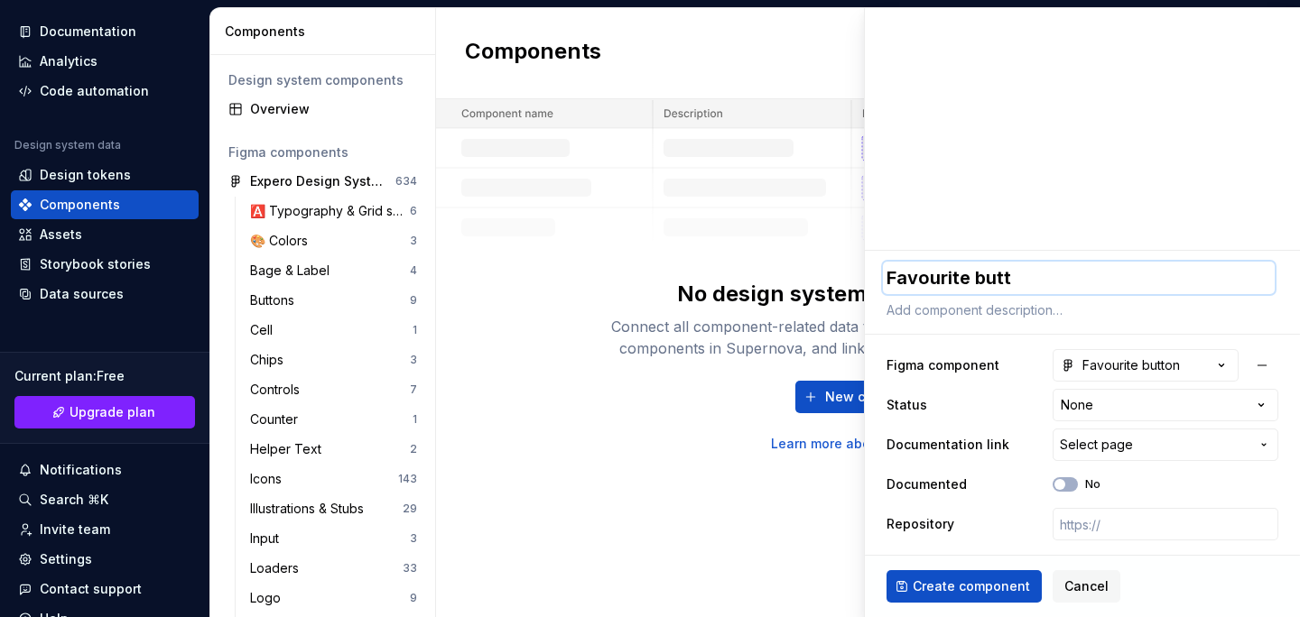
type textarea "Favourite butto"
type textarea "*"
type textarea "Favourite button"
click at [987, 591] on span "Create component" at bounding box center [971, 587] width 117 height 18
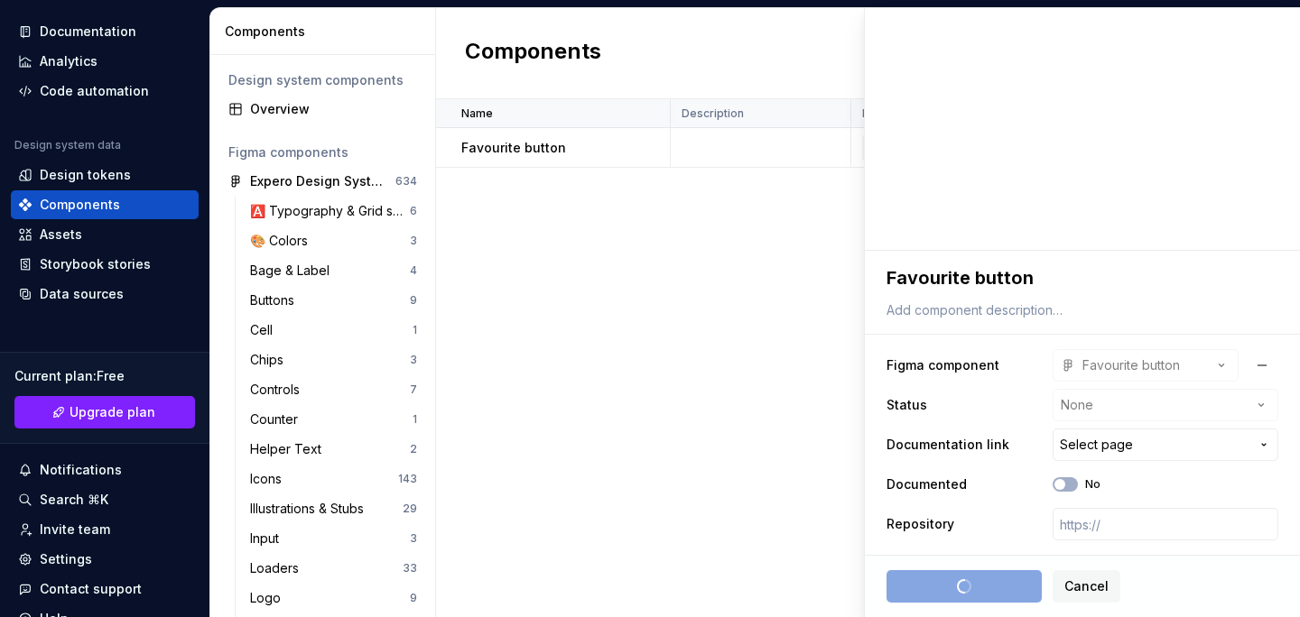
type textarea "*"
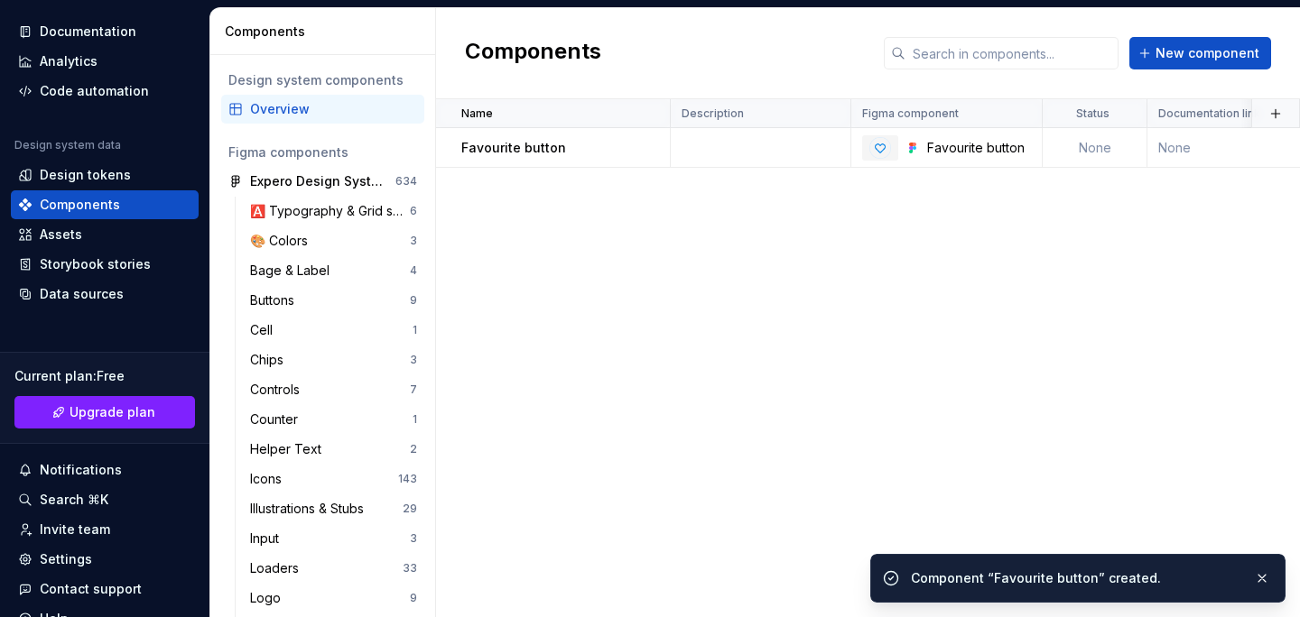
click at [808, 334] on div "Name Description Figma component Status Documentation link Documented Repositor…" at bounding box center [868, 358] width 864 height 518
click at [749, 141] on td at bounding box center [761, 148] width 181 height 40
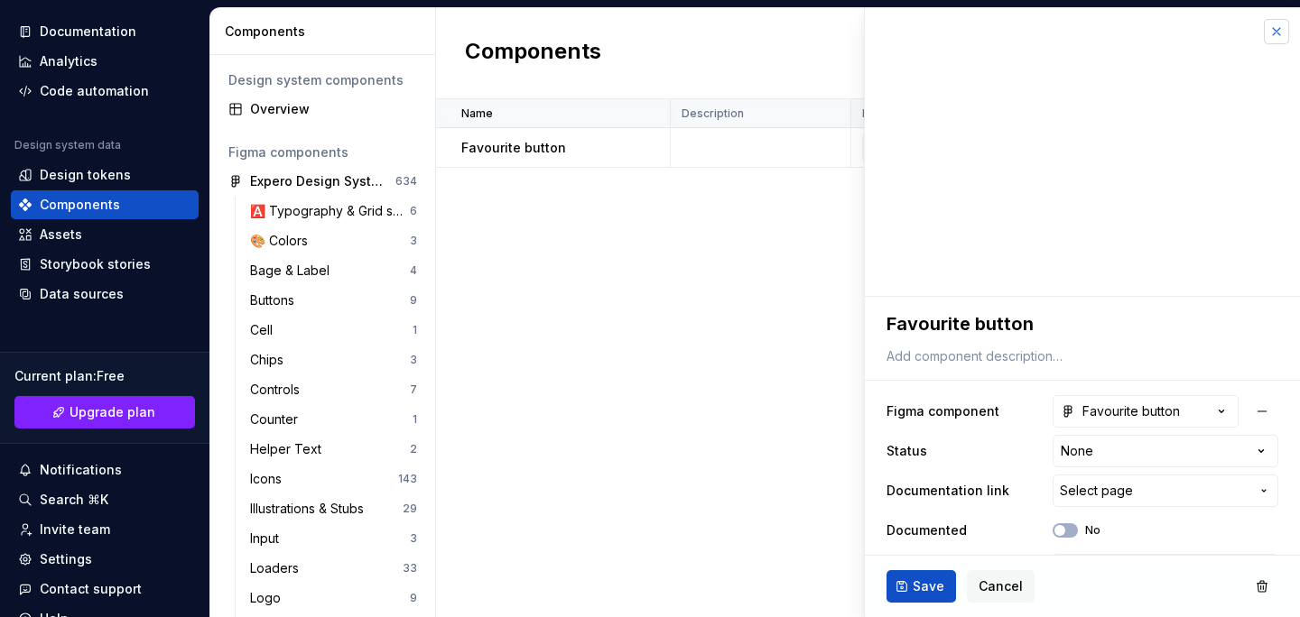
click at [1277, 25] on button "button" at bounding box center [1276, 31] width 25 height 25
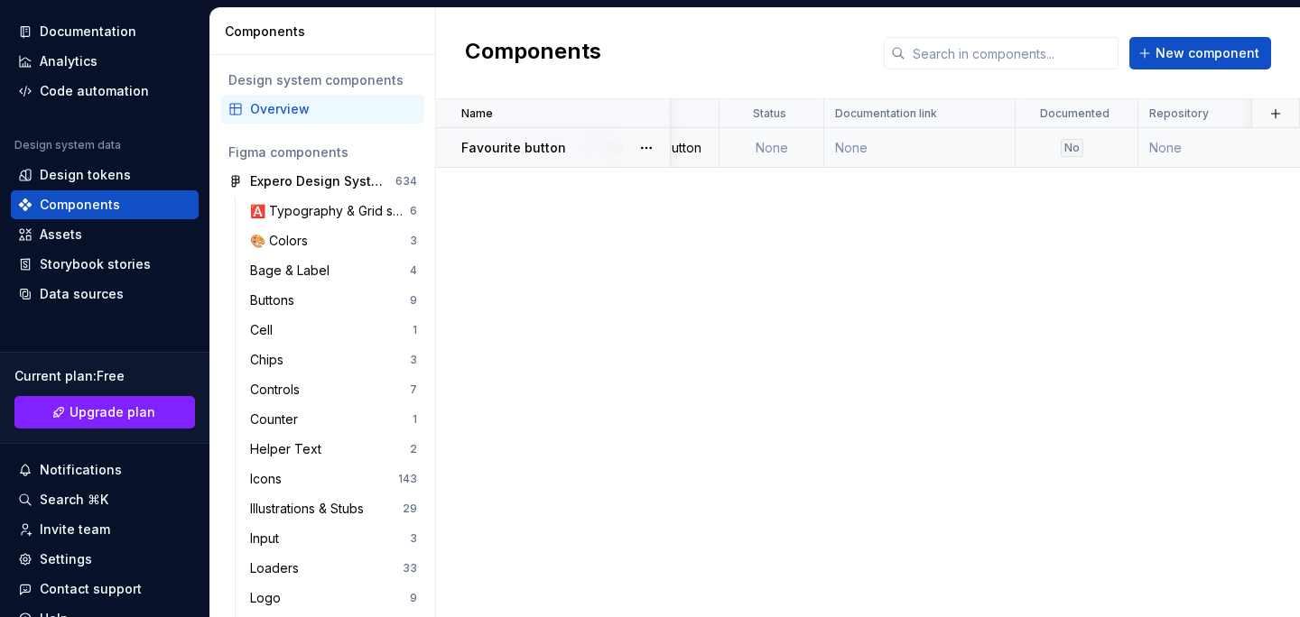
scroll to position [0, 309]
click at [878, 158] on td "None" at bounding box center [934, 148] width 191 height 40
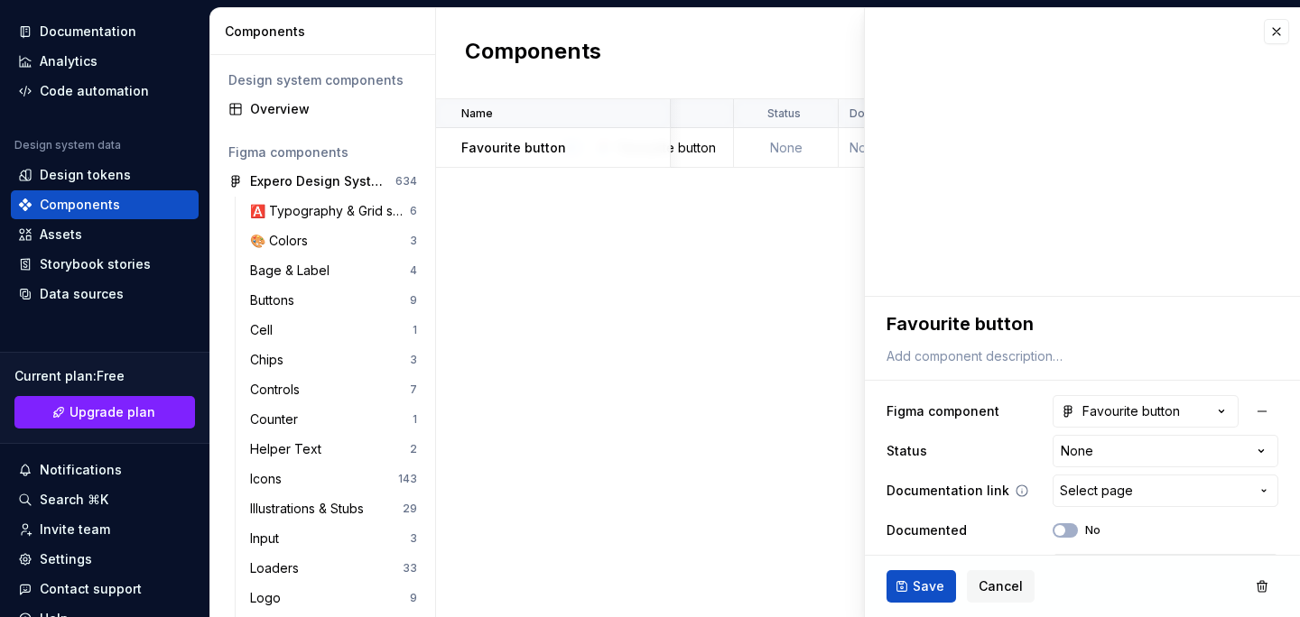
click at [1078, 501] on button "Select page" at bounding box center [1166, 491] width 226 height 32
click at [748, 339] on html "TRANSLATE with x ** English Arabic Hebrew Polish Bulgarian Hindi Portuguese Cat…" at bounding box center [650, 308] width 1300 height 617
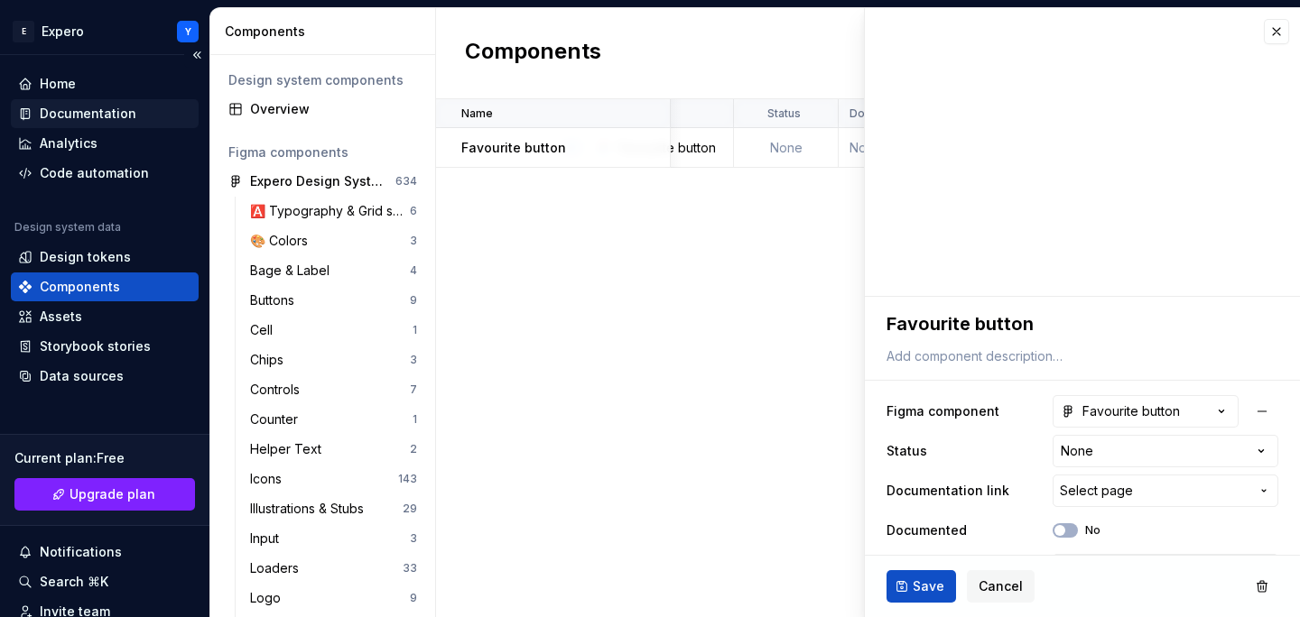
click at [107, 106] on div "Documentation" at bounding box center [88, 114] width 97 height 18
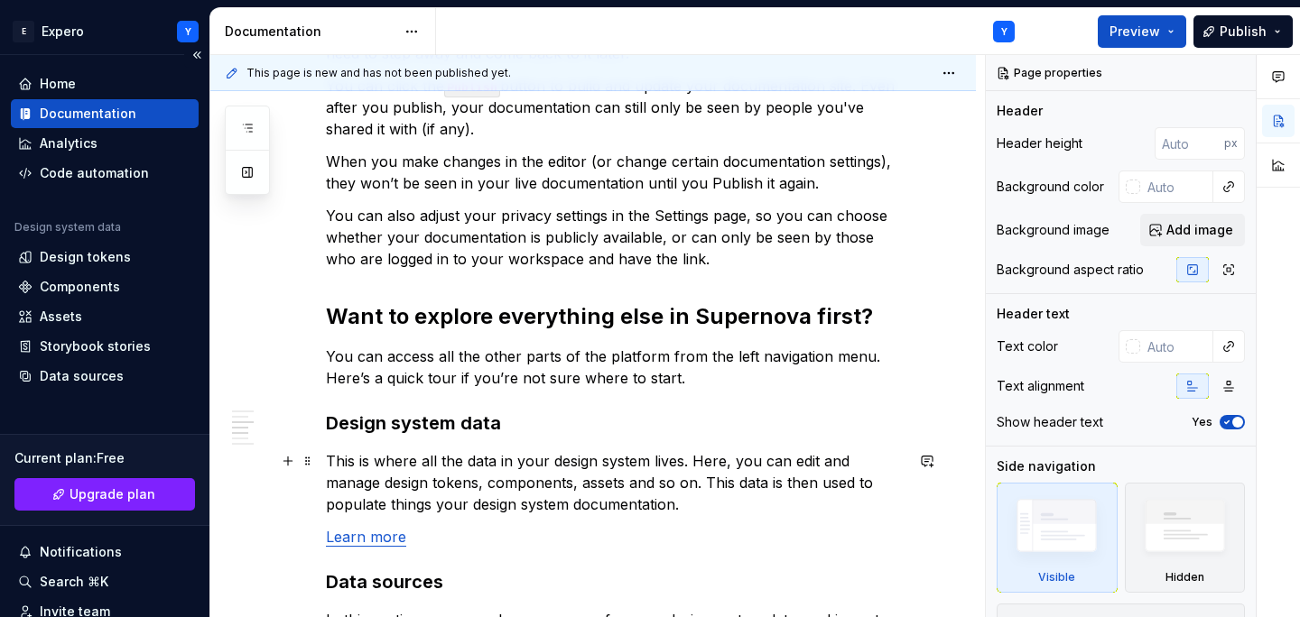
scroll to position [1037, 0]
click at [107, 348] on div "Storybook stories" at bounding box center [95, 347] width 111 height 18
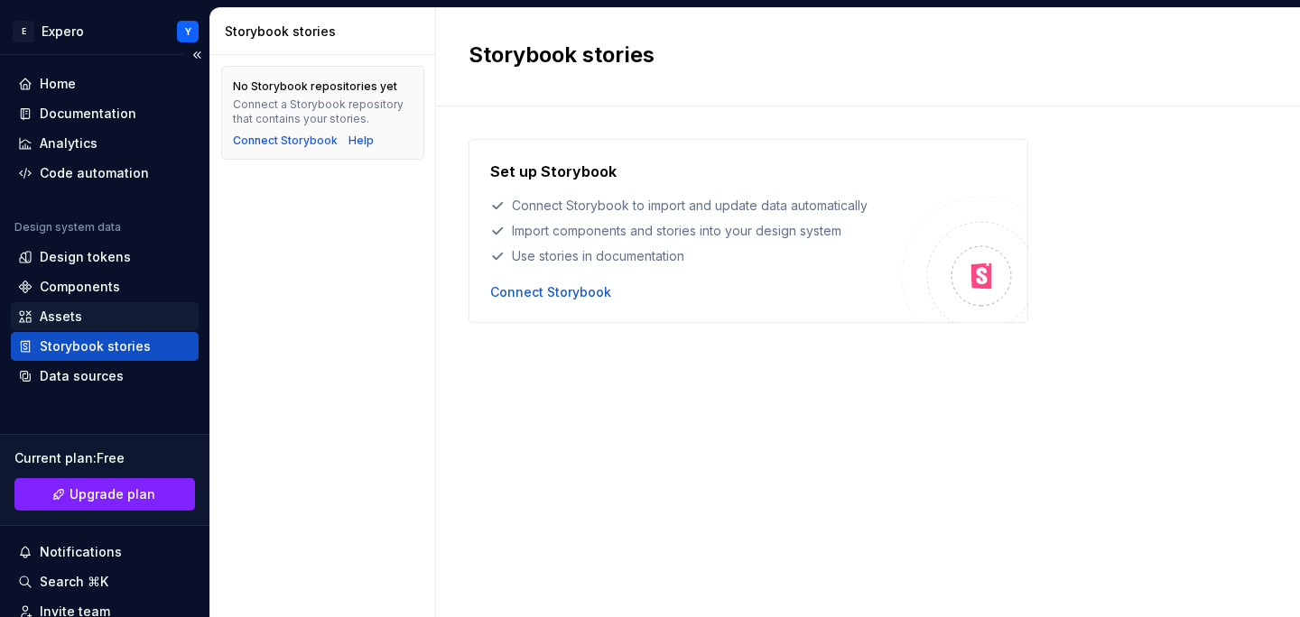
click at [116, 315] on div "Assets" at bounding box center [104, 317] width 173 height 18
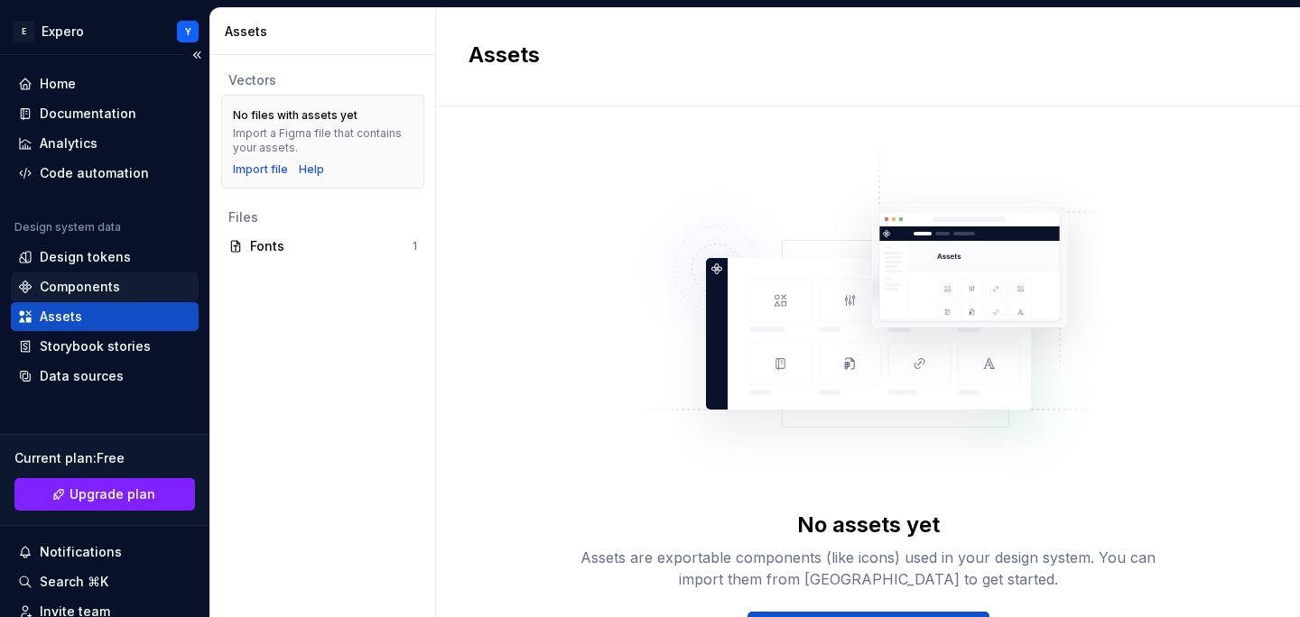
click at [112, 291] on div "Components" at bounding box center [80, 287] width 80 height 18
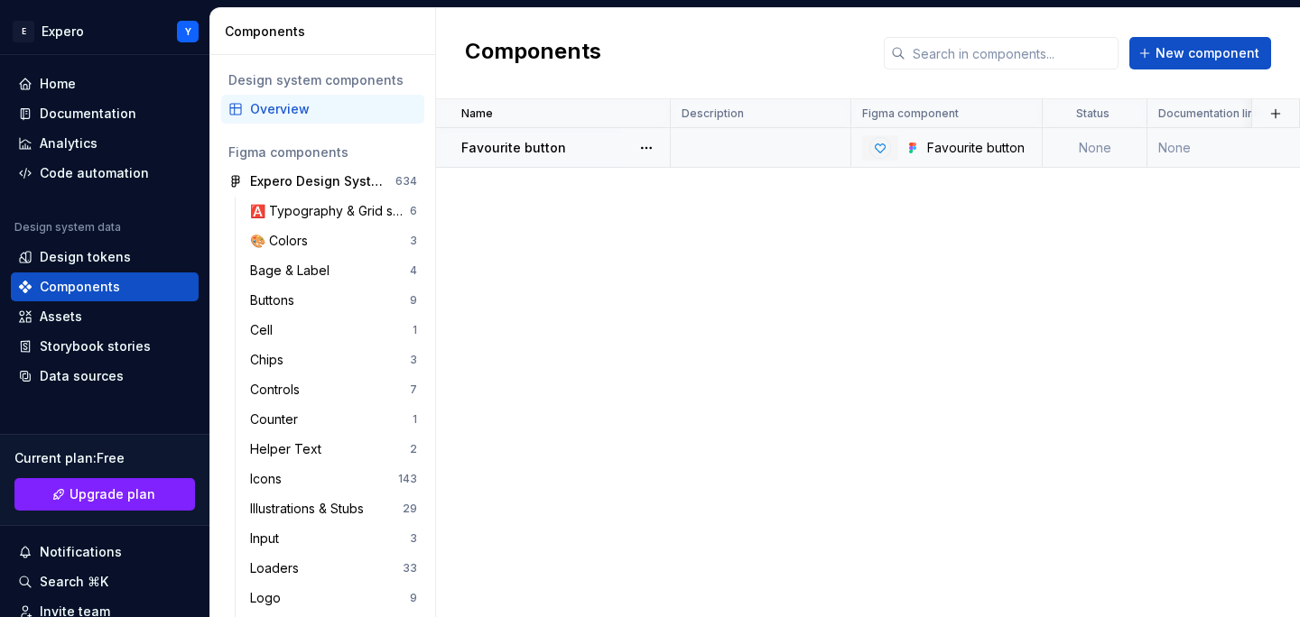
click at [676, 146] on div at bounding box center [676, 148] width 11 height 40
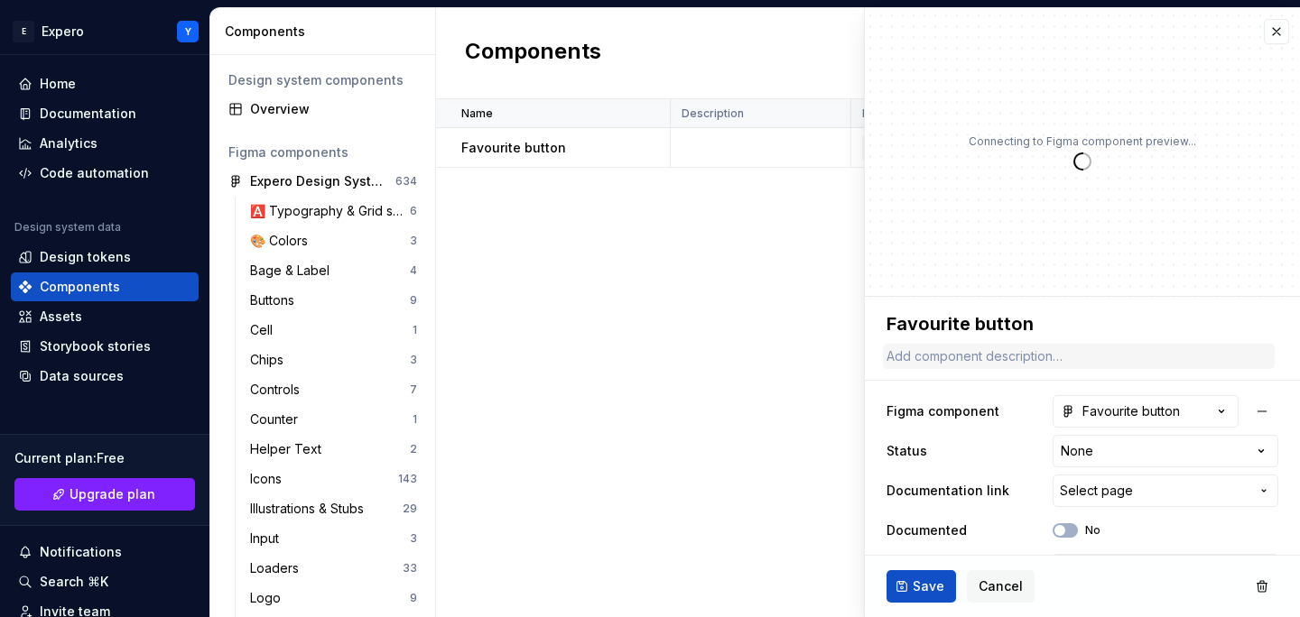
type textarea "*"
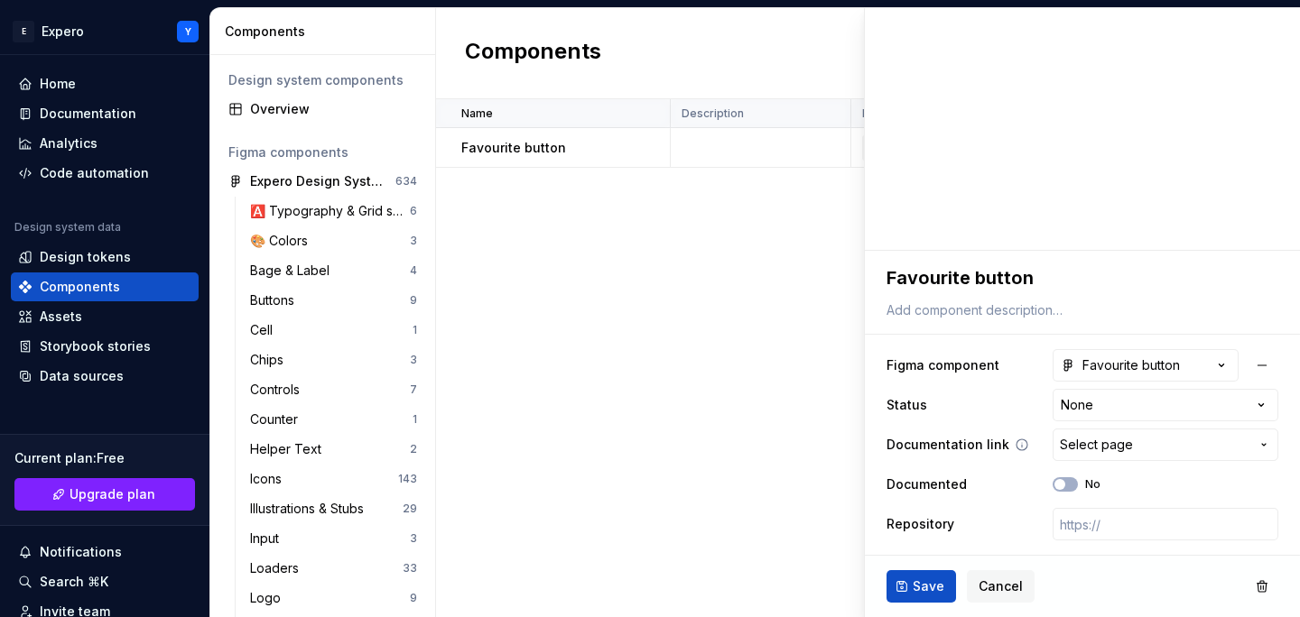
click at [1078, 447] on span "Select page" at bounding box center [1096, 445] width 73 height 18
click at [722, 274] on div "Name Description Figma component Status Documentation link Documented Repositor…" at bounding box center [868, 358] width 864 height 518
click at [988, 576] on button "Cancel" at bounding box center [1001, 587] width 68 height 32
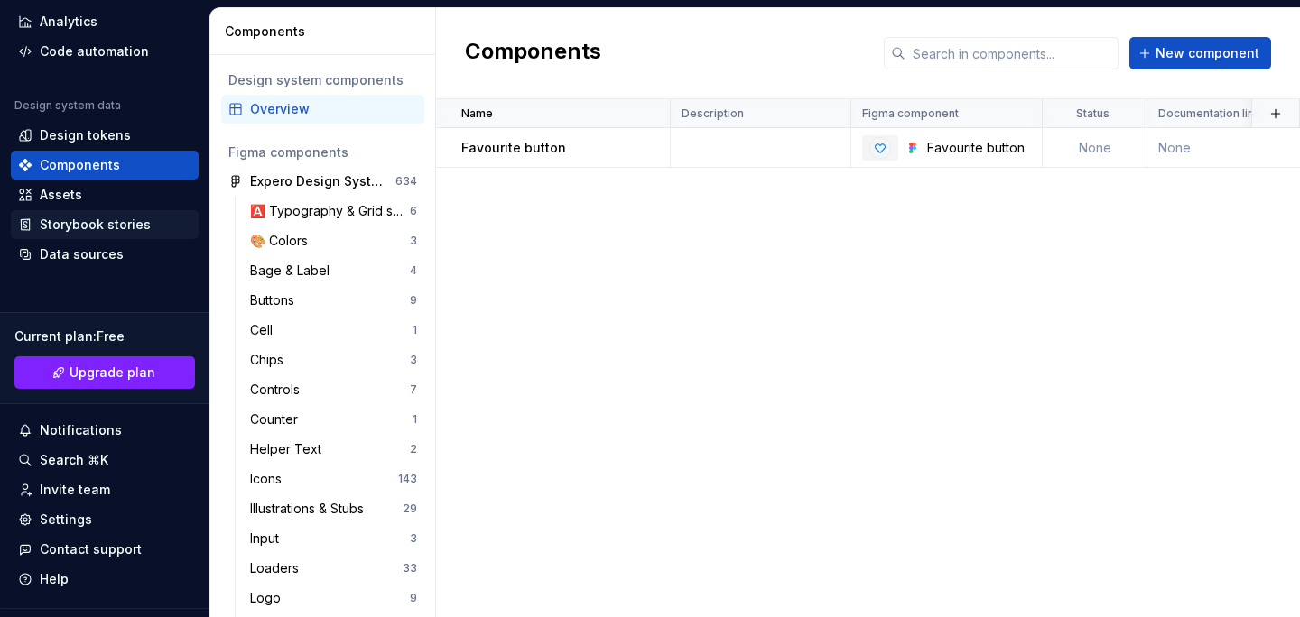
scroll to position [161, 0]
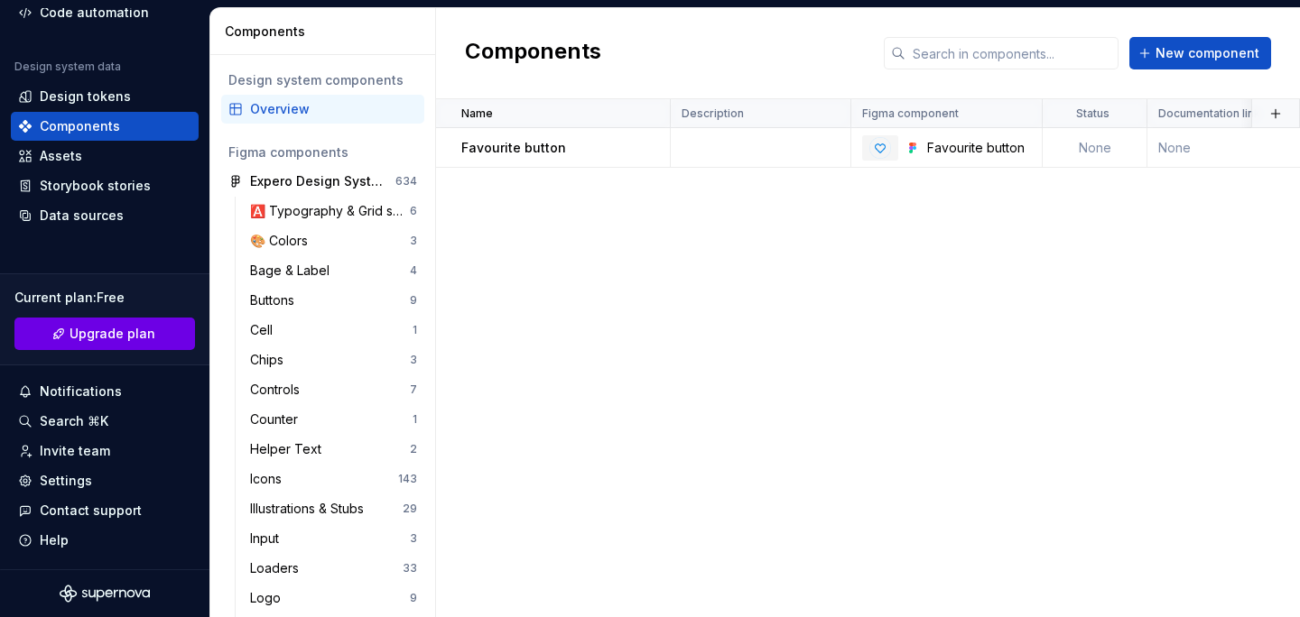
click at [116, 339] on span "Upgrade plan" at bounding box center [113, 334] width 86 height 18
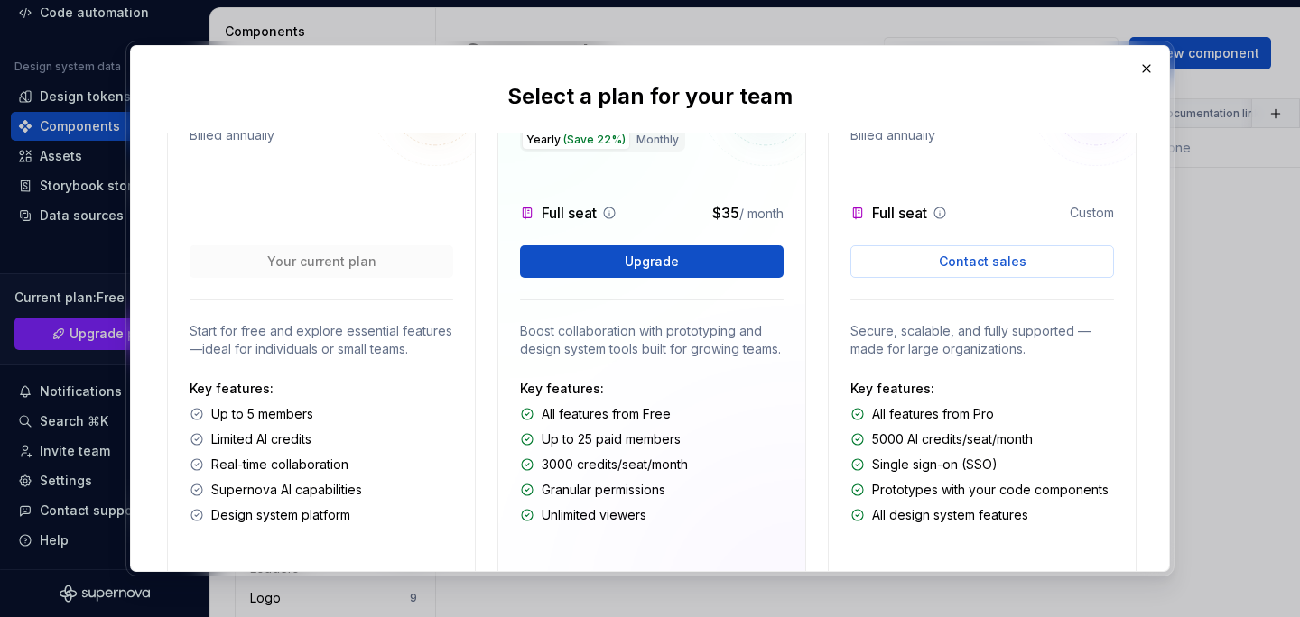
scroll to position [0, 0]
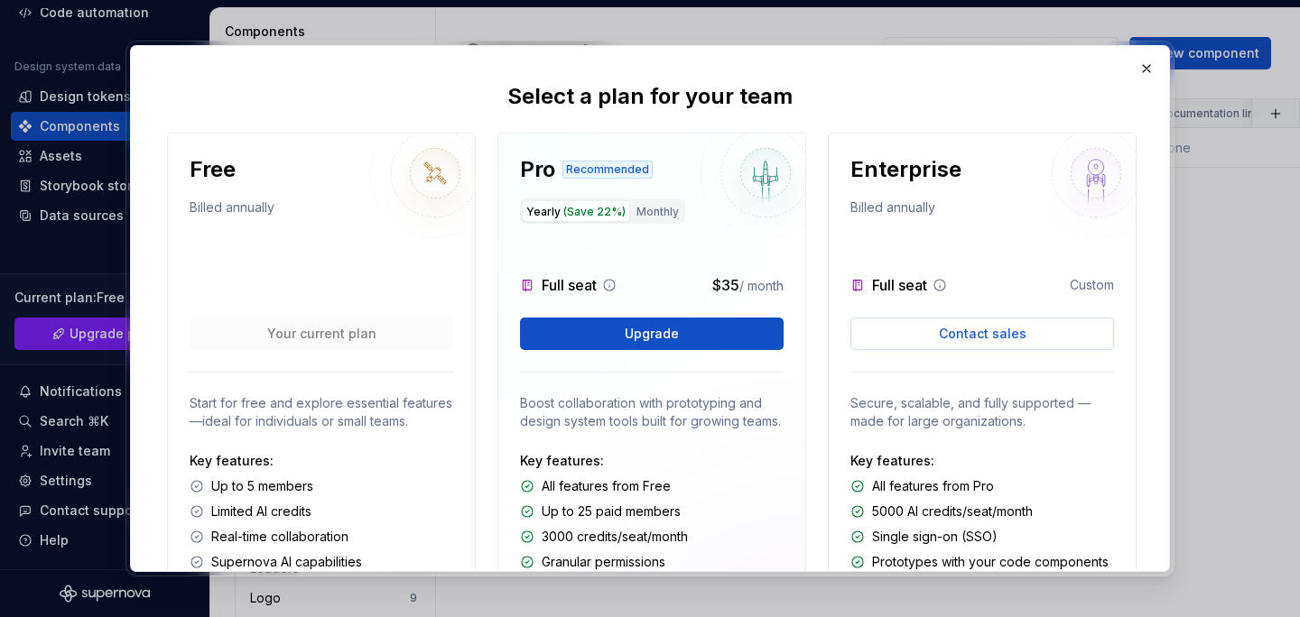
click at [608, 283] on icon at bounding box center [609, 285] width 14 height 14
click at [636, 286] on div "Full seat $35 / month" at bounding box center [652, 285] width 264 height 22
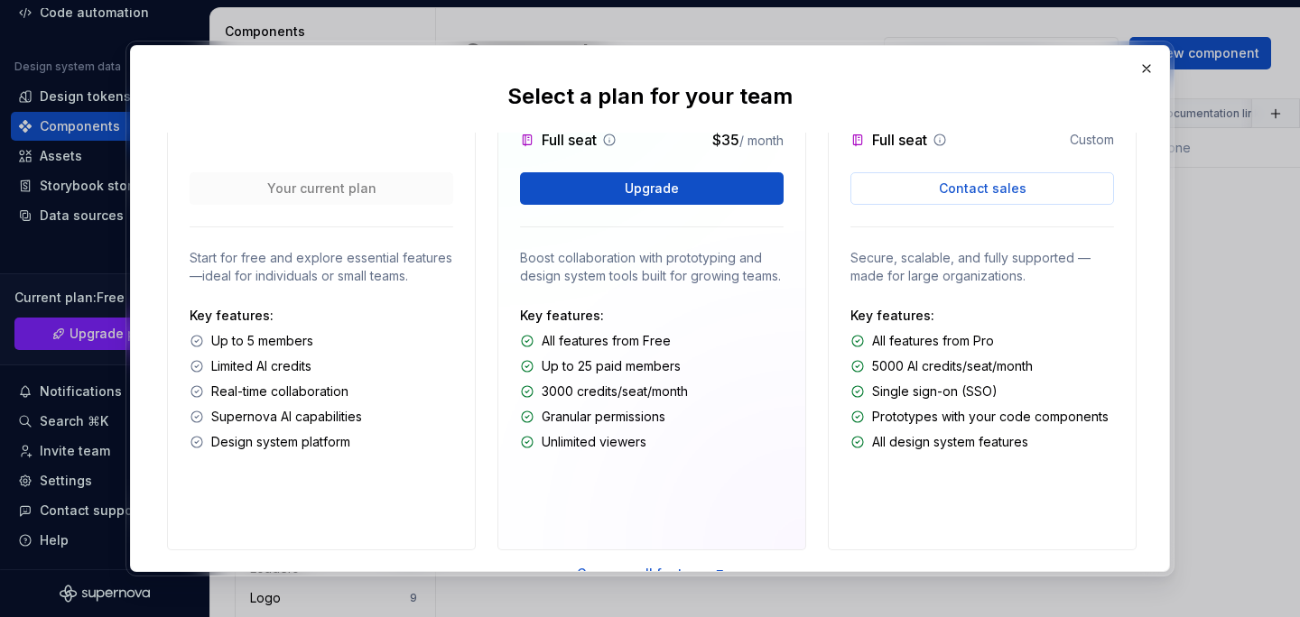
scroll to position [146, 0]
